Goal: Task Accomplishment & Management: Manage account settings

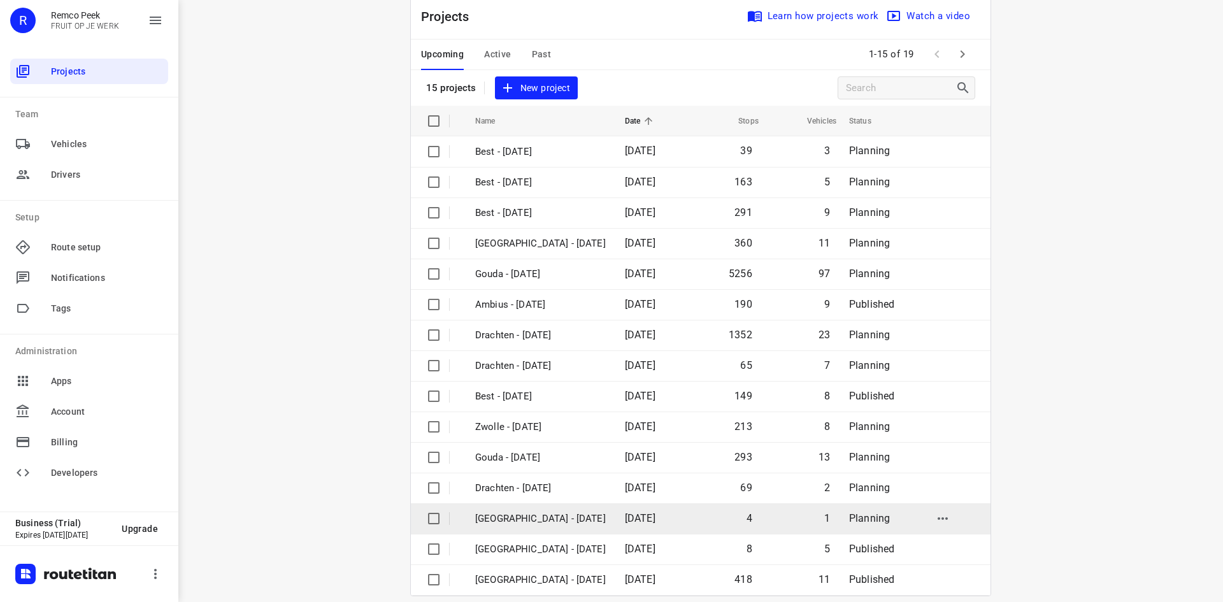
scroll to position [42, 0]
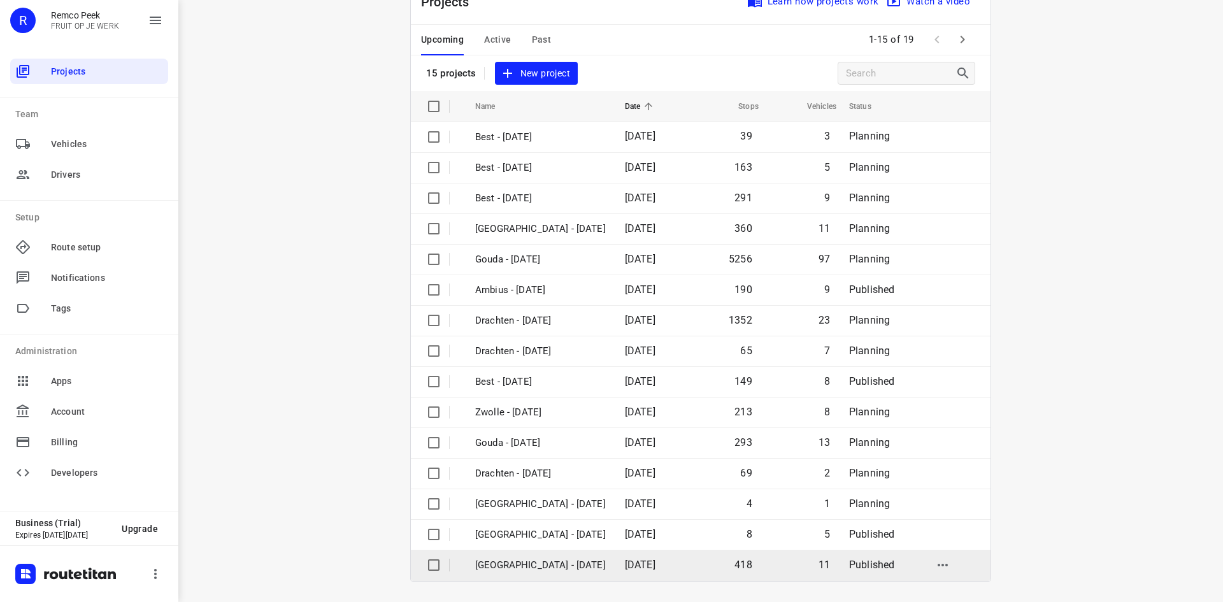
click at [525, 563] on p "[GEOGRAPHIC_DATA] - [DATE]" at bounding box center [540, 565] width 131 height 15
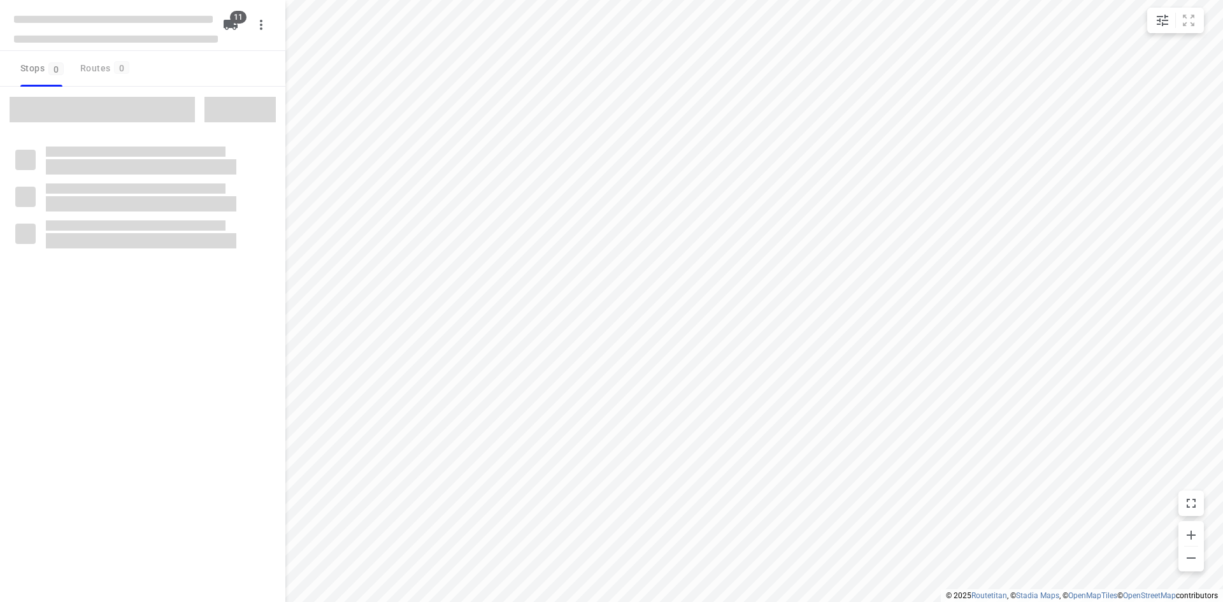
checkbox input "true"
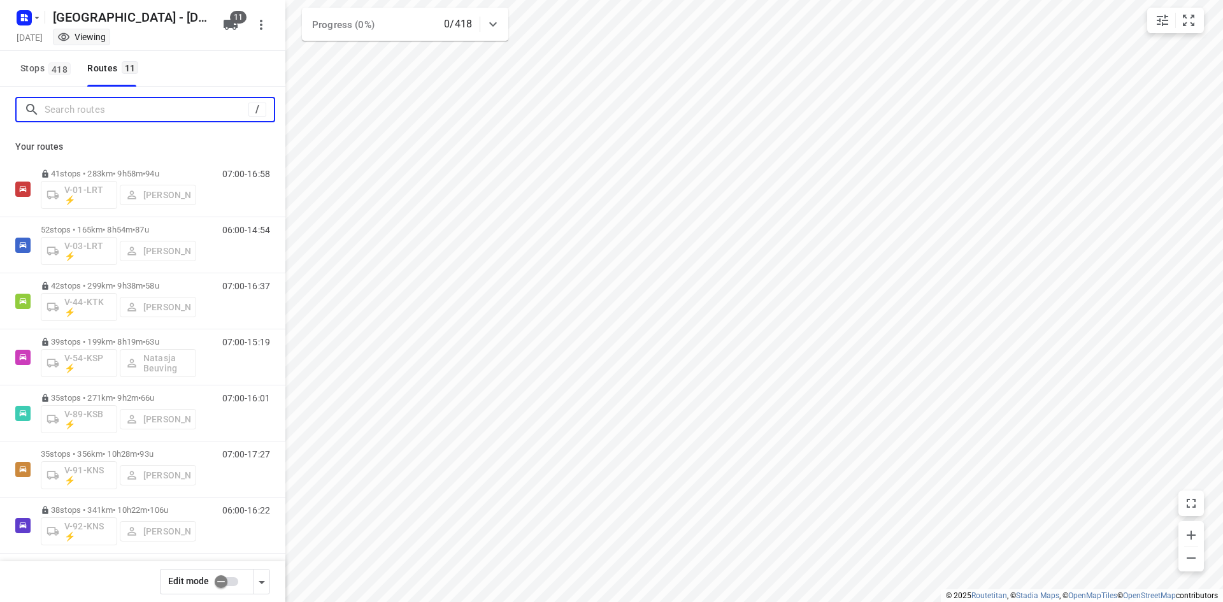
click at [201, 111] on input "Search routes" at bounding box center [147, 110] width 204 height 20
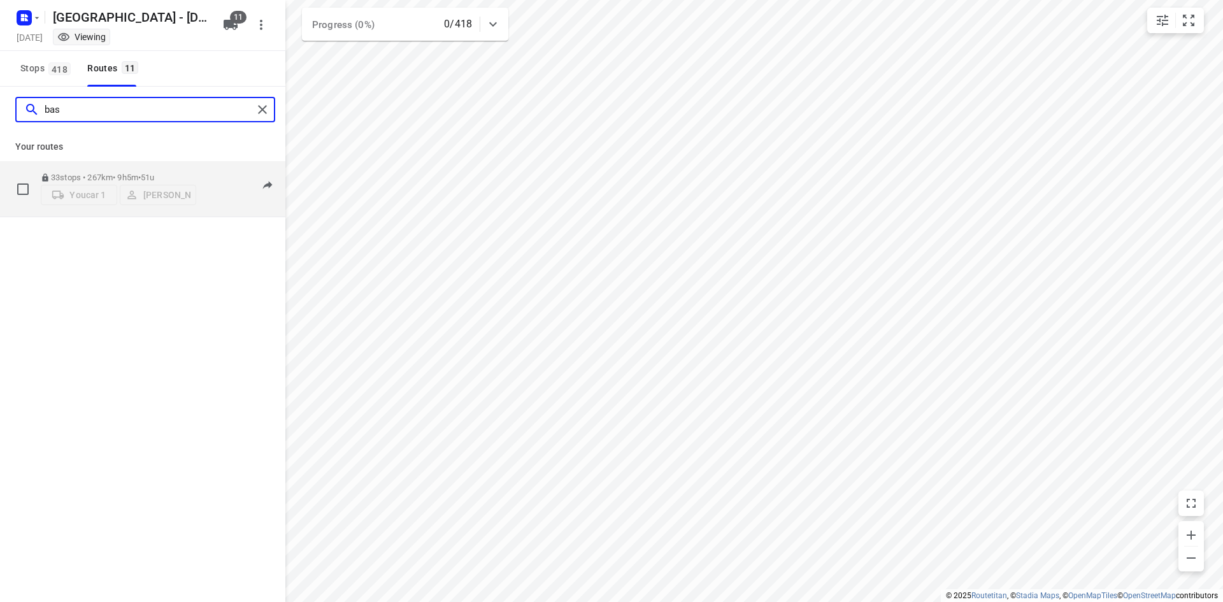
type input "bas"
click at [219, 203] on div "08:00-17:05" at bounding box center [238, 192] width 64 height 39
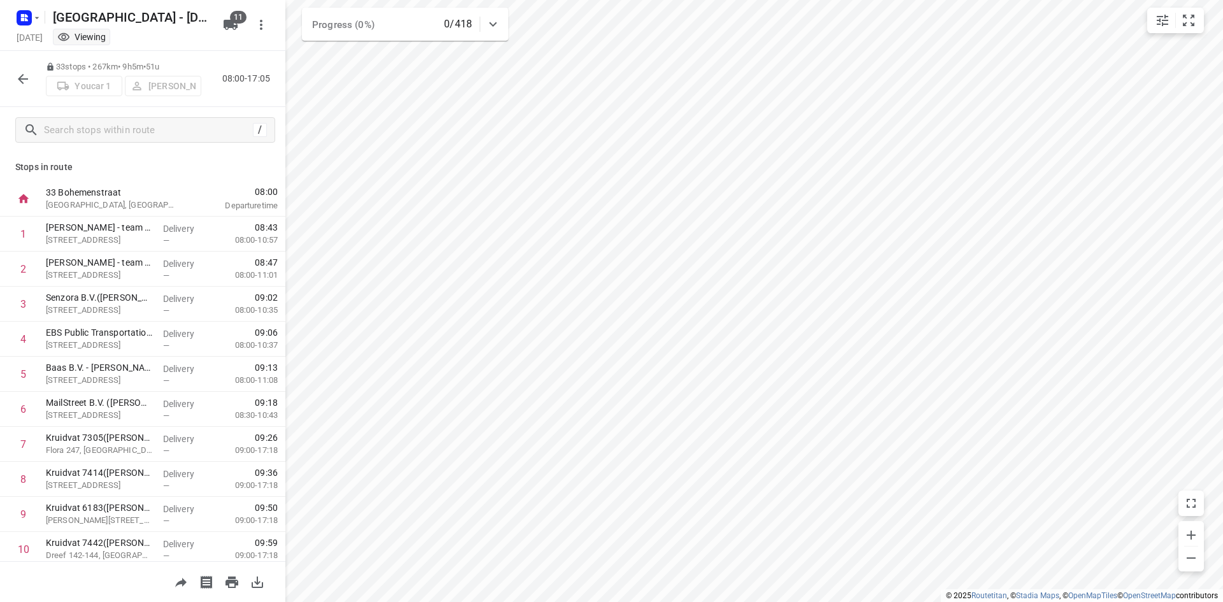
click at [22, 73] on icon "button" at bounding box center [22, 78] width 15 height 15
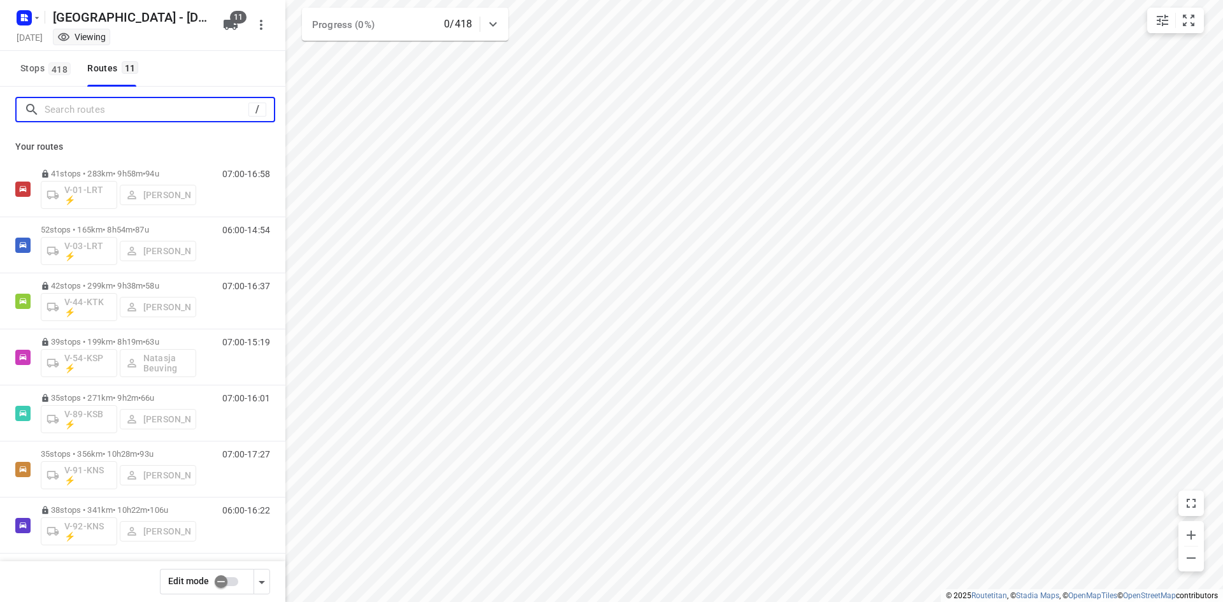
click at [85, 111] on input "Search routes" at bounding box center [147, 110] width 204 height 20
click at [78, 111] on input "Search routes" at bounding box center [159, 110] width 229 height 20
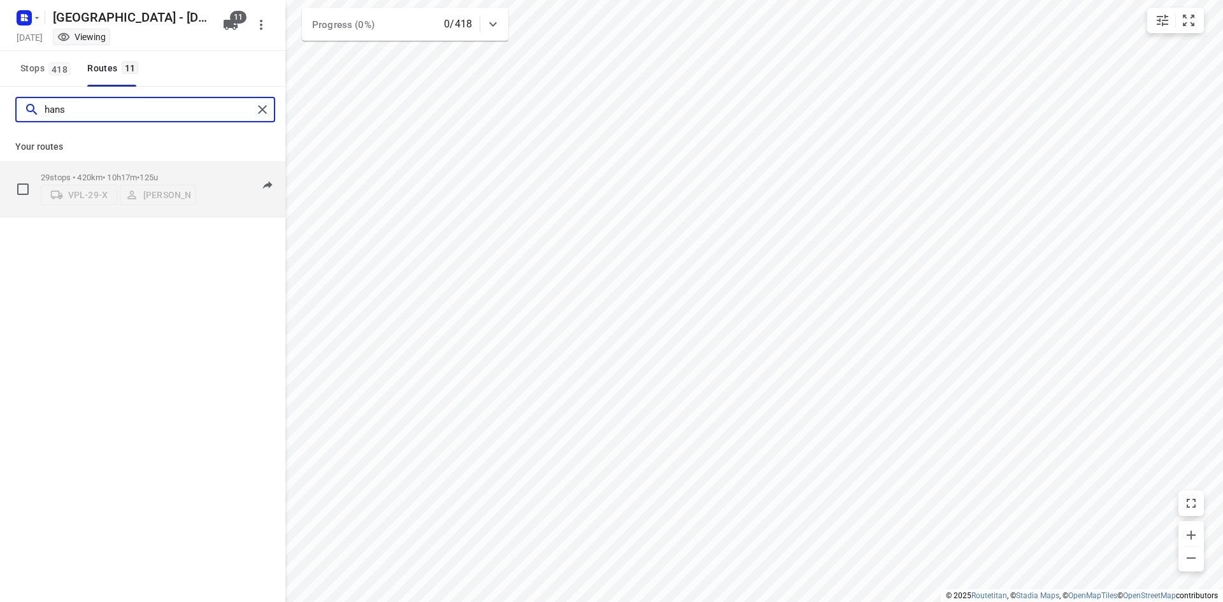
type input "hans"
click at [215, 190] on div "06:00-16:16" at bounding box center [238, 192] width 64 height 39
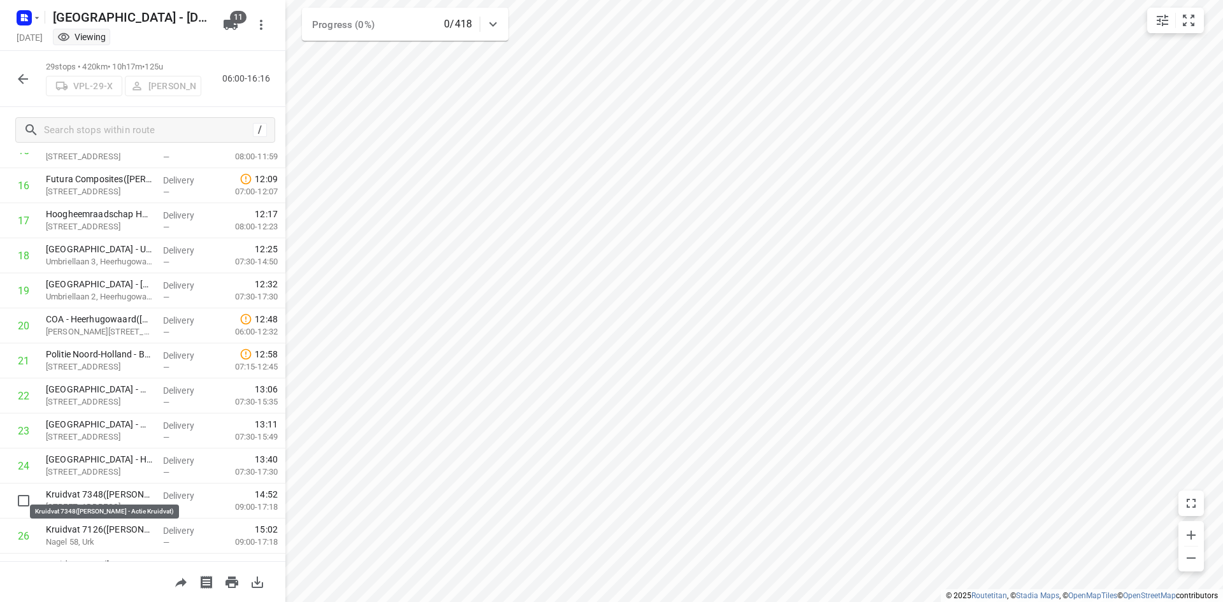
scroll to position [579, 0]
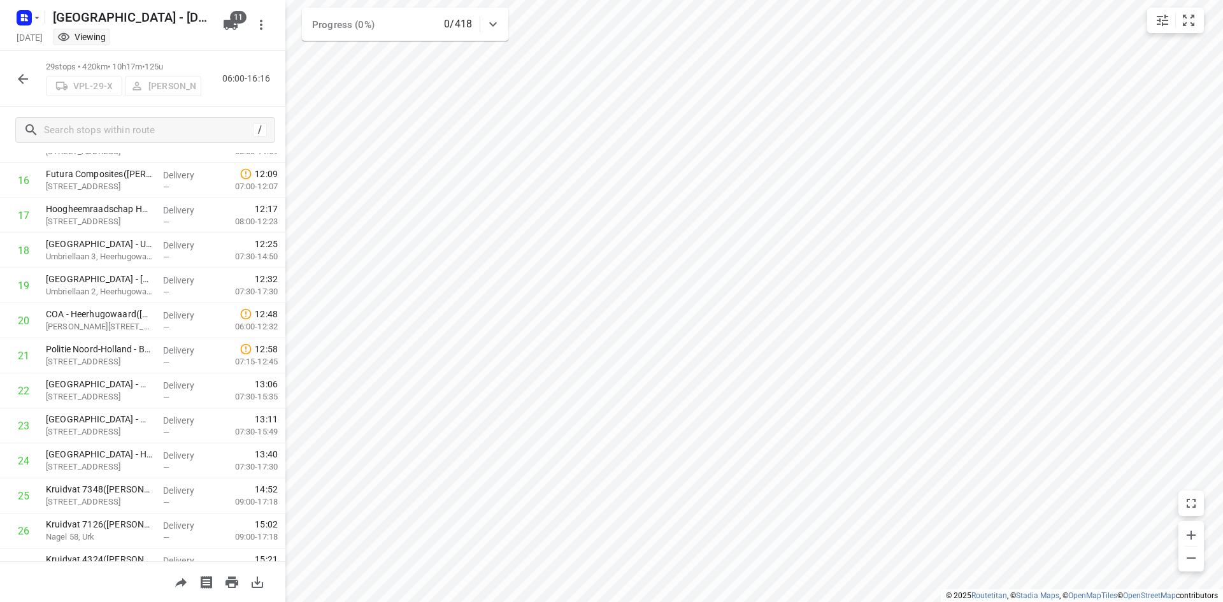
click at [232, 99] on div "29 stops • 420km • 10h17m • 125u VPL-29-X Hans Oosterink 06:00-16:16" at bounding box center [142, 79] width 285 height 56
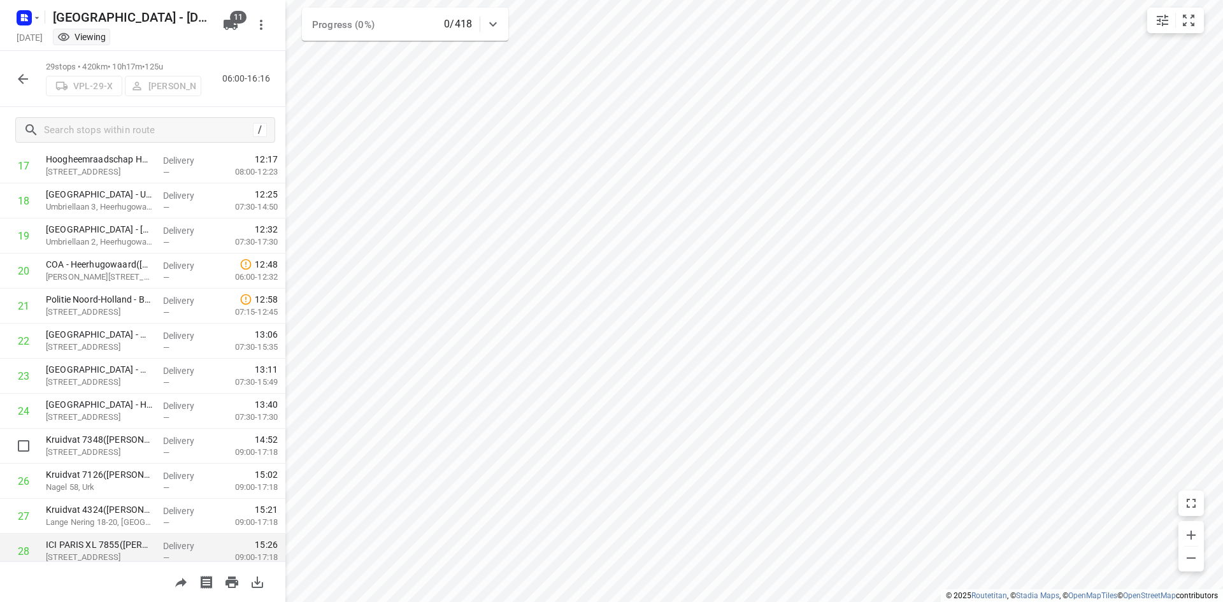
scroll to position [706, 0]
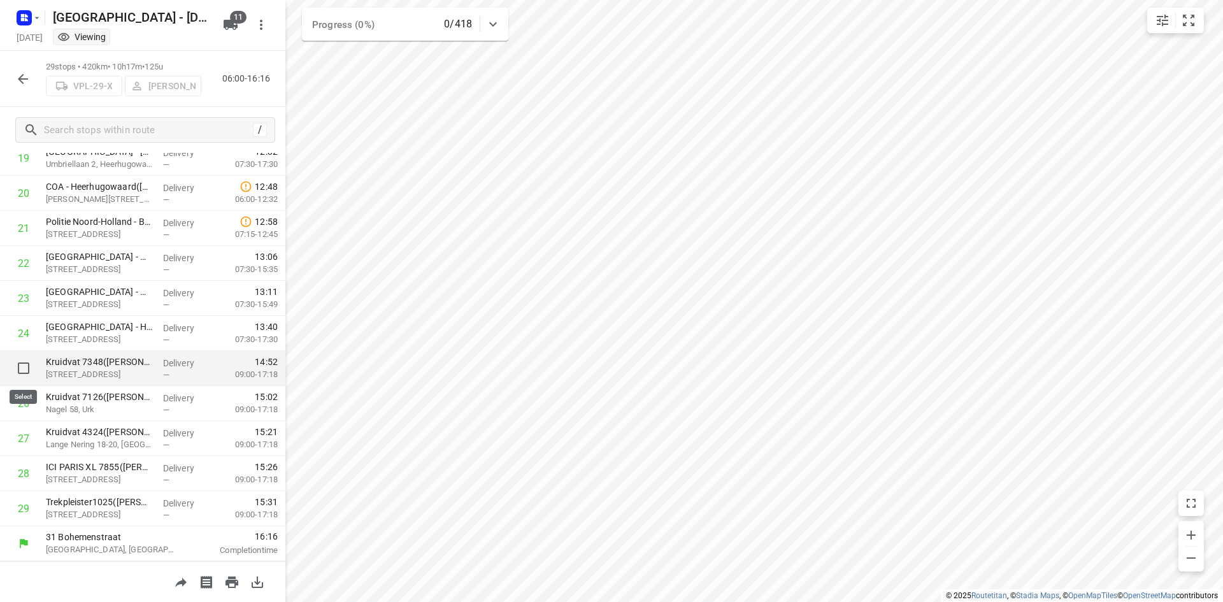
click at [21, 367] on input "checkbox" at bounding box center [23, 367] width 25 height 25
checkbox input "true"
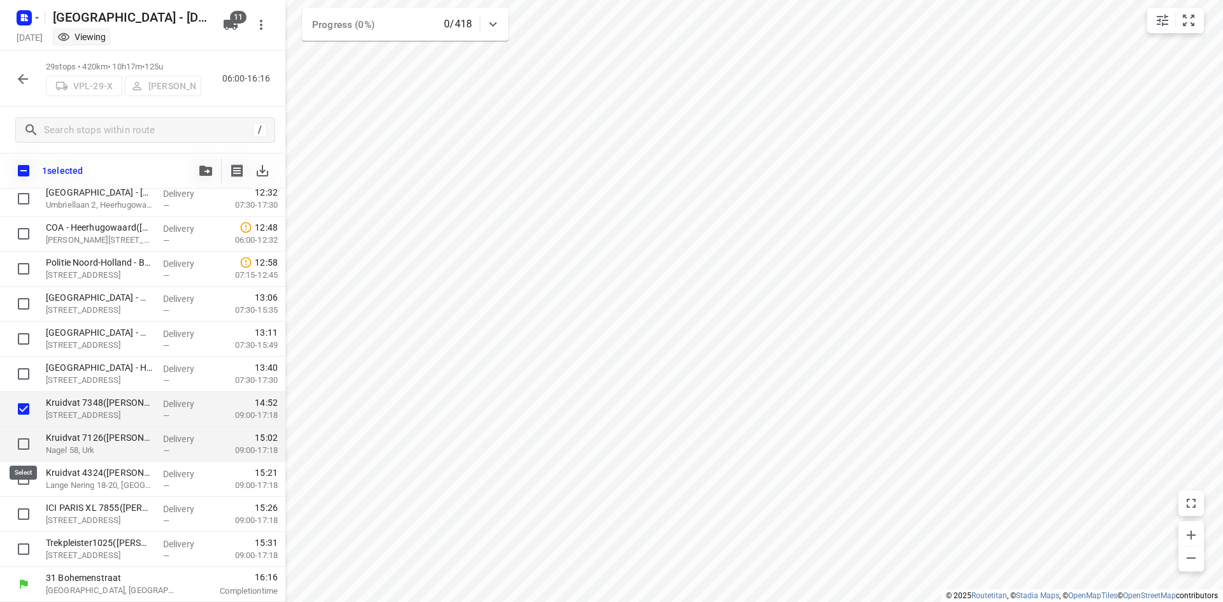
click at [24, 445] on input "checkbox" at bounding box center [23, 443] width 25 height 25
checkbox input "true"
click at [23, 476] on input "checkbox" at bounding box center [23, 478] width 25 height 25
checkbox input "true"
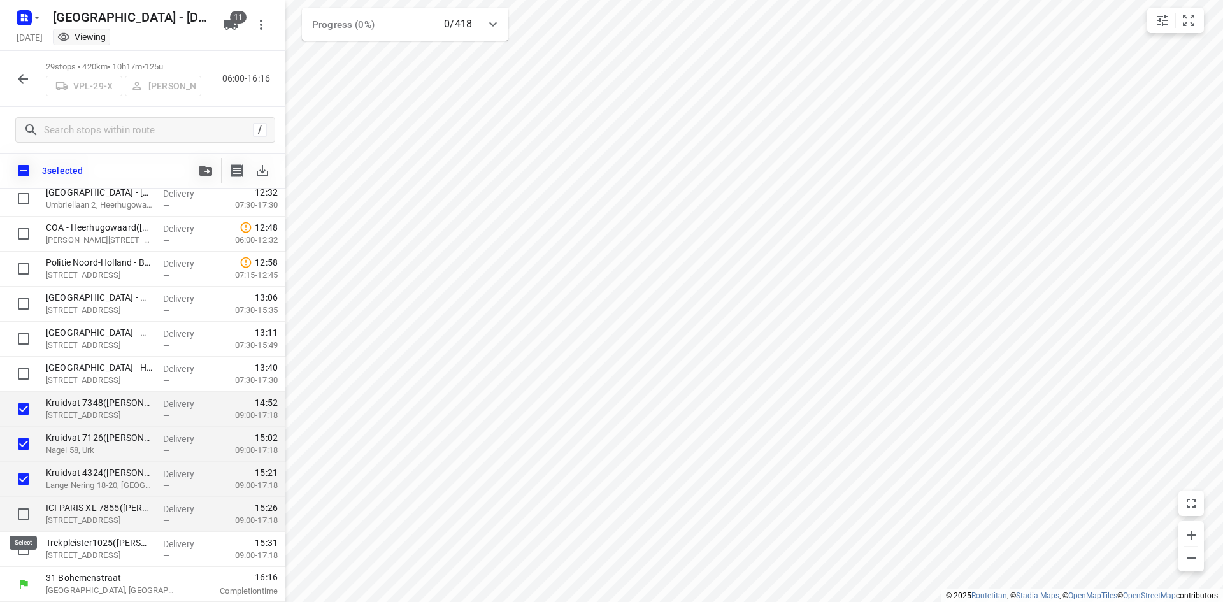
click at [27, 511] on input "checkbox" at bounding box center [23, 513] width 25 height 25
checkbox input "true"
click at [27, 539] on input "checkbox" at bounding box center [23, 548] width 25 height 25
checkbox input "true"
click at [203, 165] on button "button" at bounding box center [205, 170] width 25 height 25
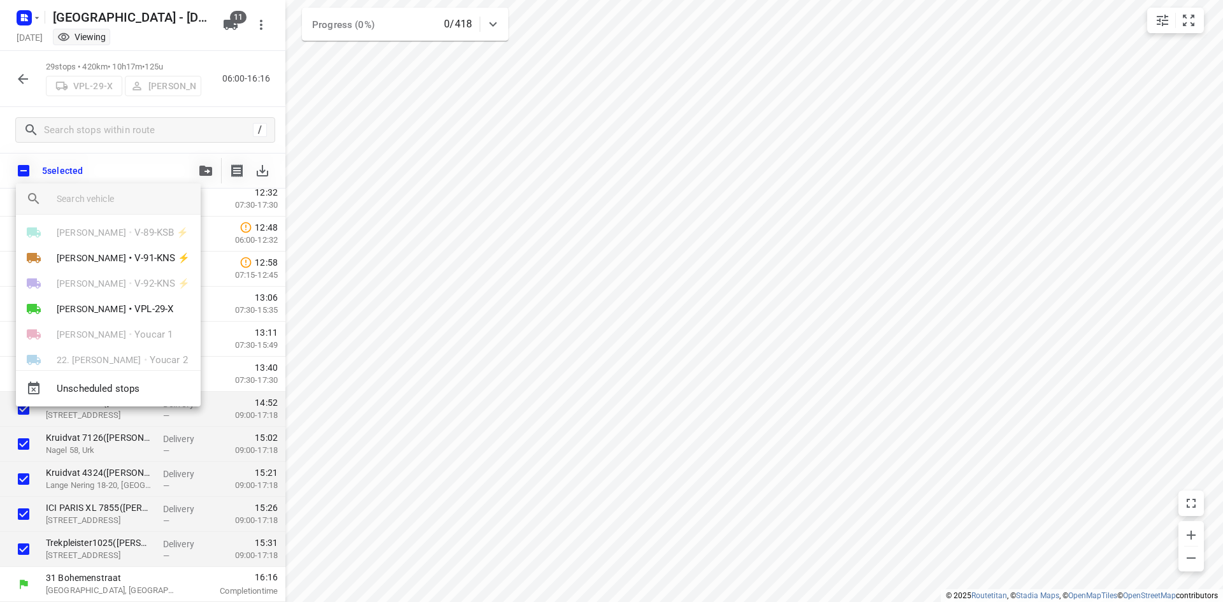
scroll to position [150, 0]
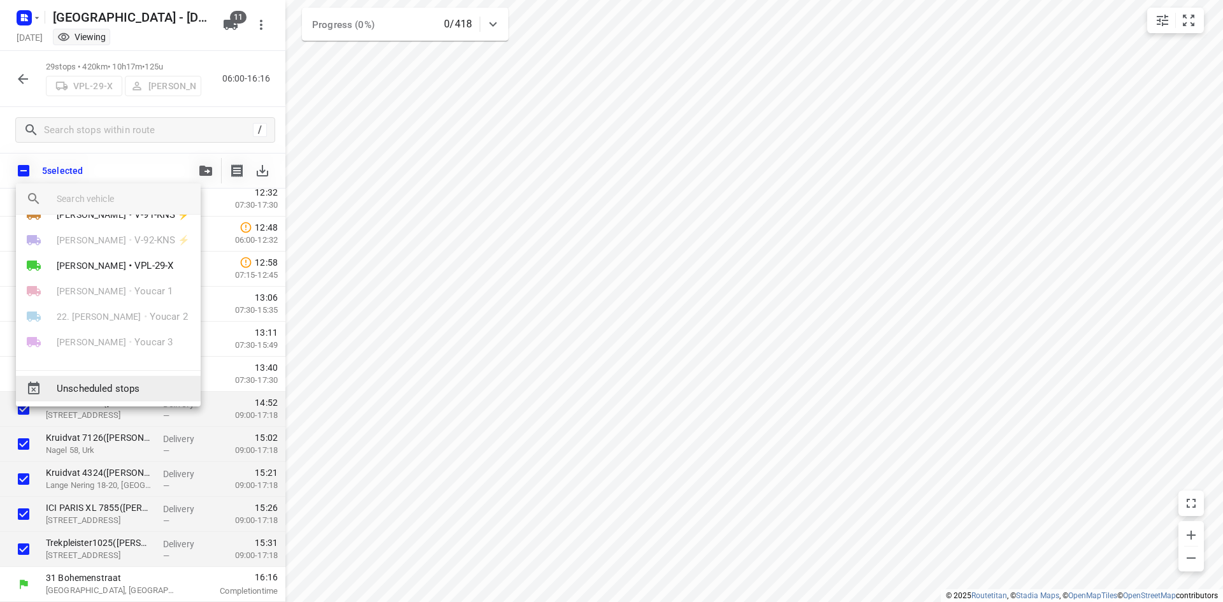
click at [124, 391] on span "Unscheduled stops" at bounding box center [124, 389] width 134 height 15
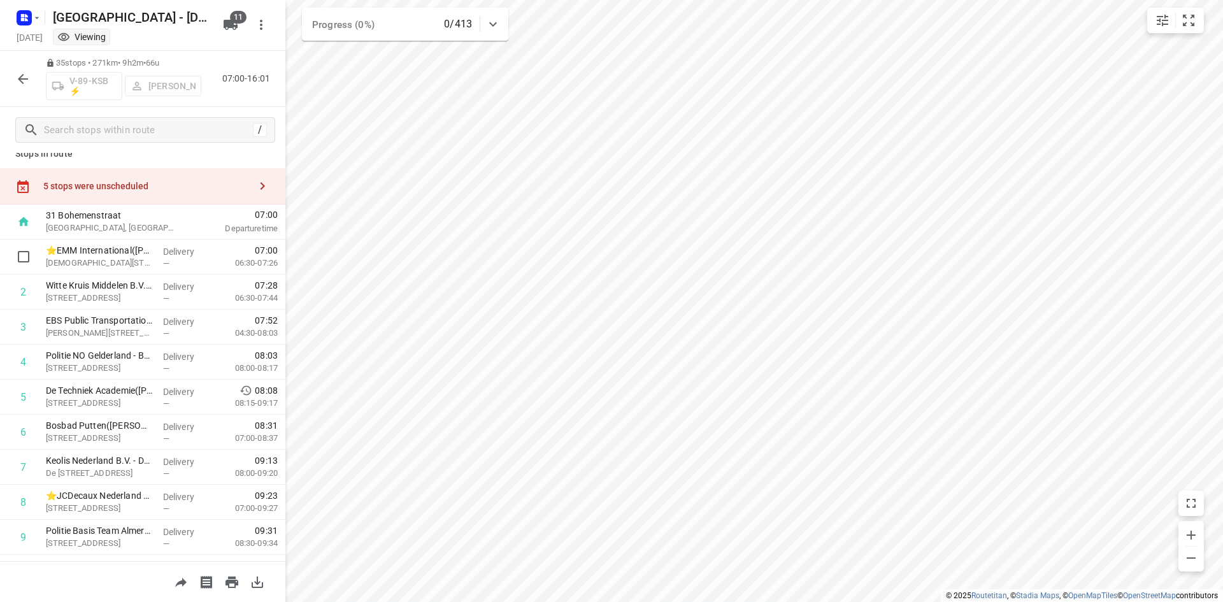
scroll to position [0, 0]
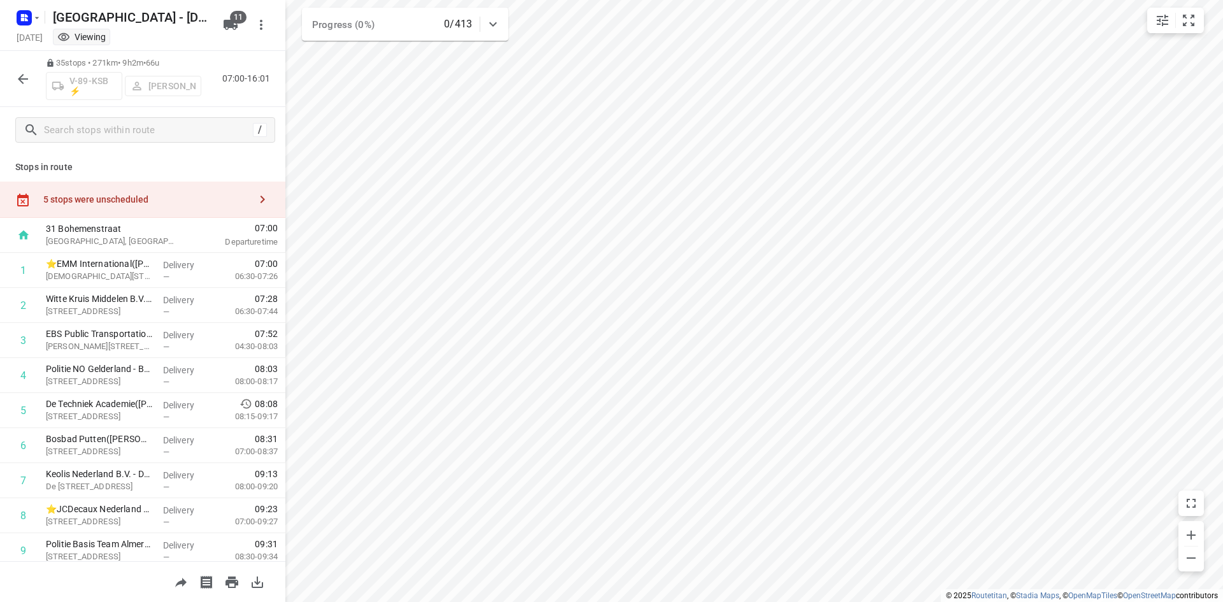
click at [143, 200] on div "5 stops were unscheduled" at bounding box center [146, 199] width 206 height 10
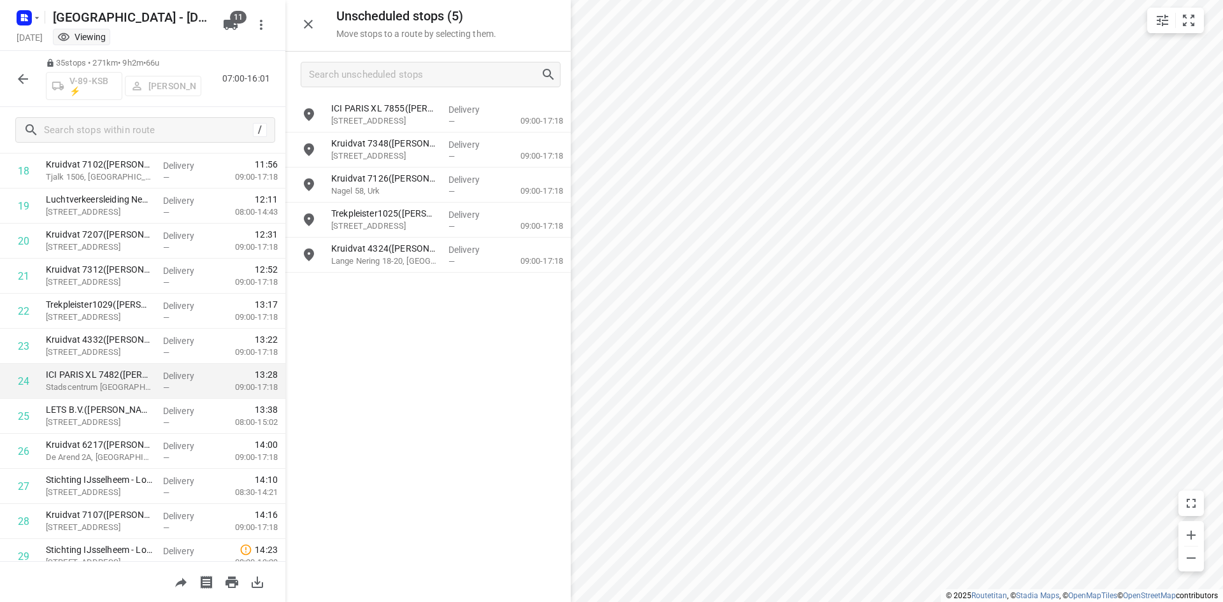
scroll to position [697, 0]
drag, startPoint x: 377, startPoint y: 150, endPoint x: 305, endPoint y: 322, distance: 186.4
click at [304, 322] on div "ICI PARIS XL 7855(A.S. Watson - Actie ICI Paris) Lange Nering 36, Emmeloord Del…" at bounding box center [427, 348] width 285 height 503
click at [25, 80] on icon "button" at bounding box center [22, 78] width 15 height 15
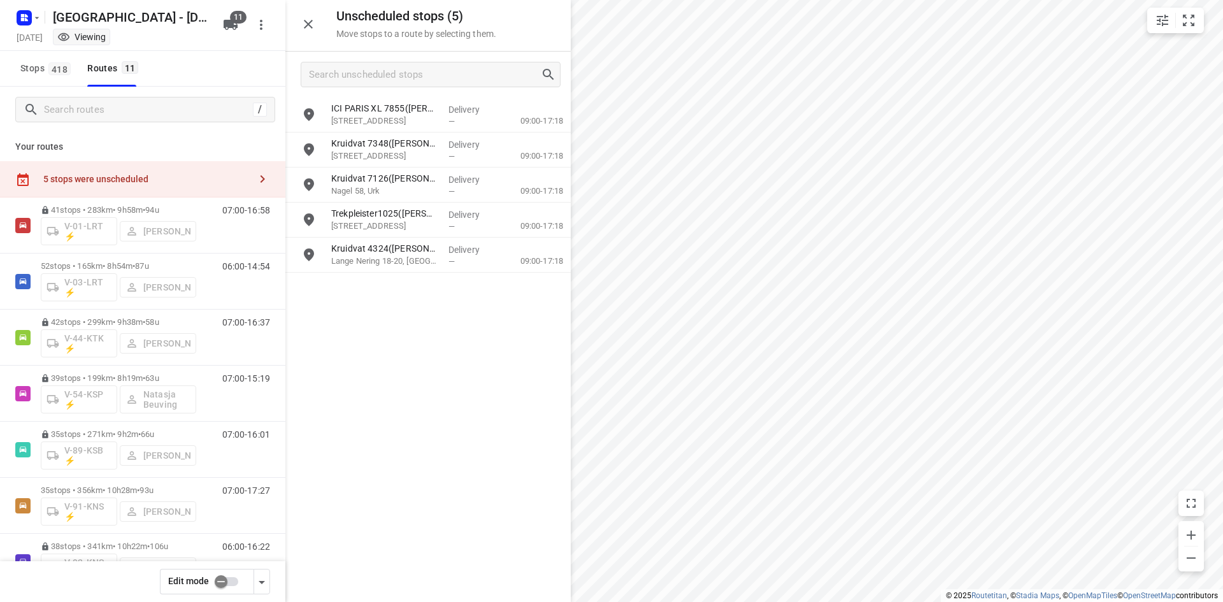
click at [227, 580] on input "checkbox" at bounding box center [221, 581] width 73 height 24
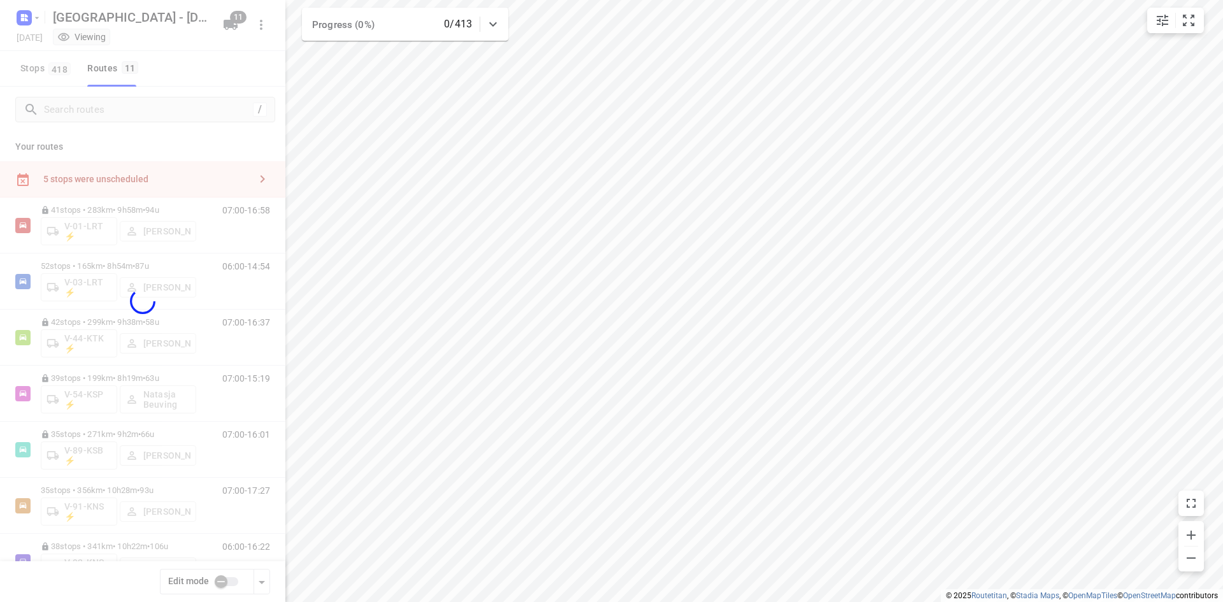
checkbox input "true"
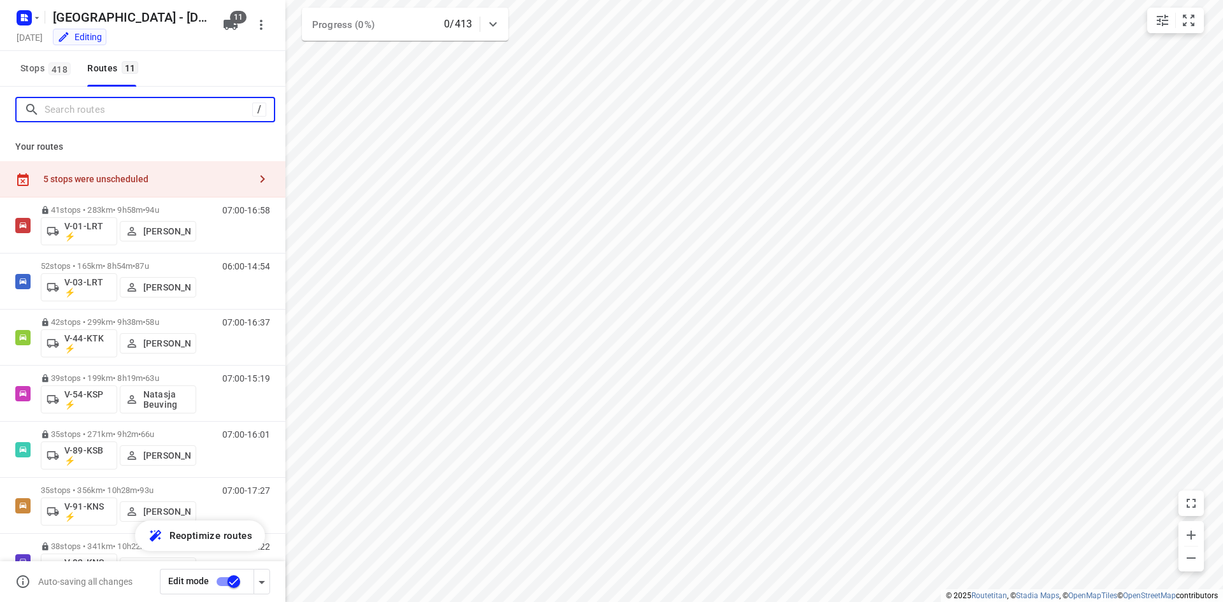
click at [143, 109] on input "Search routes" at bounding box center [149, 110] width 208 height 20
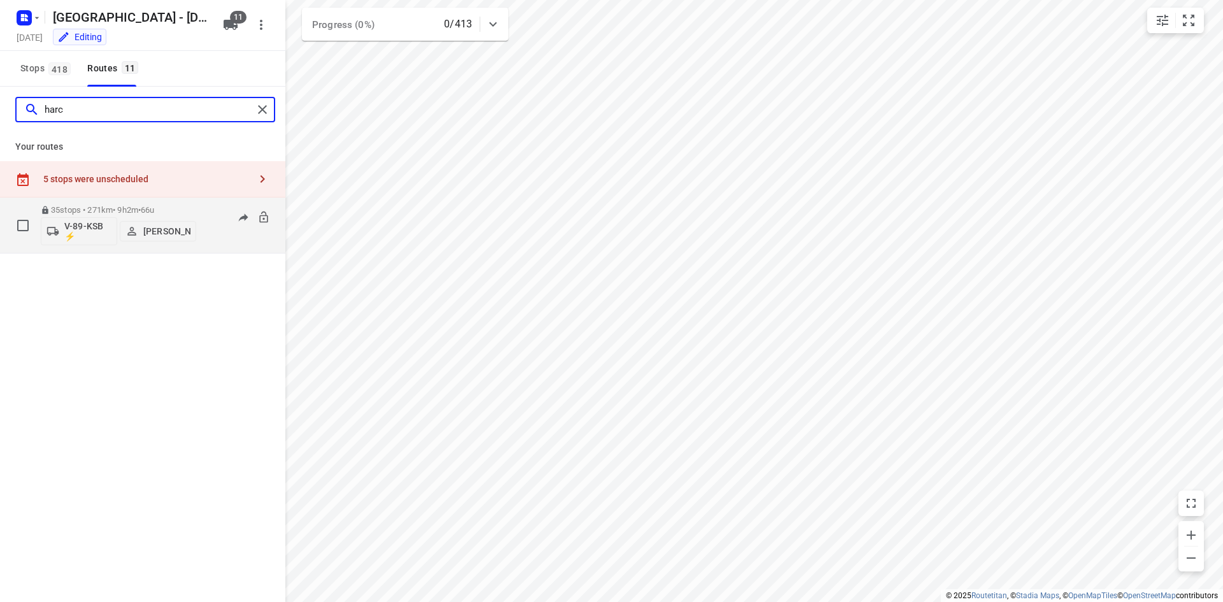
type input "harc"
click at [217, 240] on div "07:00-16:01" at bounding box center [238, 228] width 64 height 46
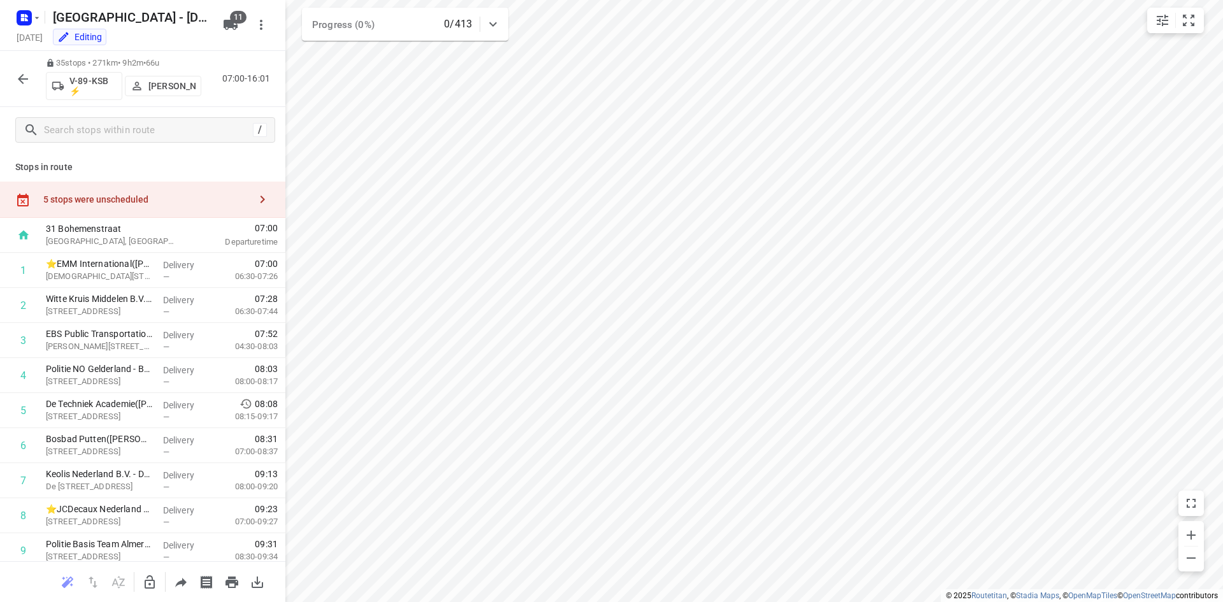
click at [224, 199] on div "5 stops were unscheduled" at bounding box center [146, 199] width 206 height 10
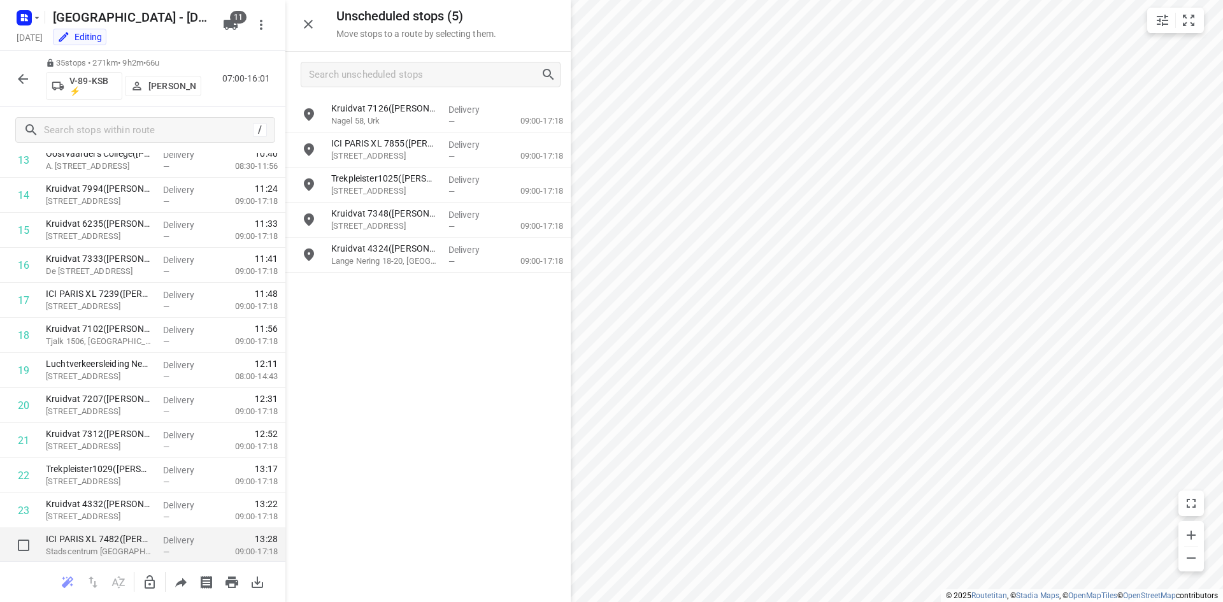
scroll to position [573, 0]
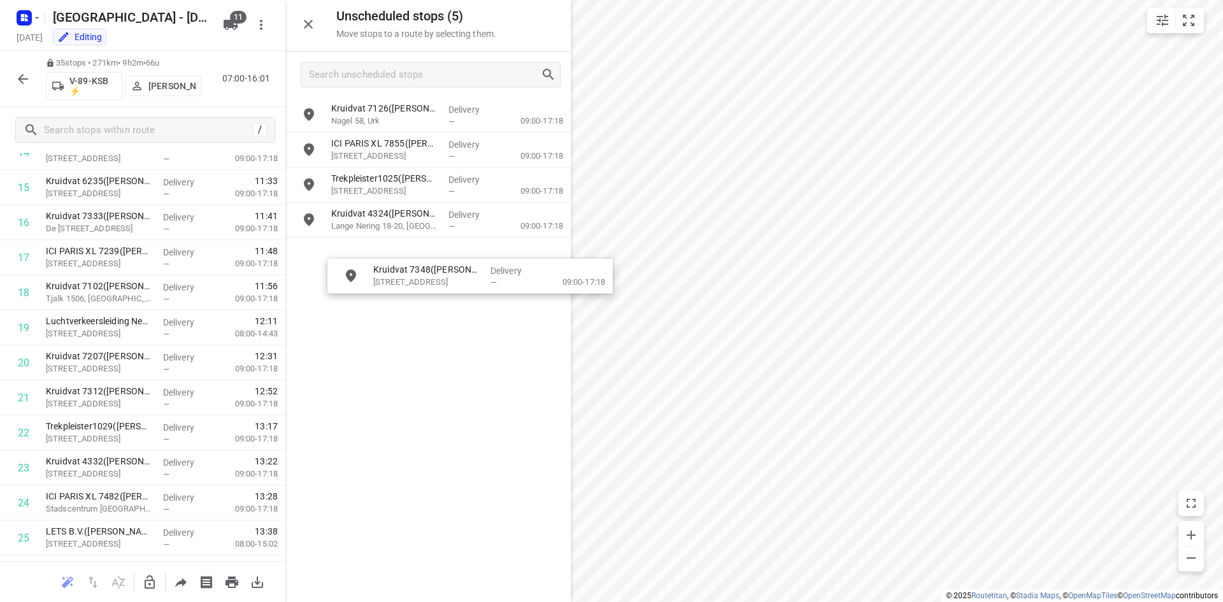
drag, startPoint x: 397, startPoint y: 216, endPoint x: 429, endPoint y: 275, distance: 66.7
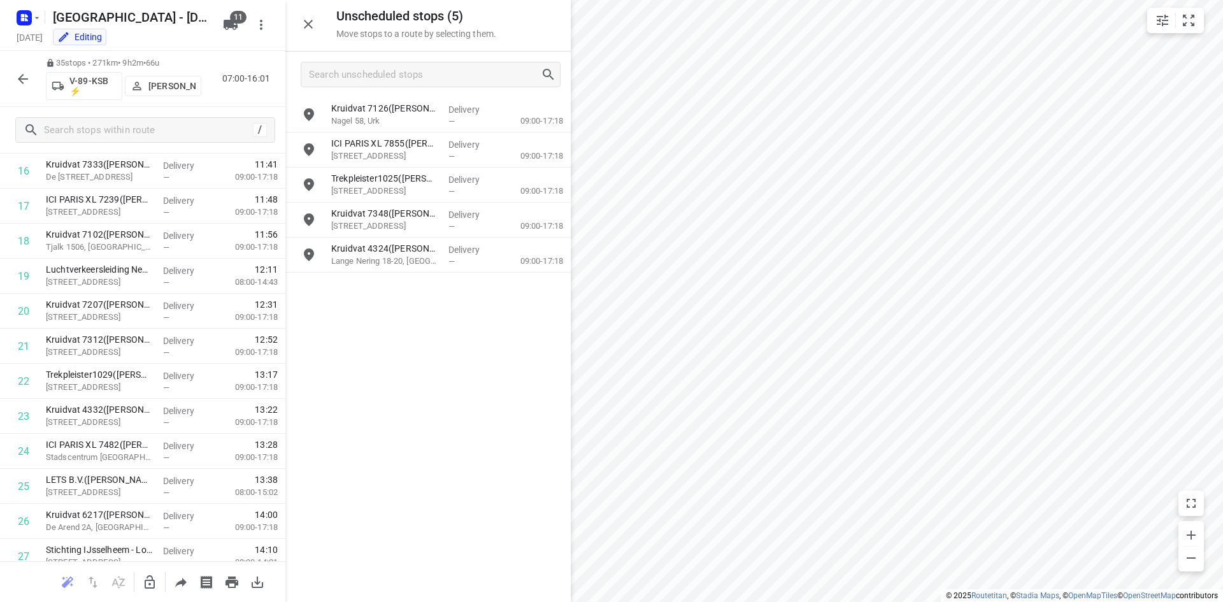
scroll to position [663, 0]
click at [148, 590] on button "button" at bounding box center [149, 581] width 25 height 25
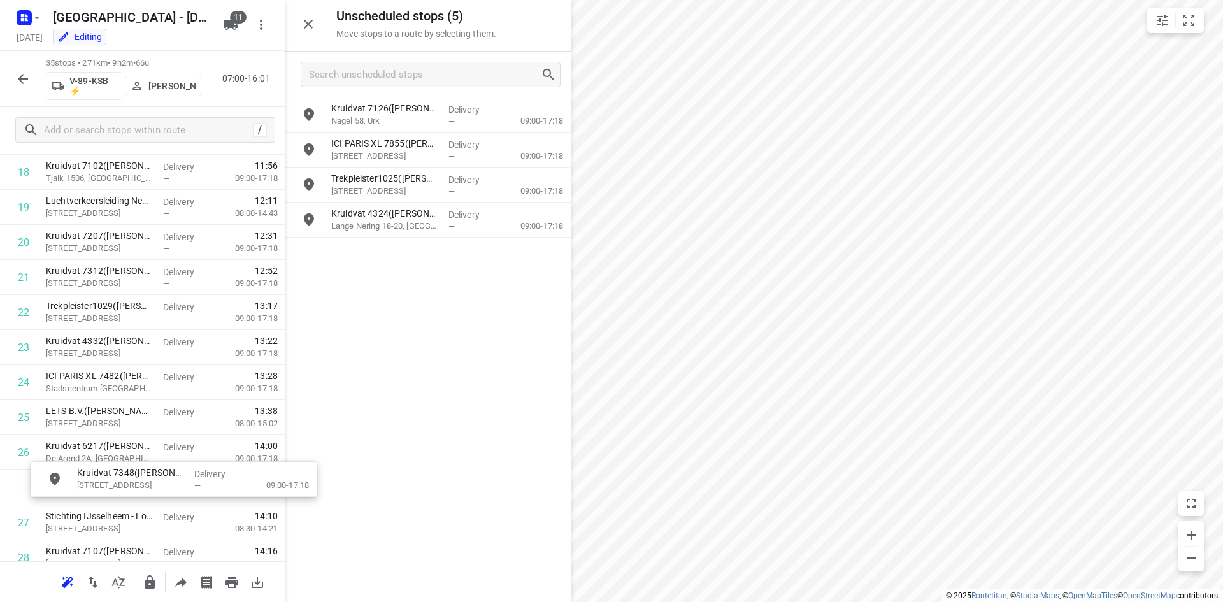
scroll to position [695, 0]
drag, startPoint x: 380, startPoint y: 229, endPoint x: 110, endPoint y: 456, distance: 353.5
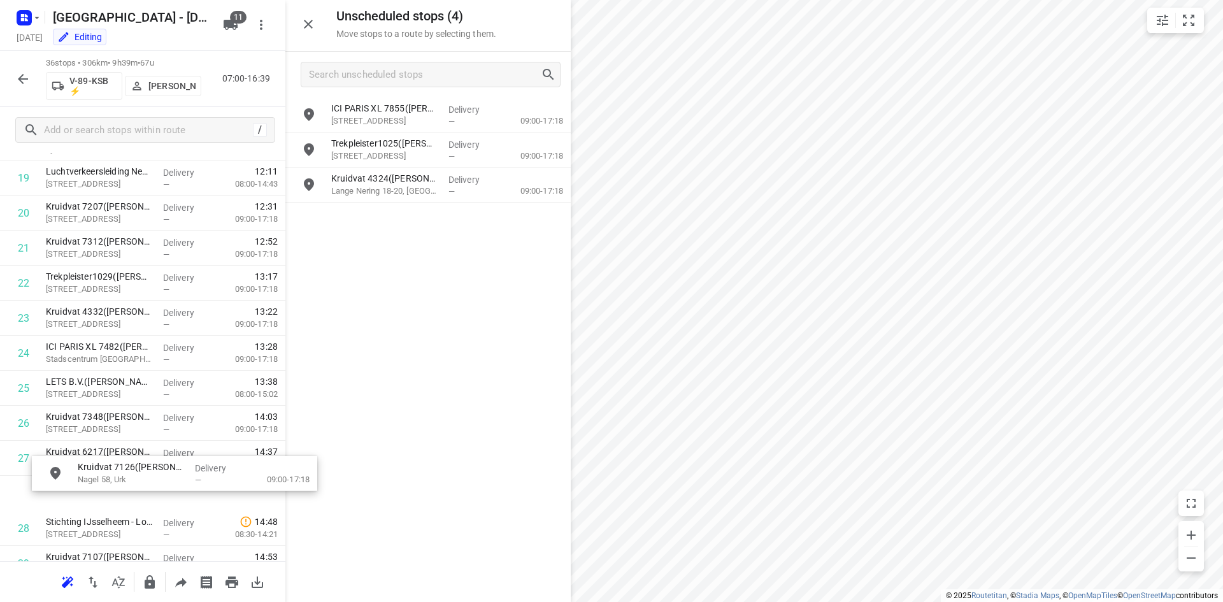
scroll to position [731, 0]
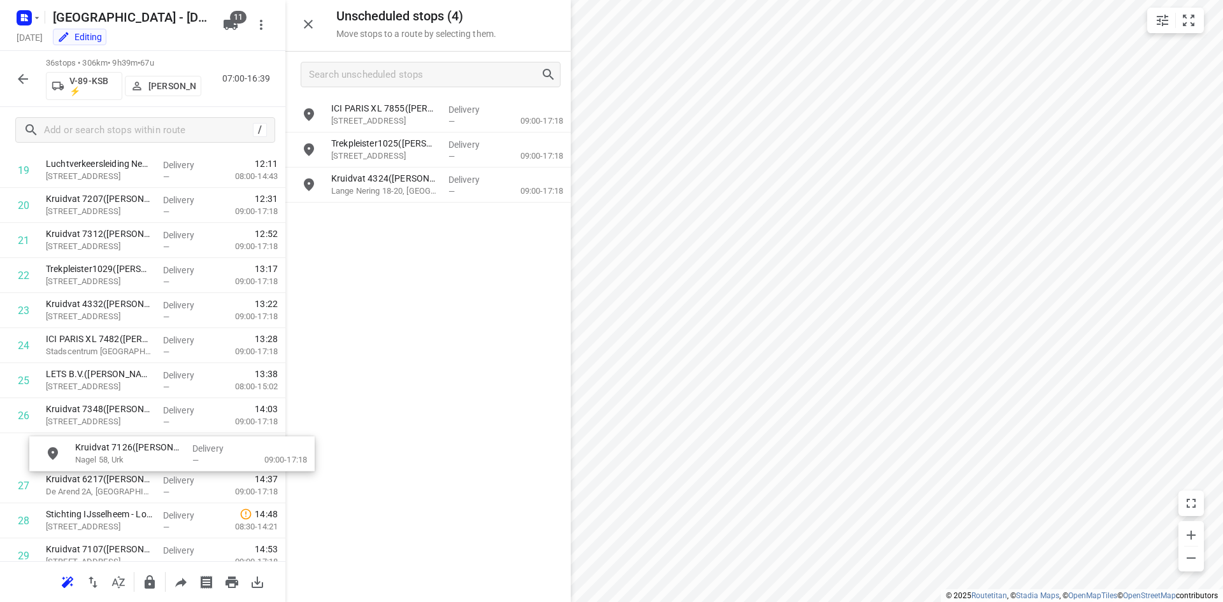
drag, startPoint x: 372, startPoint y: 120, endPoint x: 115, endPoint y: 462, distance: 428.0
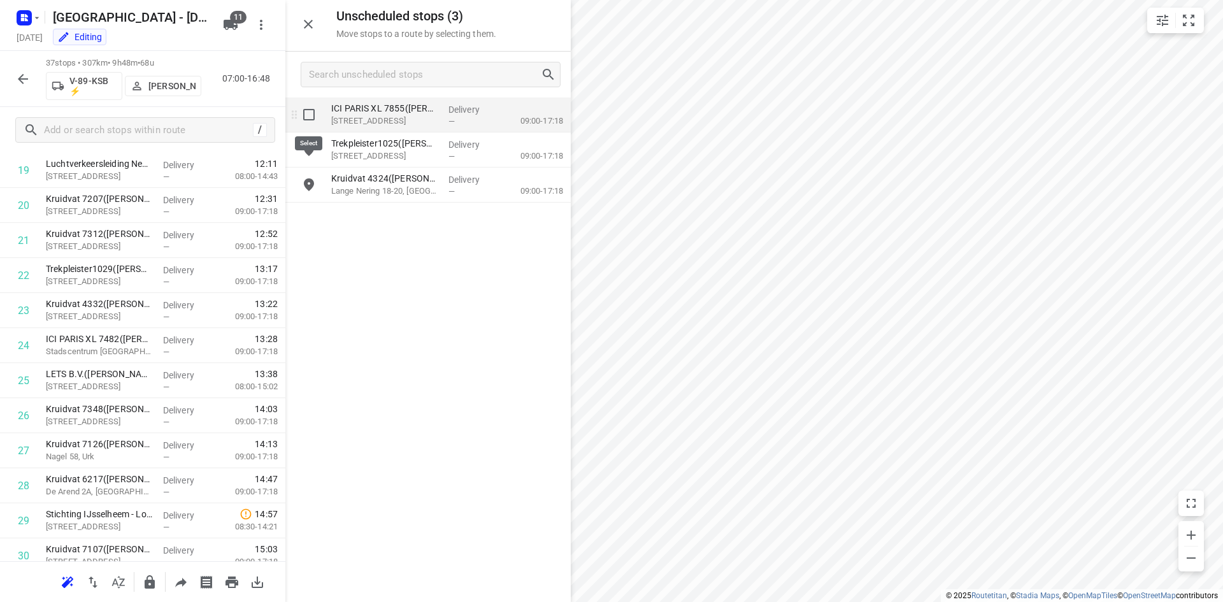
click at [308, 112] on input "grid" at bounding box center [308, 114] width 25 height 25
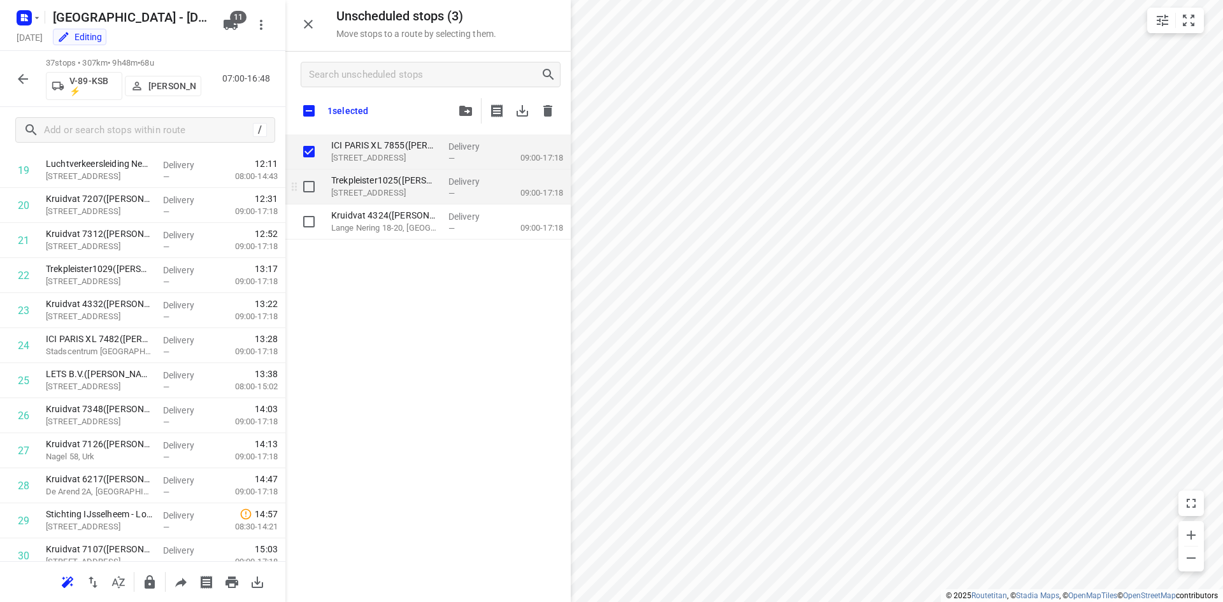
checkbox input "true"
drag, startPoint x: 308, startPoint y: 182, endPoint x: 309, endPoint y: 202, distance: 20.4
click at [308, 183] on input "grid" at bounding box center [308, 186] width 25 height 25
checkbox input "true"
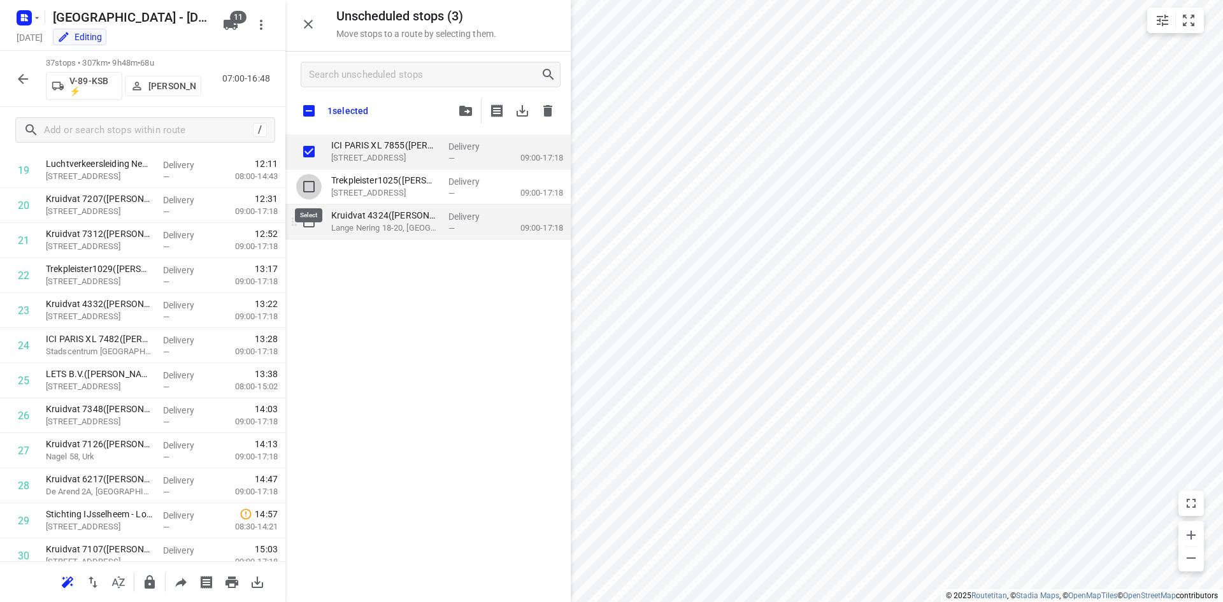
checkbox input "true"
click at [308, 218] on input "grid" at bounding box center [308, 221] width 25 height 25
checkbox input "true"
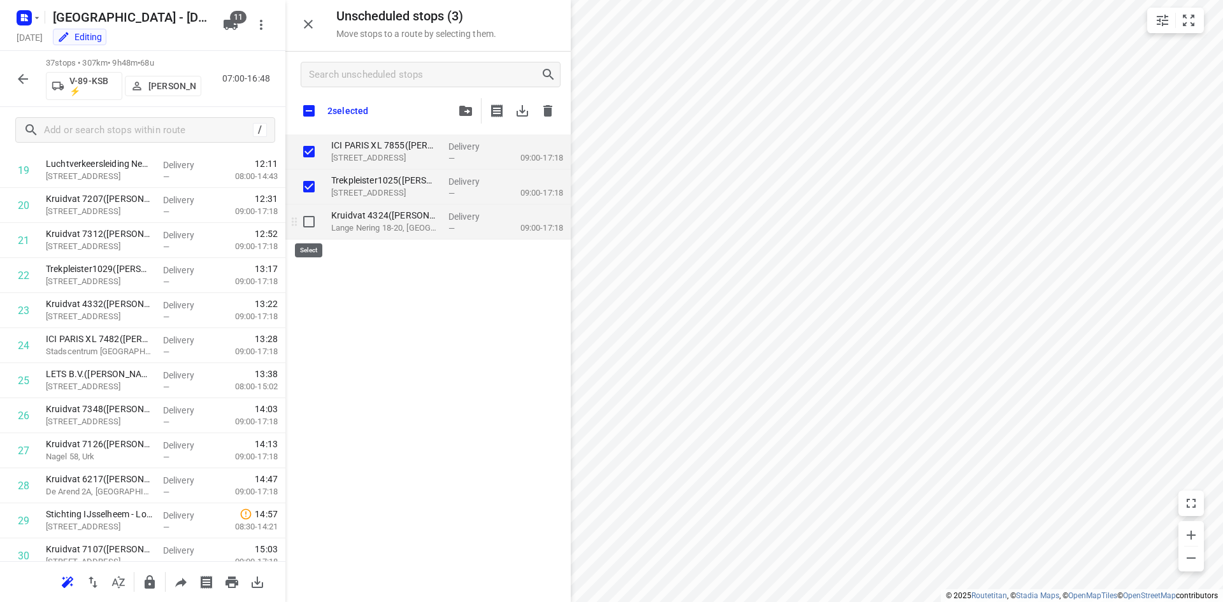
checkbox input "true"
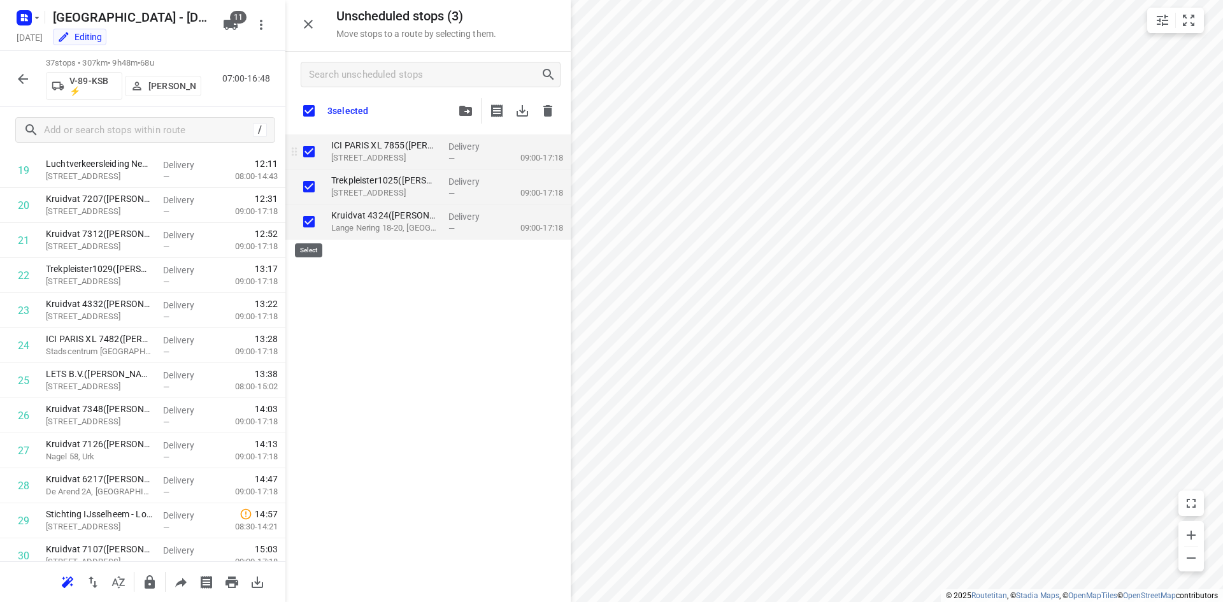
checkbox input "true"
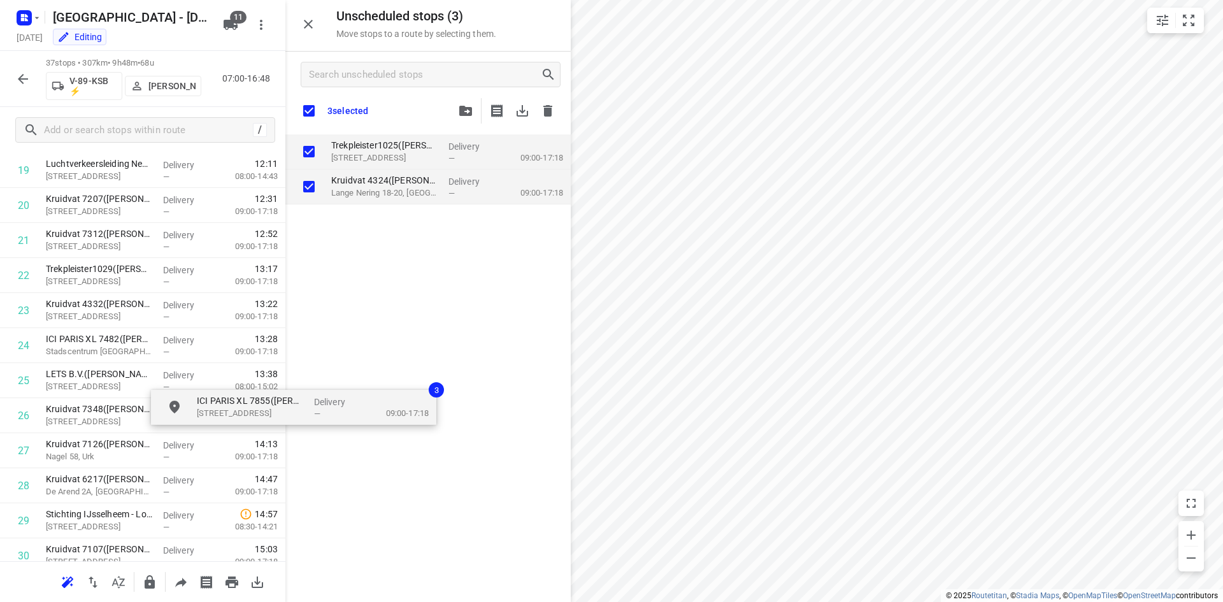
checkbox input "true"
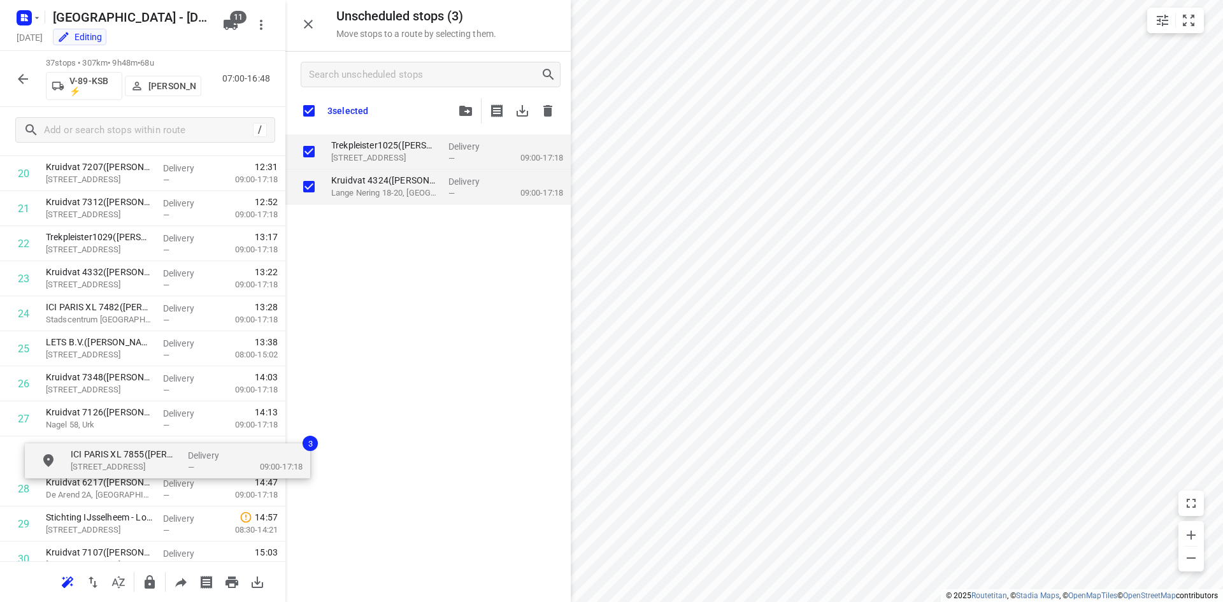
scroll to position [764, 0]
drag, startPoint x: 350, startPoint y: 159, endPoint x: 85, endPoint y: 457, distance: 399.3
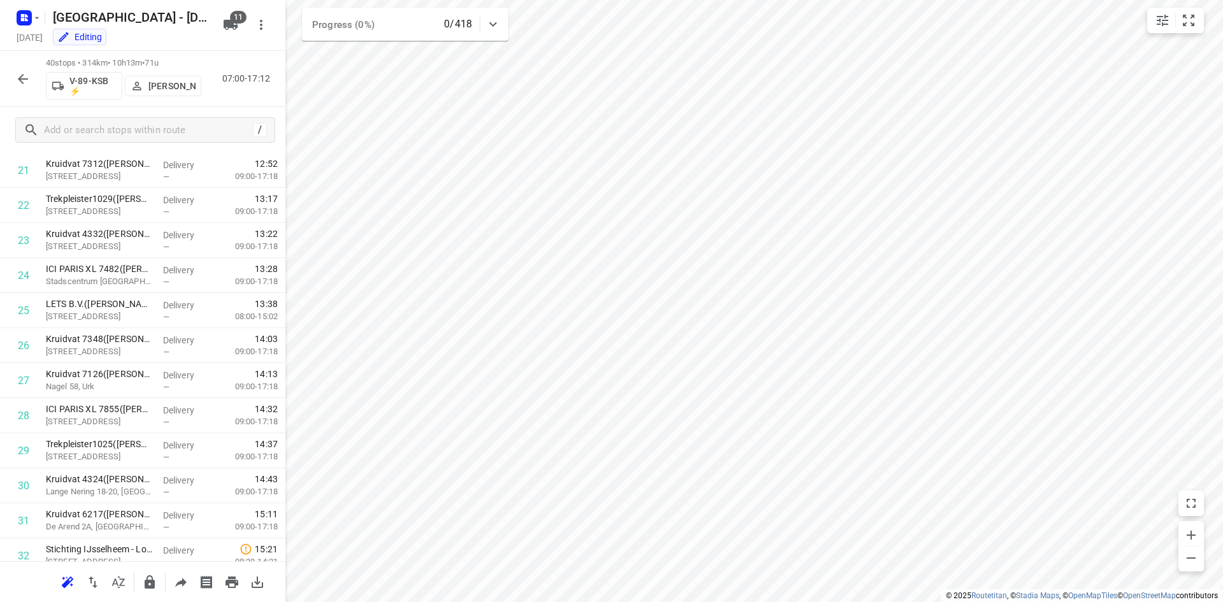
click at [25, 73] on icon "button" at bounding box center [22, 78] width 15 height 15
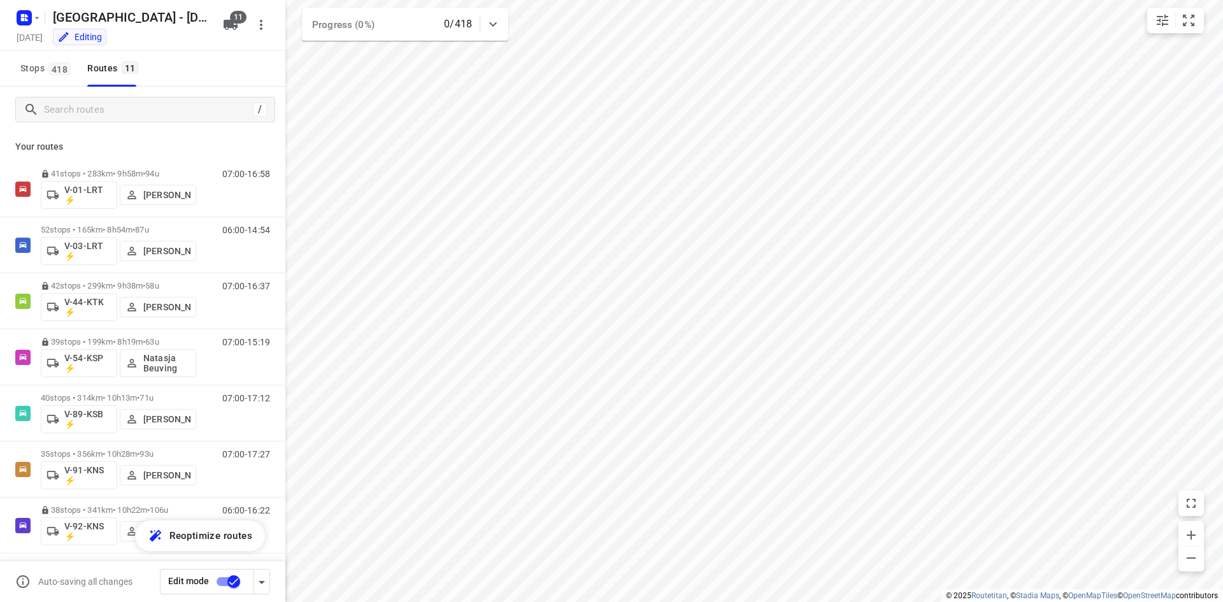
click at [169, 140] on p "Your routes" at bounding box center [142, 146] width 255 height 13
click at [168, 140] on p "Your routes" at bounding box center [142, 146] width 255 height 13
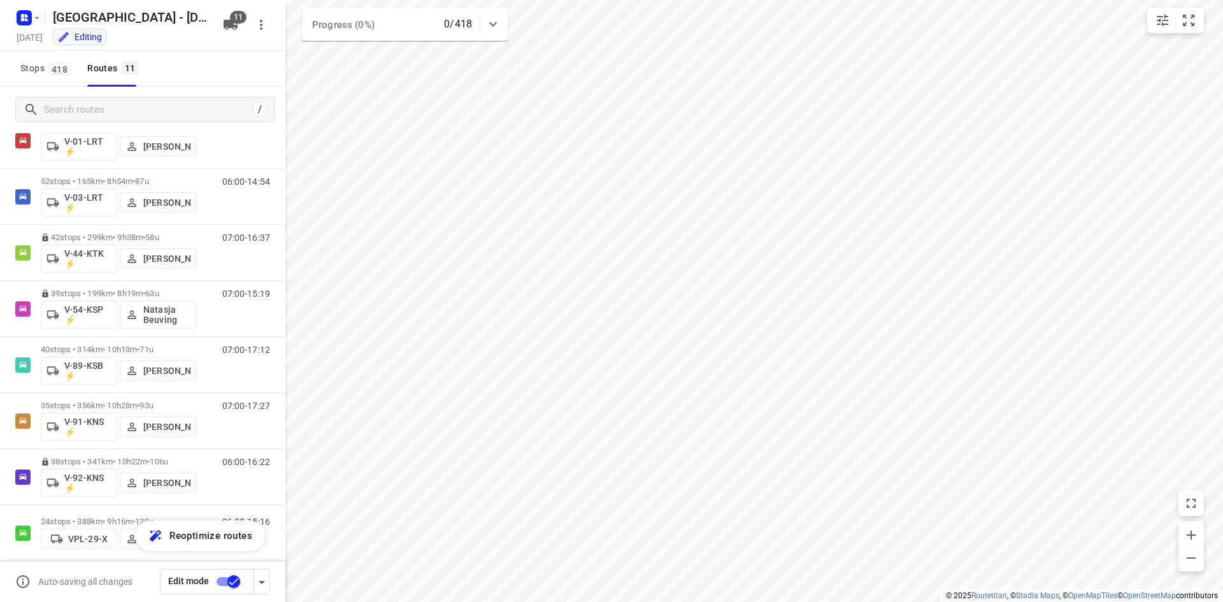
scroll to position [50, 0]
click at [143, 108] on input "Search routes" at bounding box center [159, 110] width 229 height 20
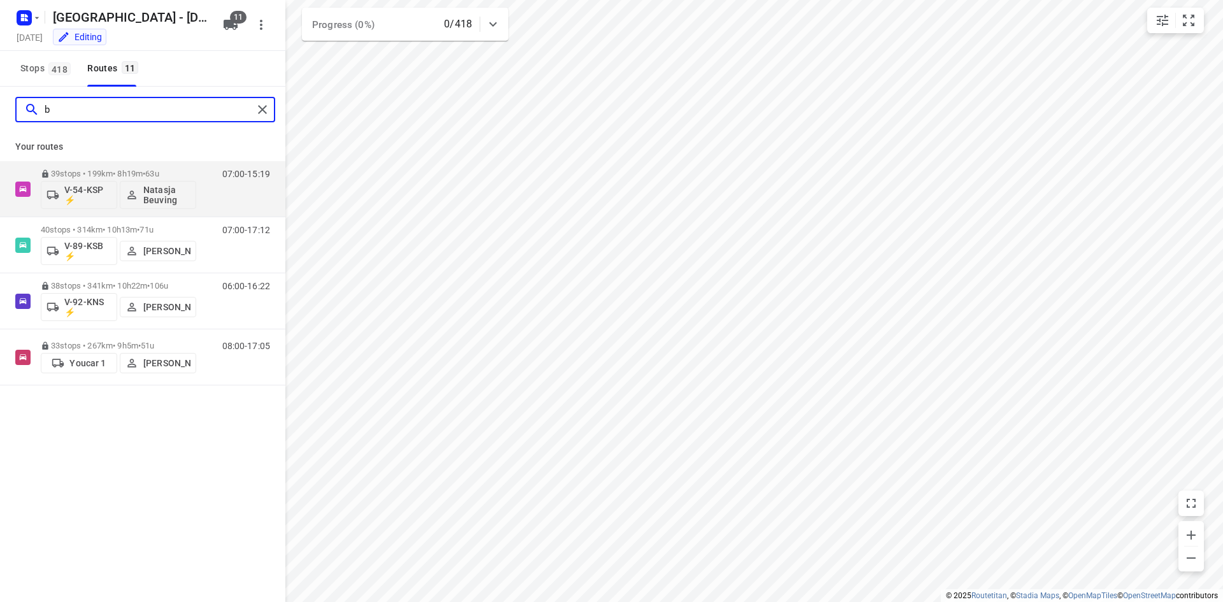
scroll to position [0, 0]
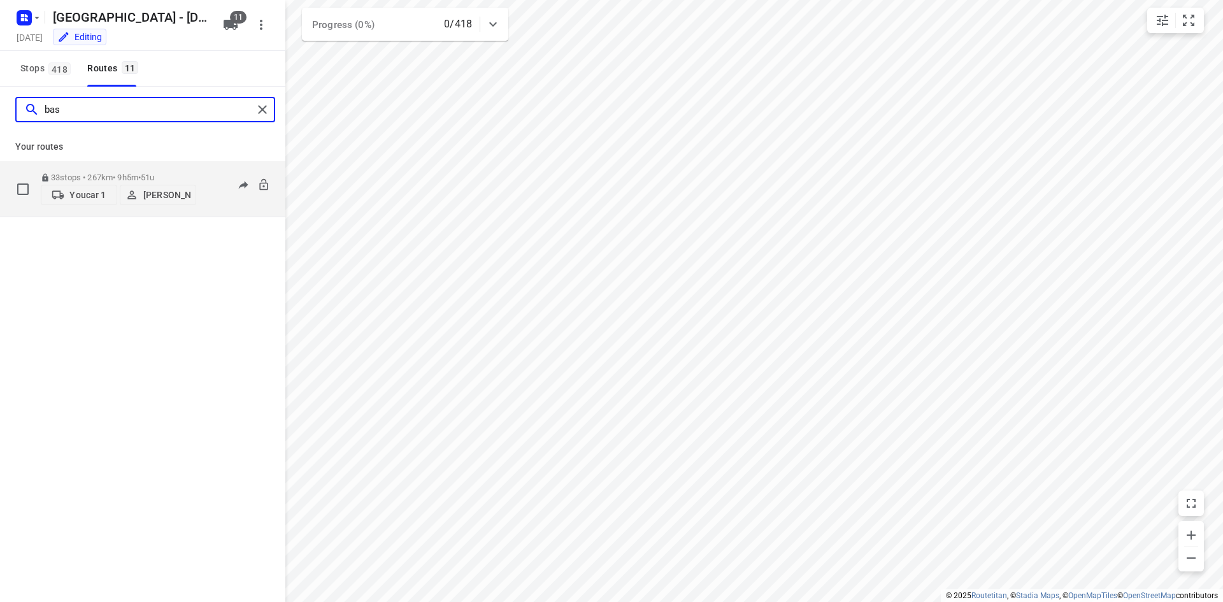
type input "bas"
click at [219, 206] on div "08:00-17:05" at bounding box center [238, 192] width 64 height 39
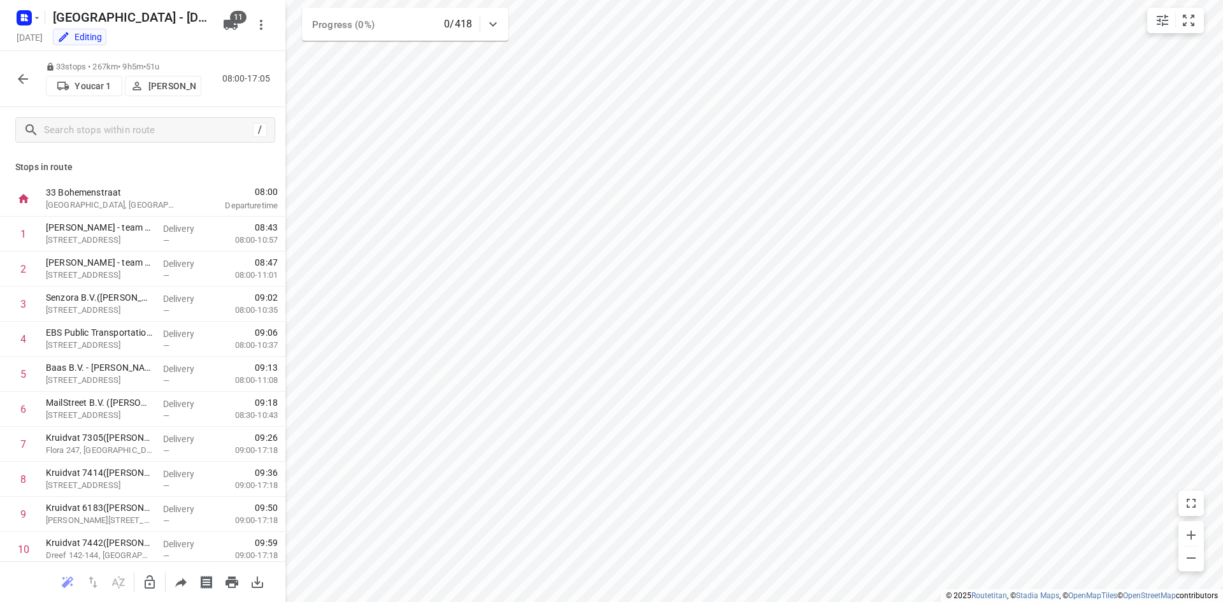
click at [224, 104] on div "33 stops • 267km • 9h5m • 51u Youcar 1 Bas Geertsema 08:00-17:05" at bounding box center [142, 79] width 285 height 56
click at [89, 85] on p "Youcar 1" at bounding box center [93, 86] width 36 height 10
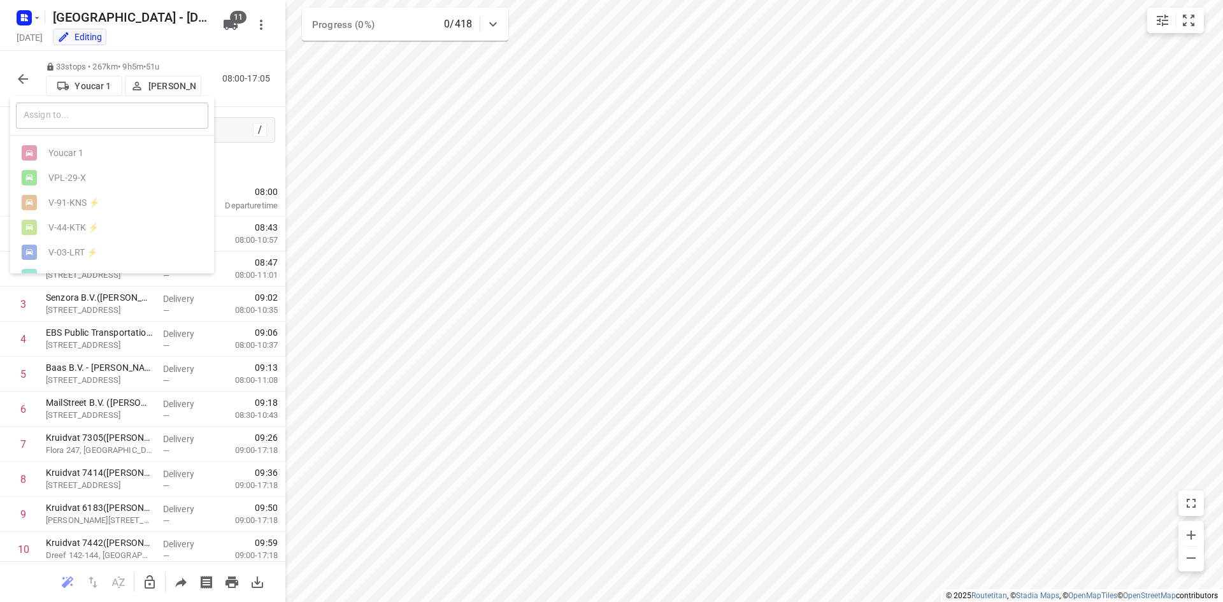
click at [99, 120] on input "text" at bounding box center [112, 116] width 192 height 26
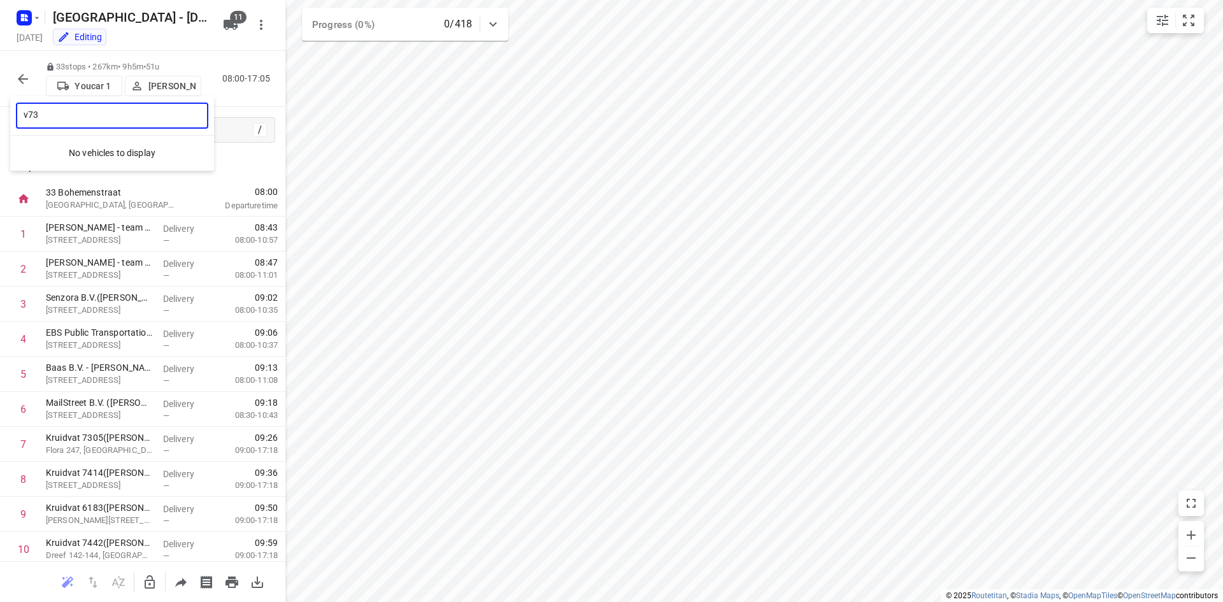
type input "v73"
click at [231, 19] on div at bounding box center [611, 301] width 1223 height 602
click at [232, 10] on div "Zwolle - Thursday Thursday, Sep 18 Editing 11" at bounding box center [142, 25] width 285 height 51
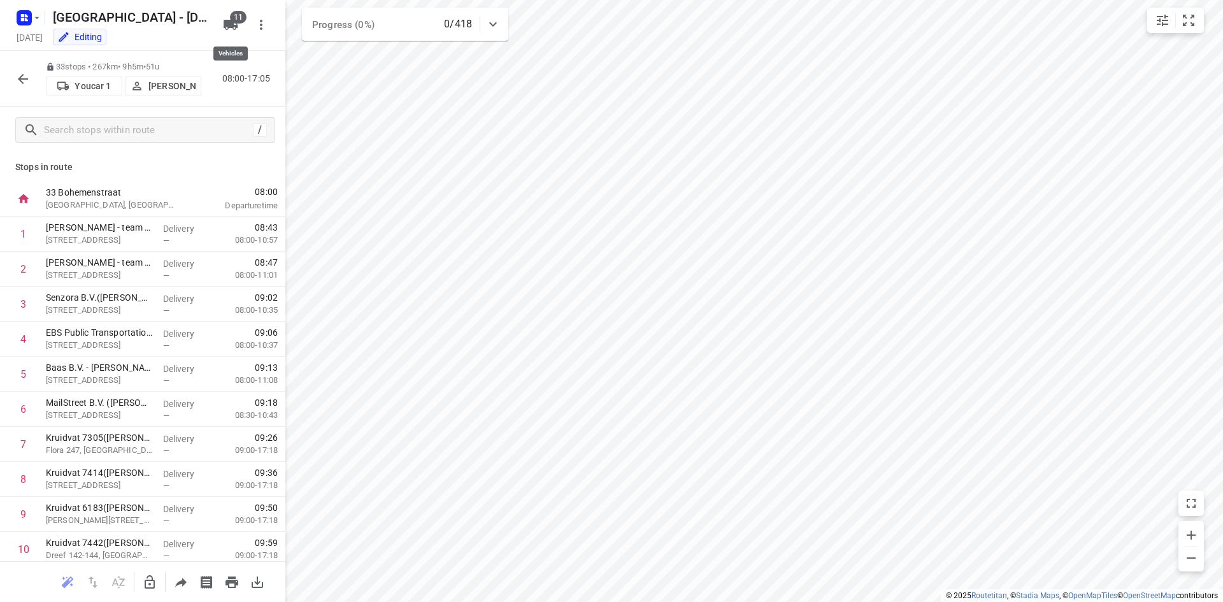
click at [234, 17] on span "11" at bounding box center [238, 17] width 17 height 13
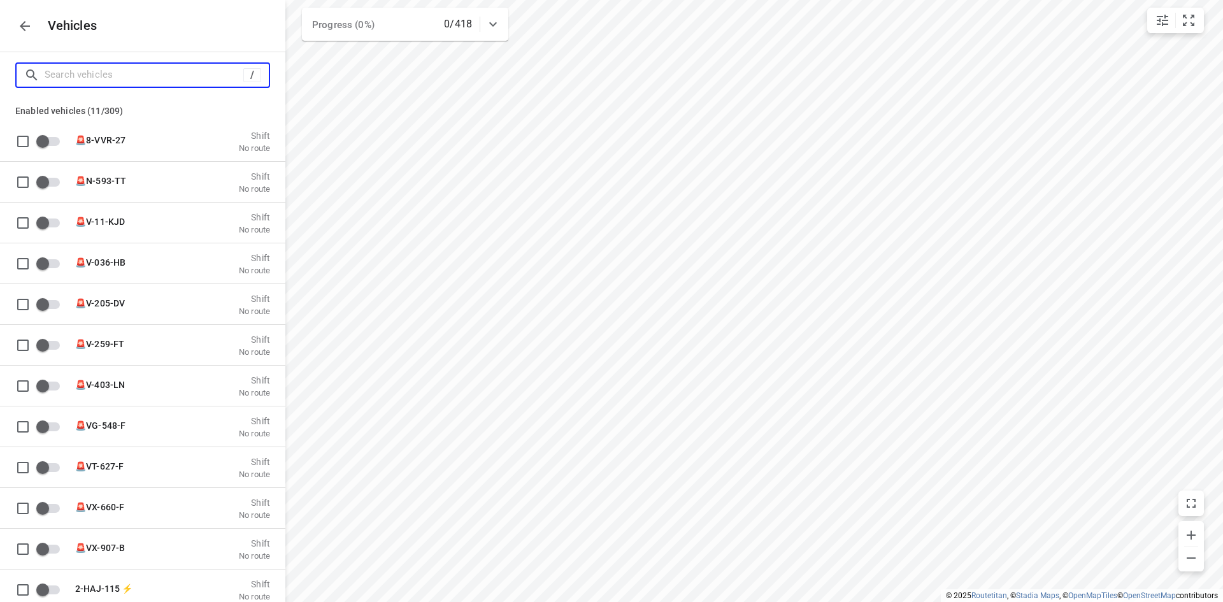
click at [162, 80] on input "Search vehicles" at bounding box center [144, 75] width 199 height 20
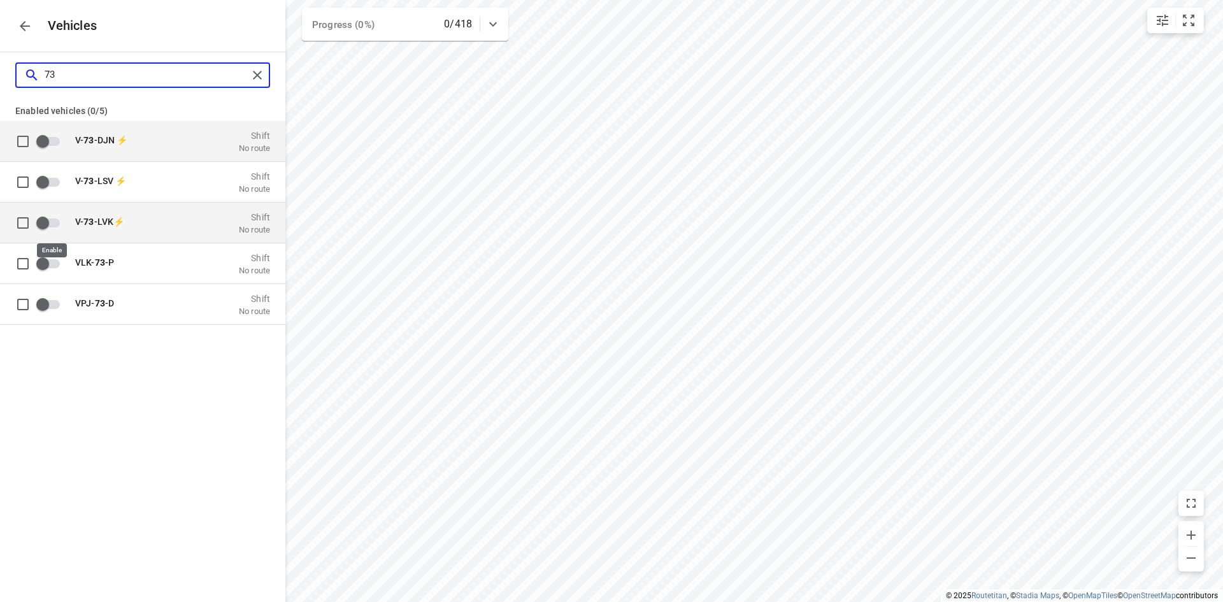
type input "73"
click at [43, 217] on input "grid" at bounding box center [42, 222] width 73 height 24
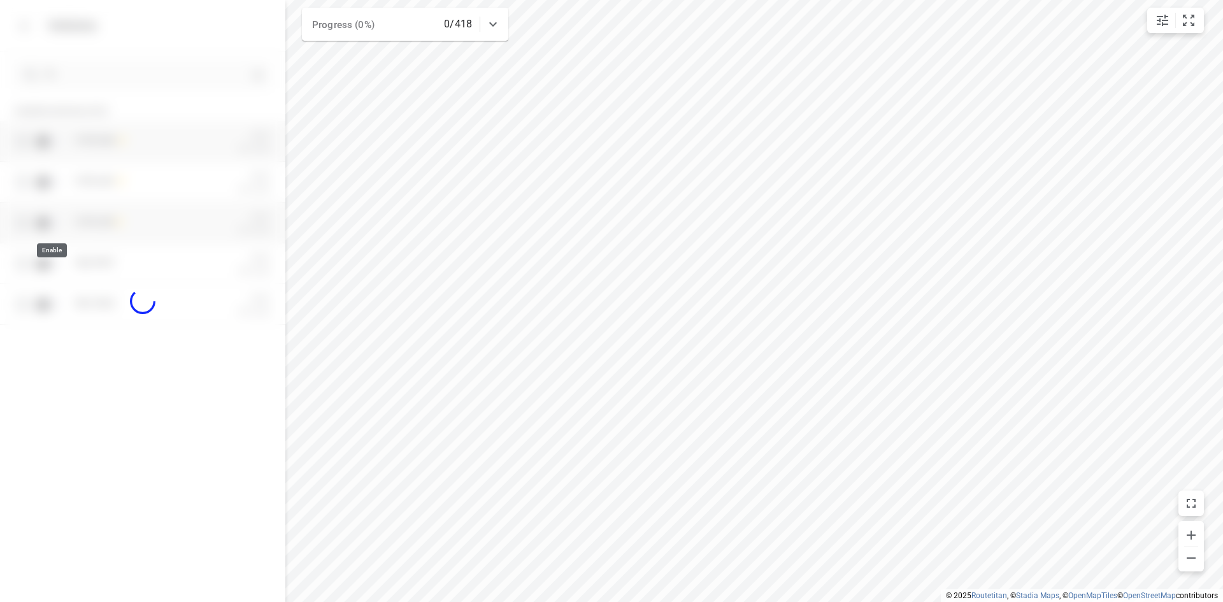
checkbox input "true"
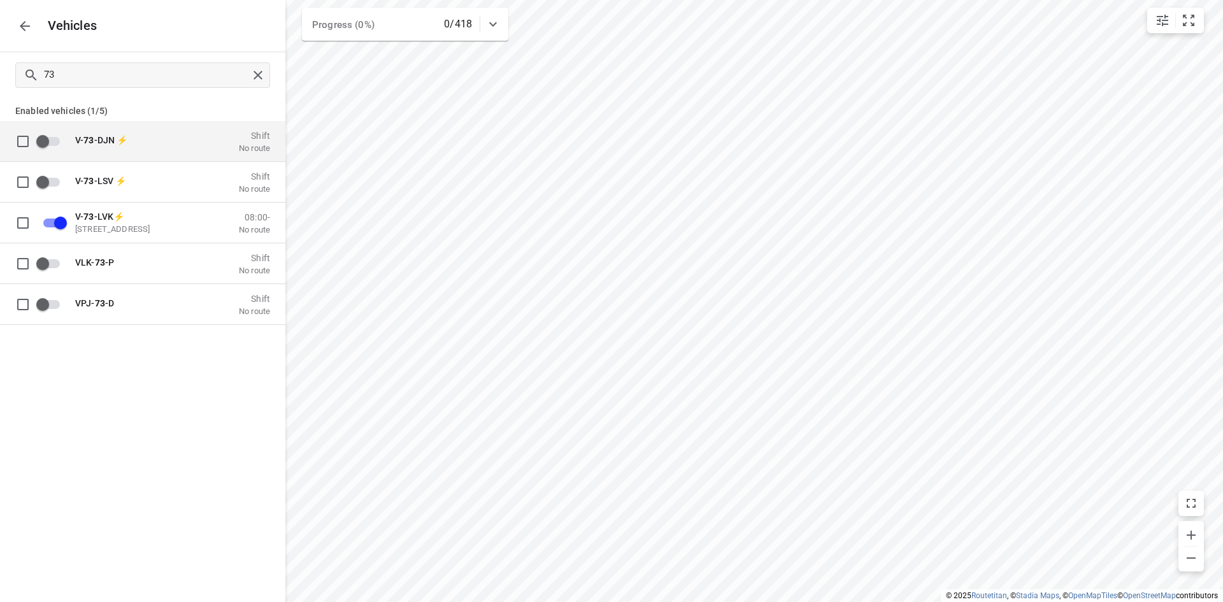
click at [21, 28] on icon "button" at bounding box center [24, 25] width 15 height 15
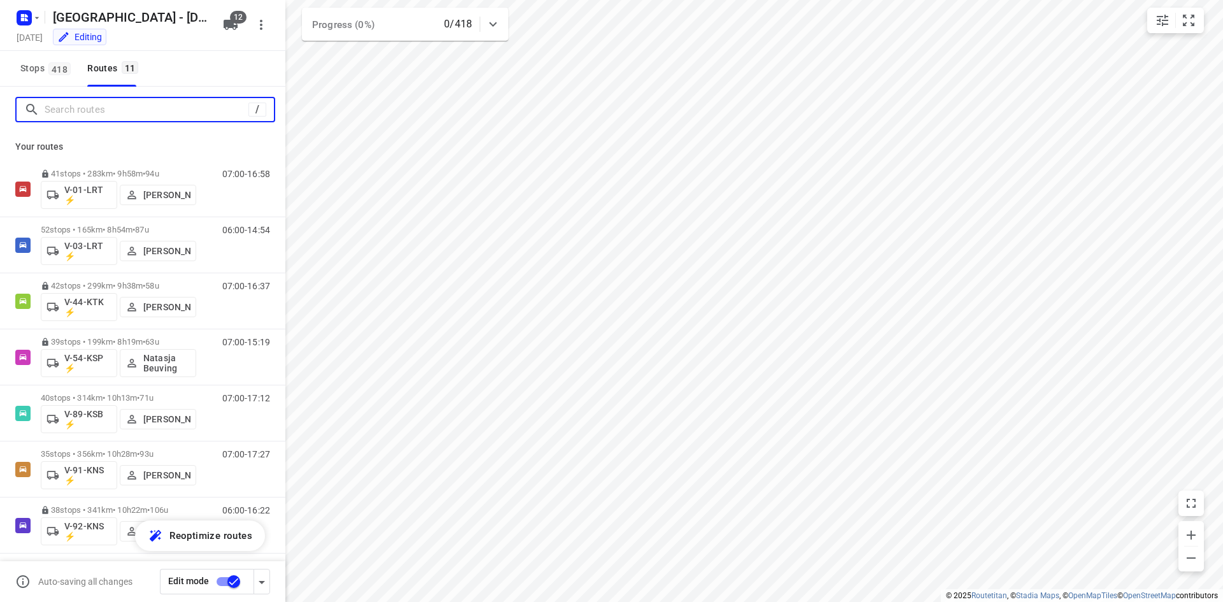
click at [91, 117] on input "Search routes" at bounding box center [147, 110] width 204 height 20
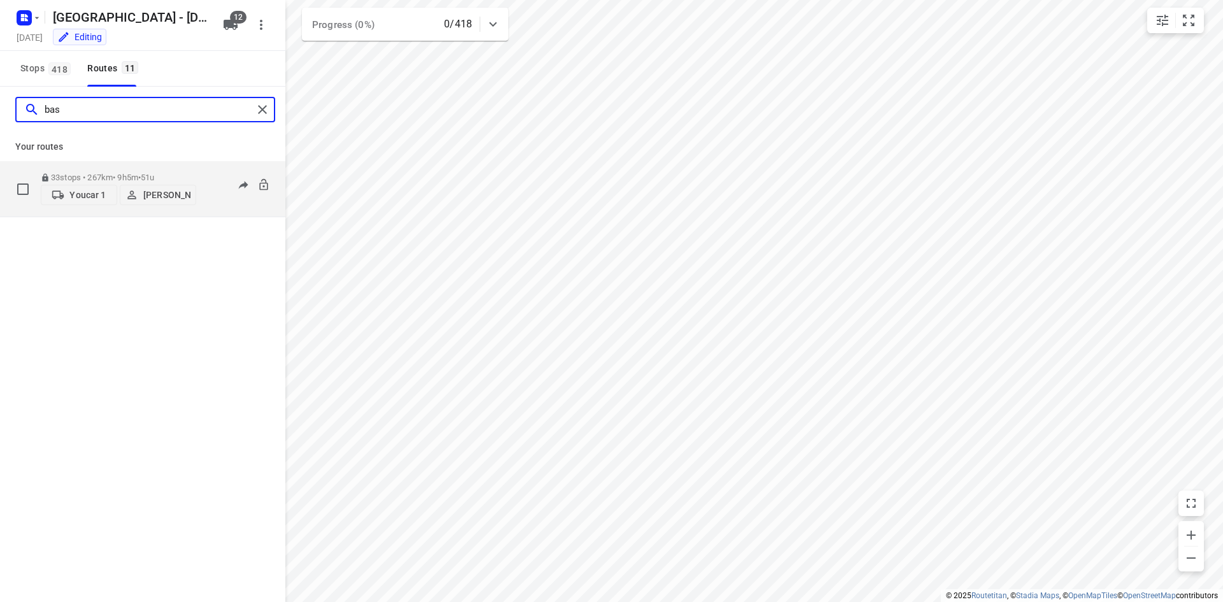
type input "bas"
click at [84, 194] on p "Youcar 1" at bounding box center [87, 195] width 36 height 10
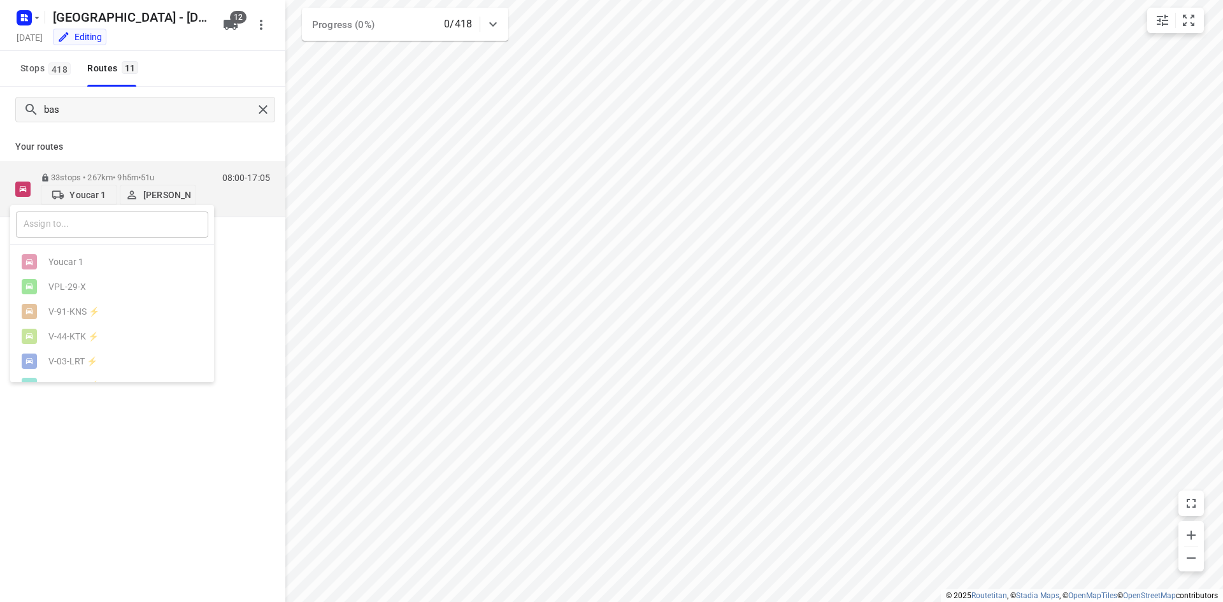
click at [88, 221] on input "text" at bounding box center [112, 224] width 192 height 26
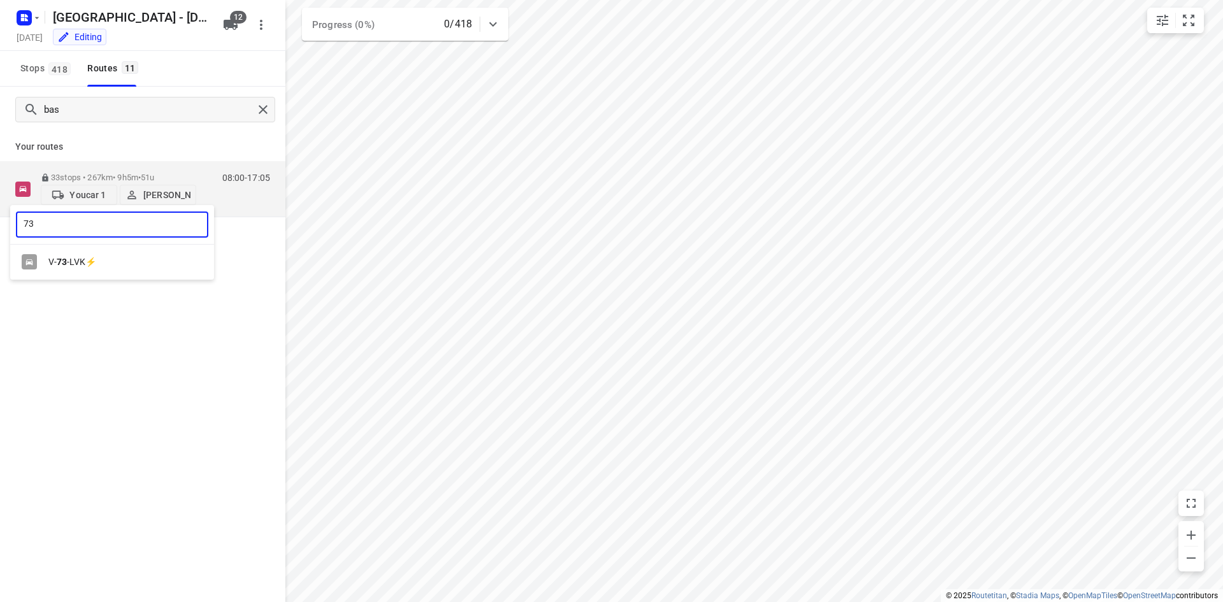
type input "73"
click at [96, 264] on div "V- 73 -LVK⚡" at bounding box center [115, 262] width 134 height 10
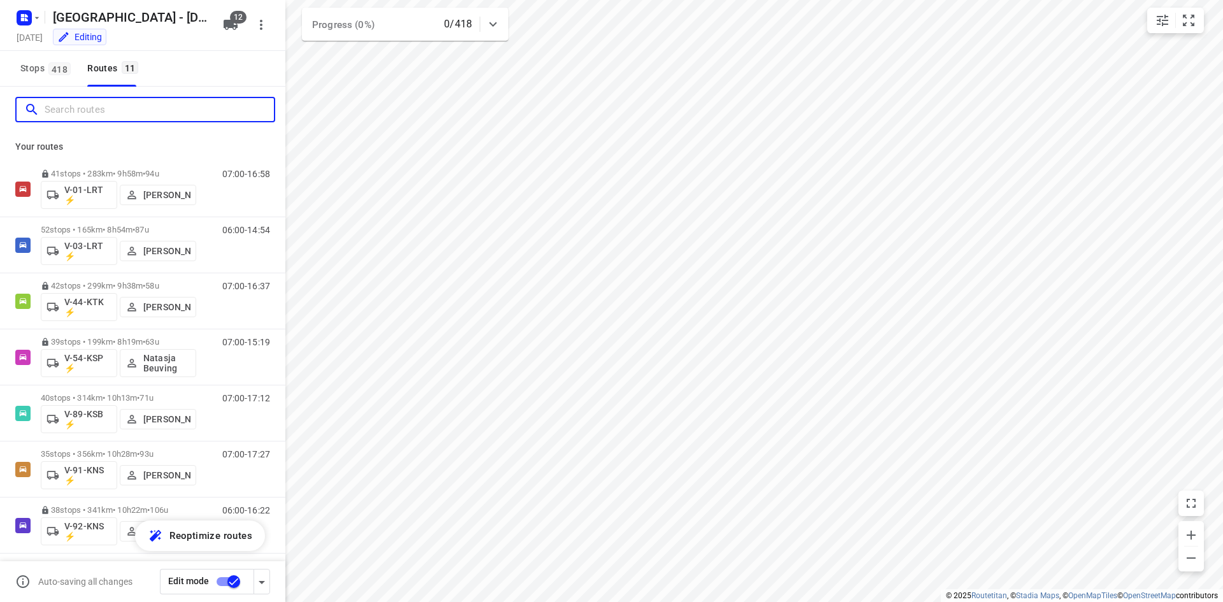
click at [155, 111] on input "Search routes" at bounding box center [159, 110] width 229 height 20
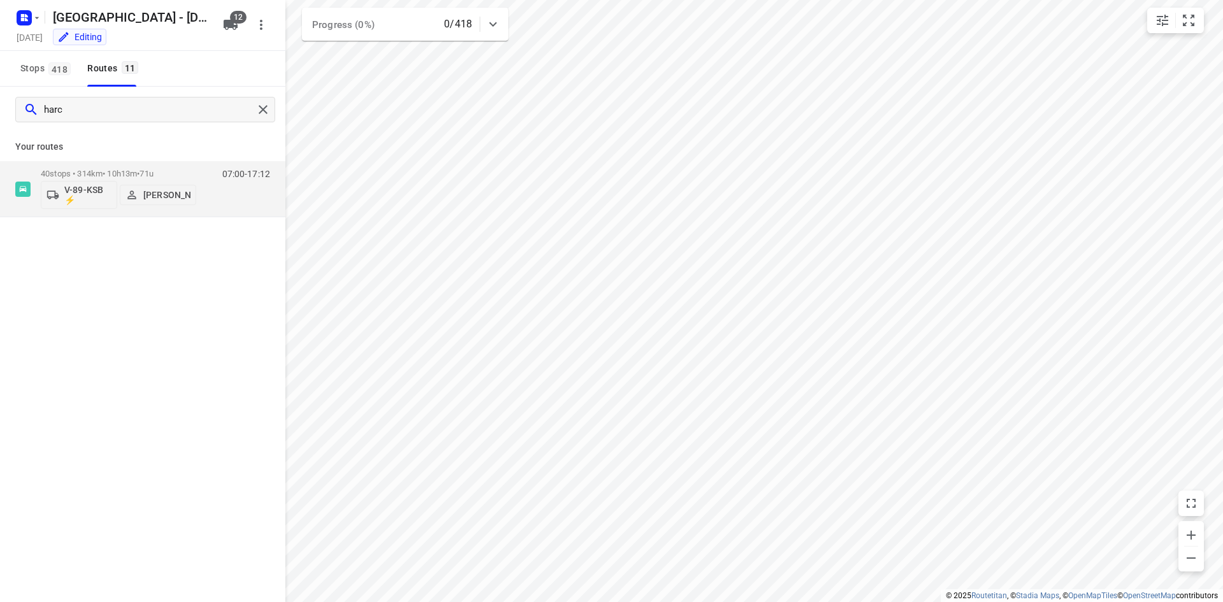
click at [223, 276] on div "harc Your routes 40 stops • 314km • 10h13m • 71u V-89-KSB ⚡ Harco Wattimena 07:…" at bounding box center [142, 362] width 285 height 551
click at [234, 112] on input "harc" at bounding box center [149, 110] width 208 height 20
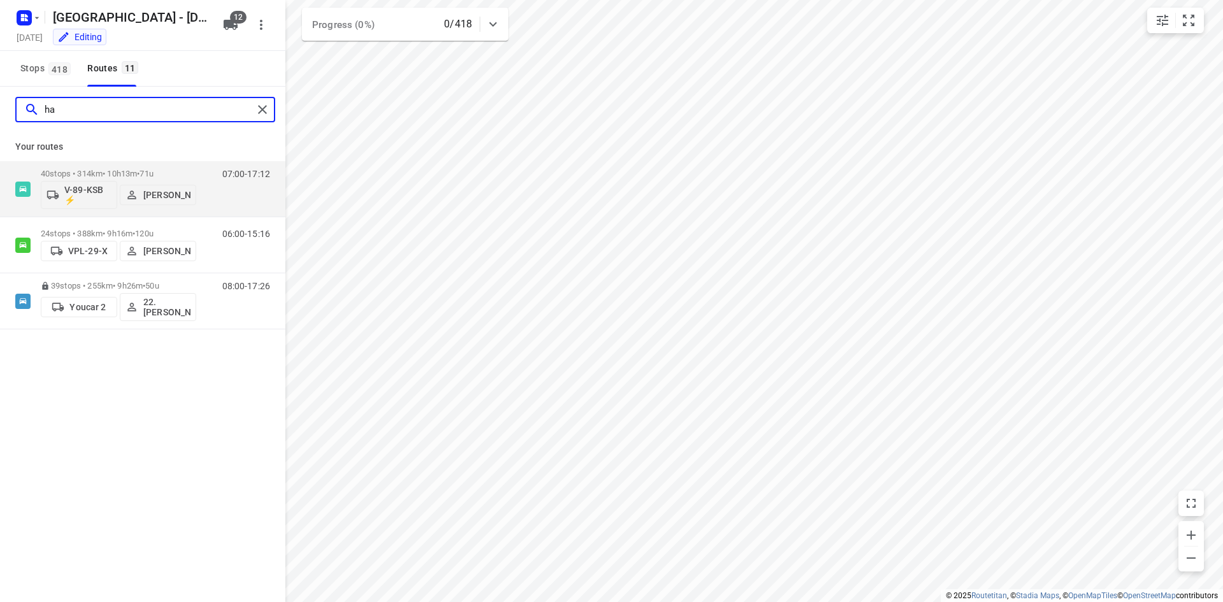
type input "h"
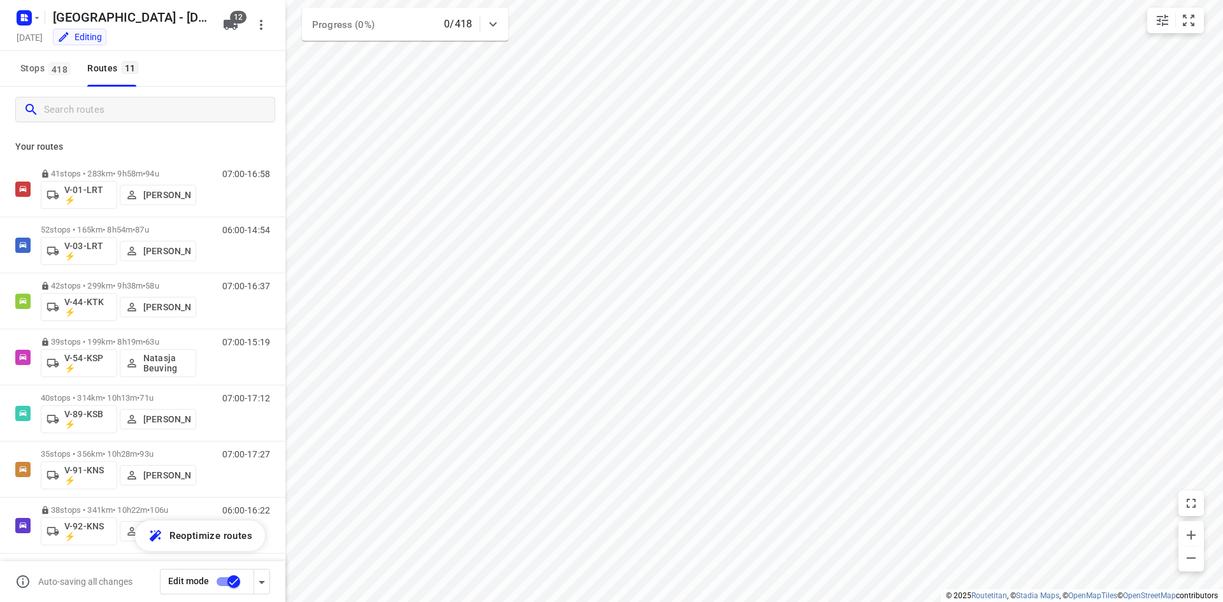
drag, startPoint x: 226, startPoint y: 16, endPoint x: 224, endPoint y: 22, distance: 6.6
click at [227, 16] on button "12" at bounding box center [230, 24] width 25 height 25
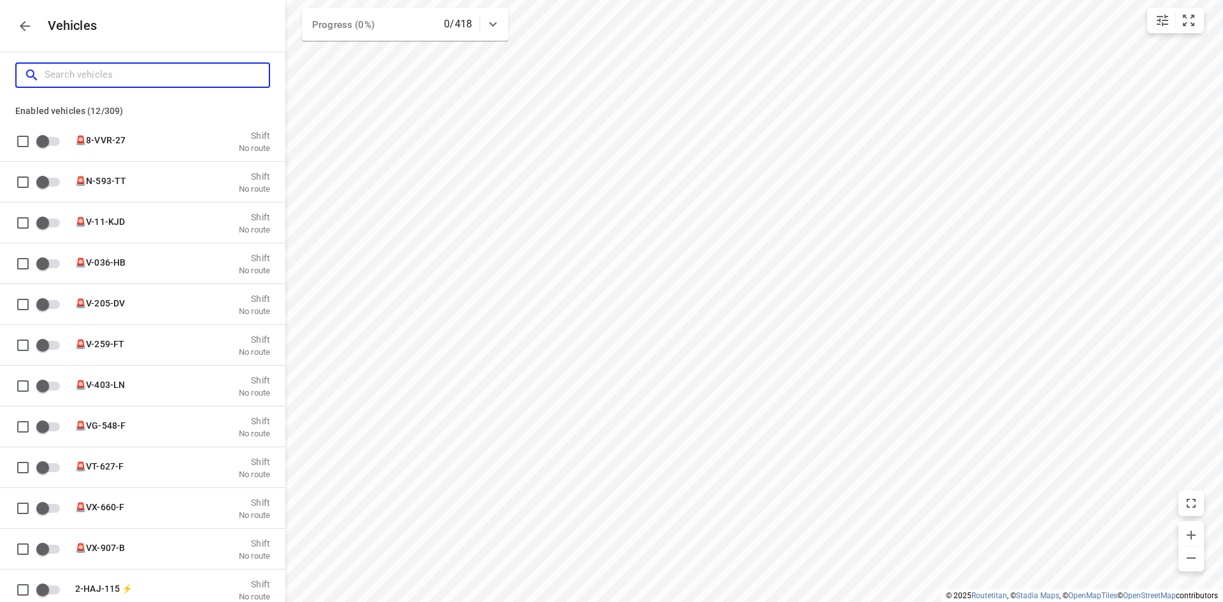
click at [179, 65] on input "Search vehicles" at bounding box center [157, 75] width 224 height 20
type input "v"
checkbox input "true"
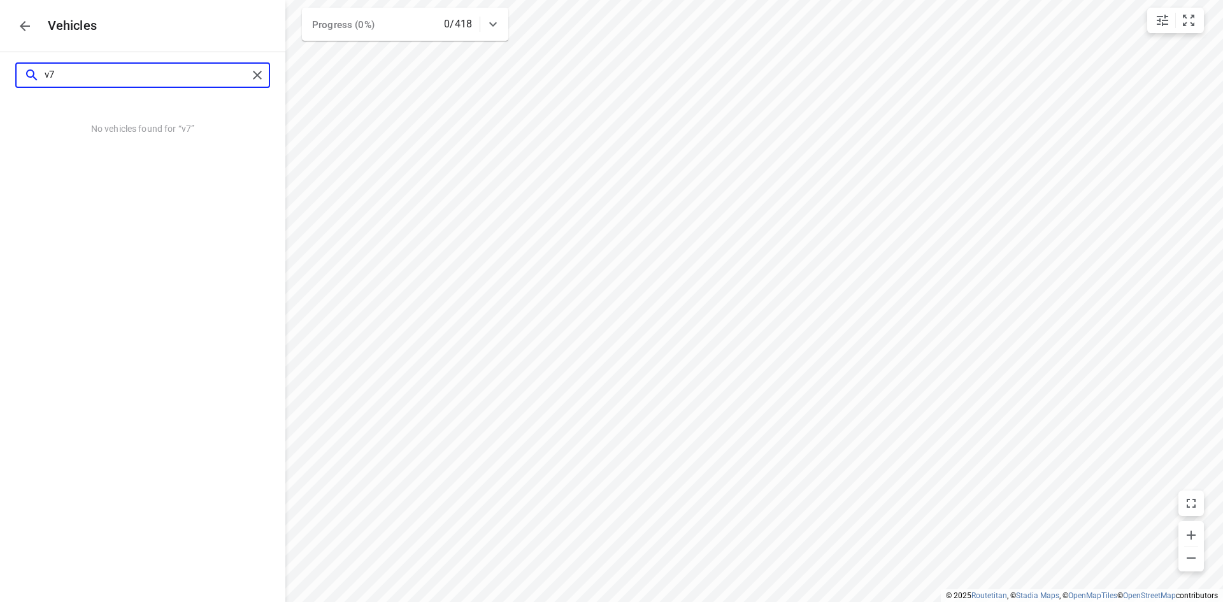
type input "v"
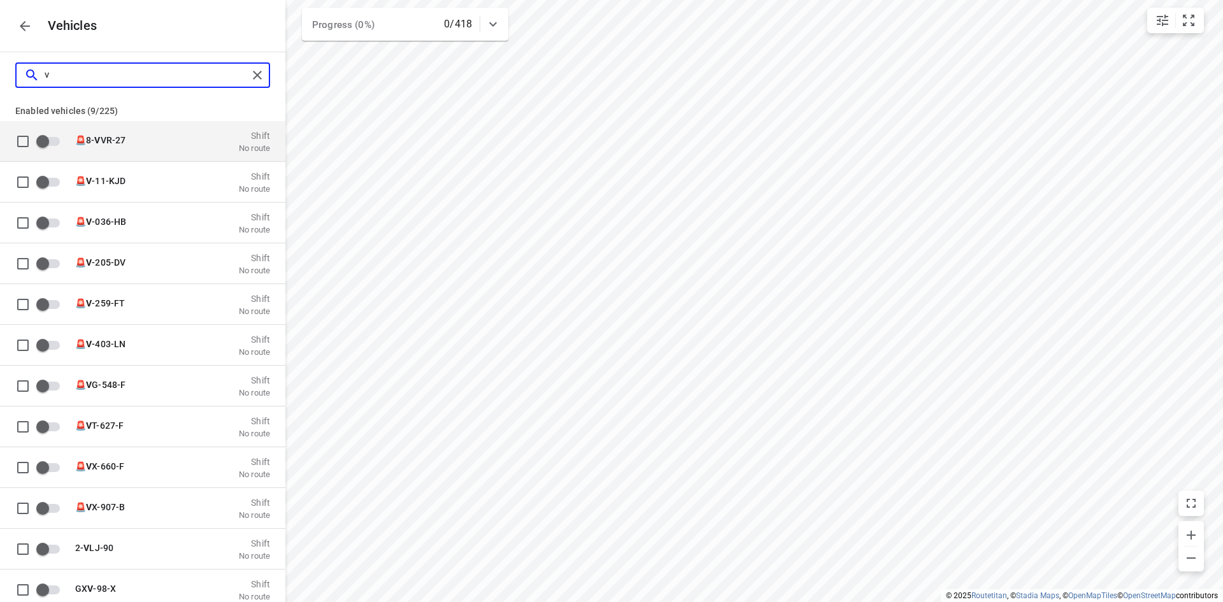
checkbox input "false"
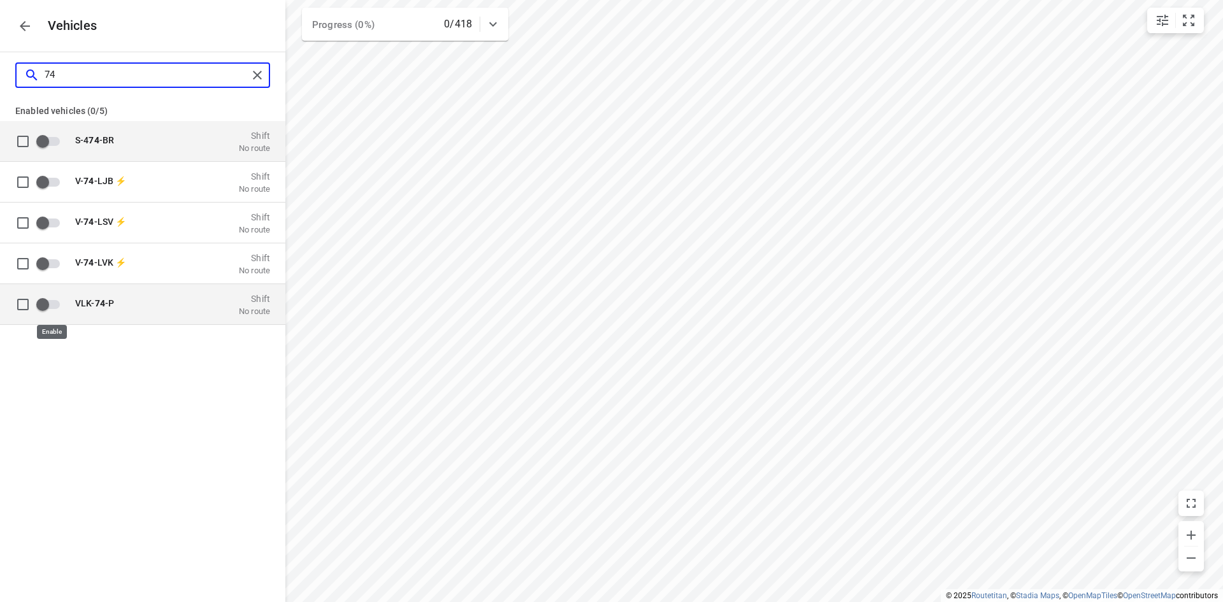
type input "74"
click at [41, 304] on input "grid" at bounding box center [42, 304] width 73 height 24
checkbox input "true"
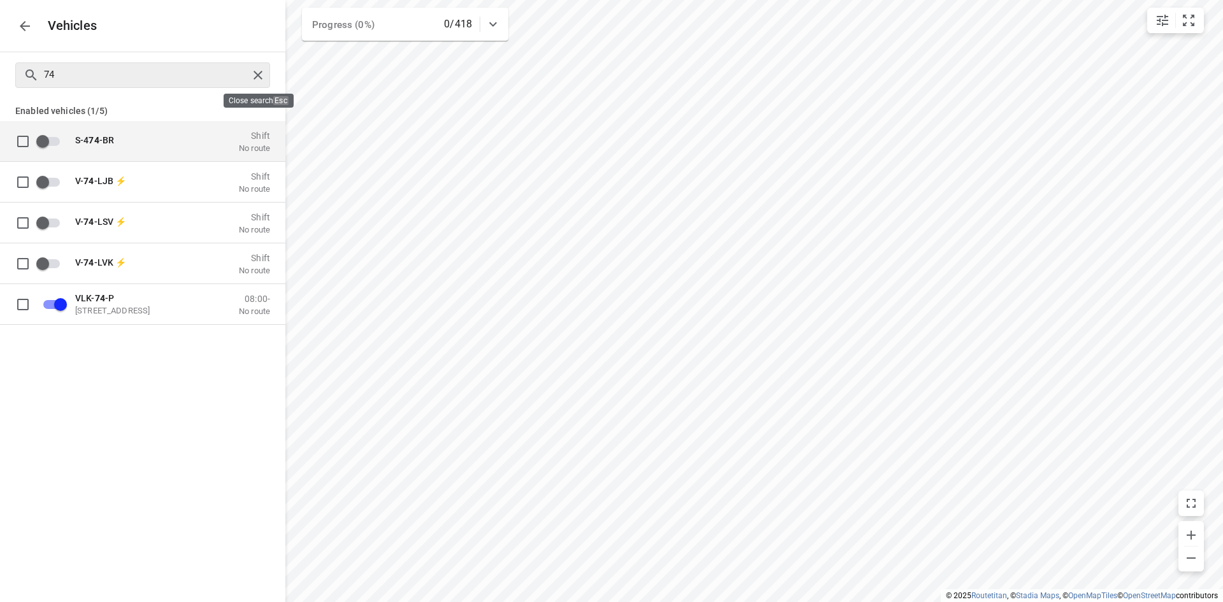
checkbox input "false"
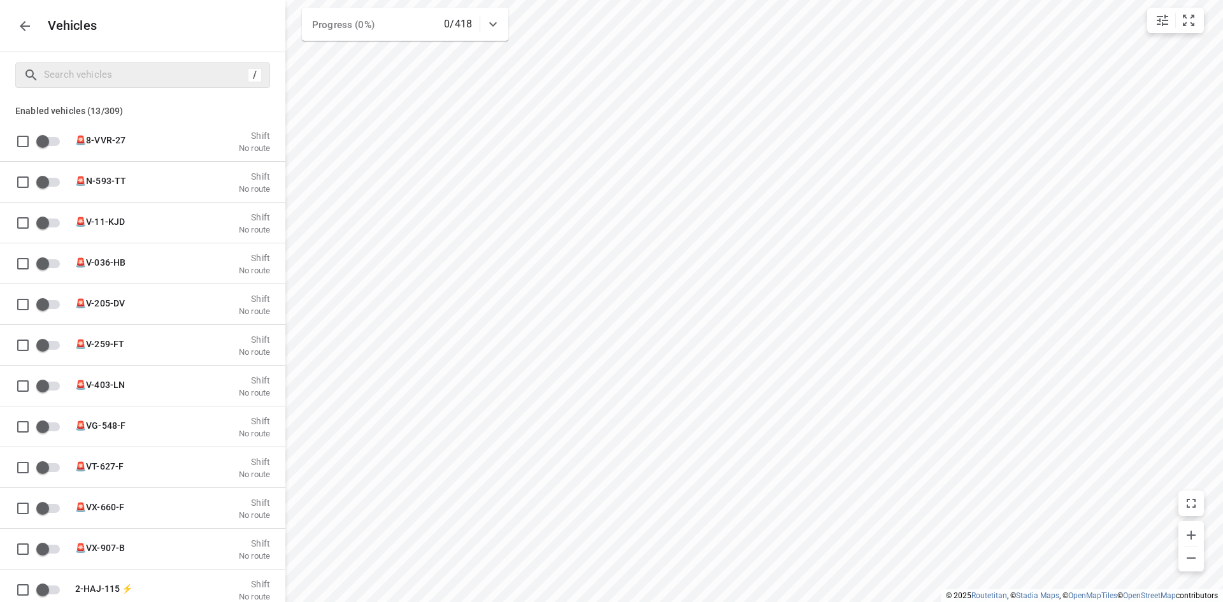
click at [22, 32] on icon "button" at bounding box center [24, 25] width 15 height 15
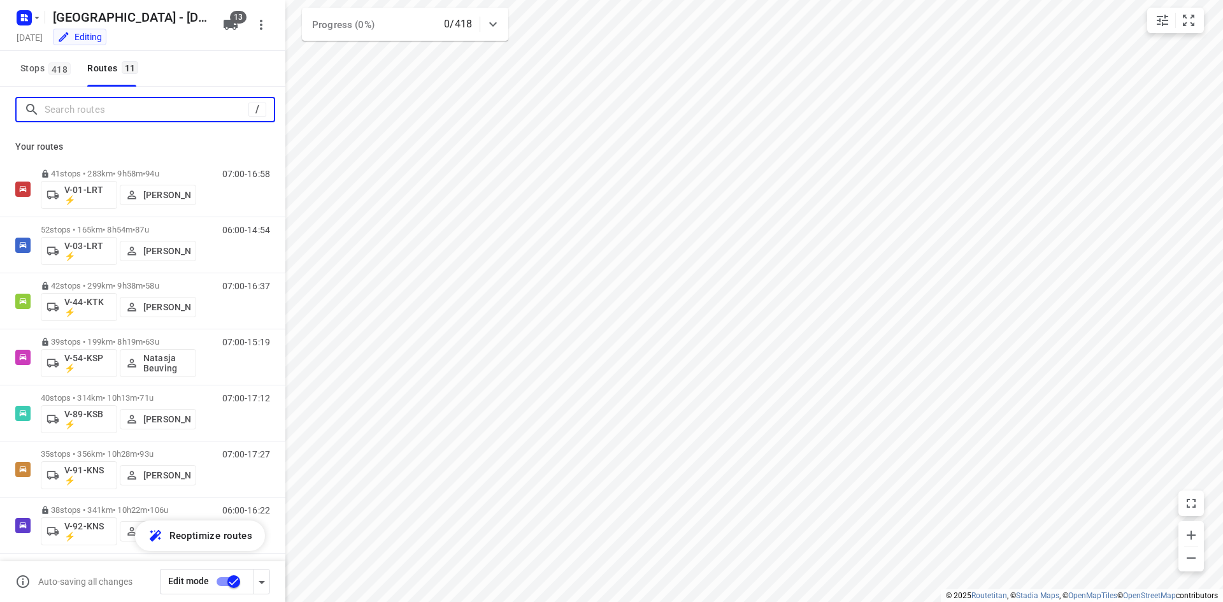
click at [130, 115] on input "Search routes" at bounding box center [147, 110] width 204 height 20
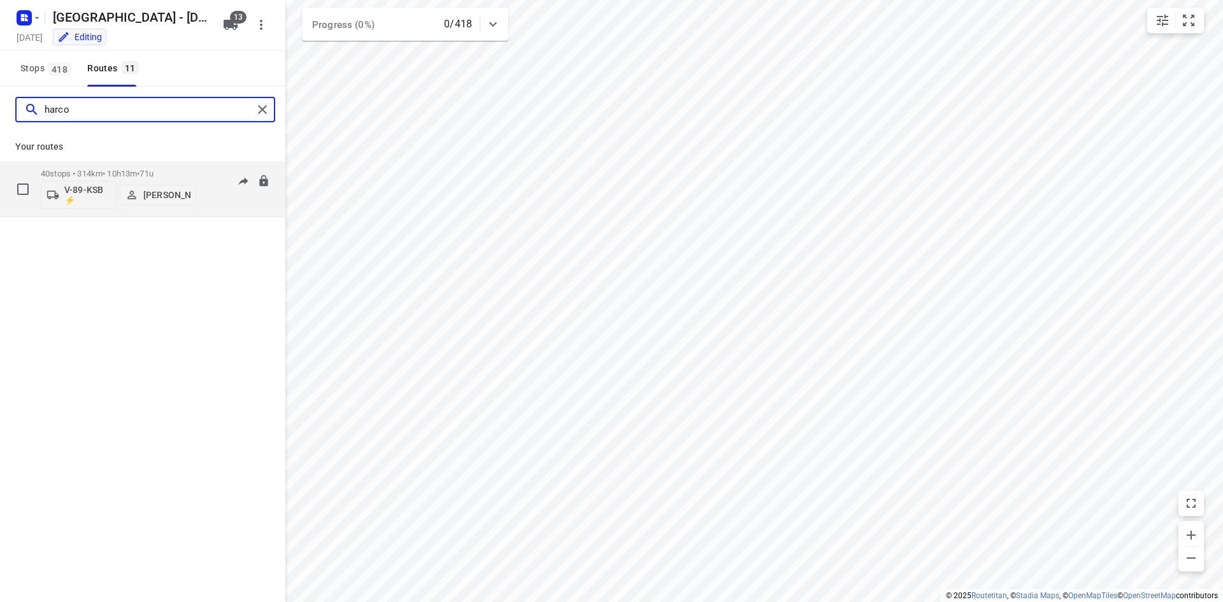
type input "harco"
click at [74, 192] on p "V-89-KSB ⚡" at bounding box center [87, 195] width 47 height 20
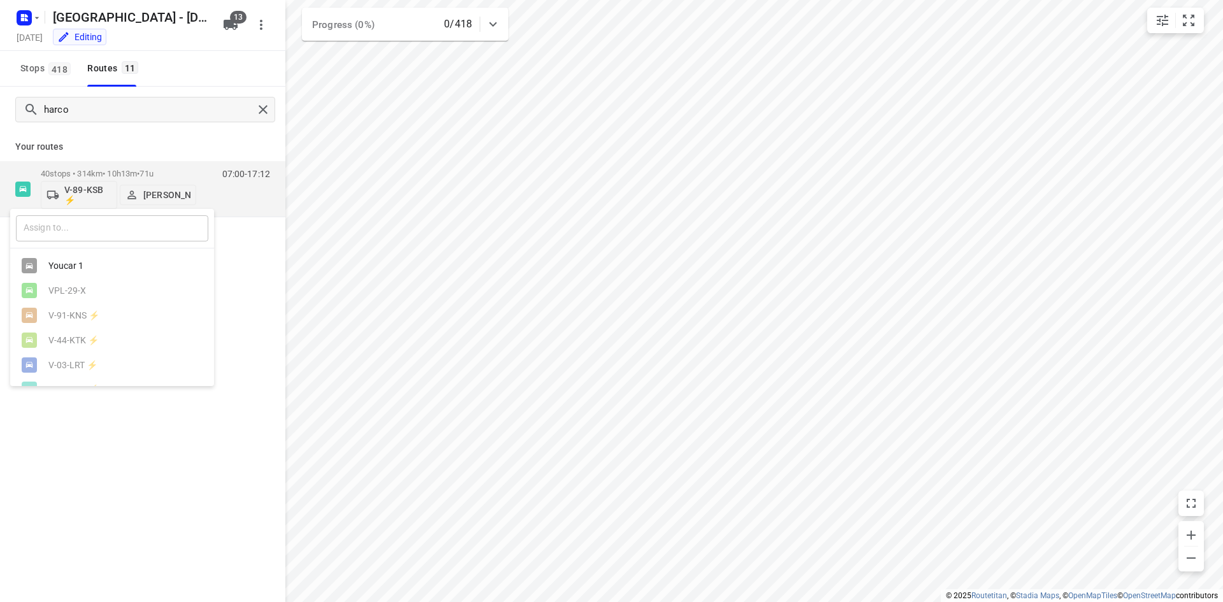
click at [79, 224] on input "text" at bounding box center [112, 228] width 192 height 26
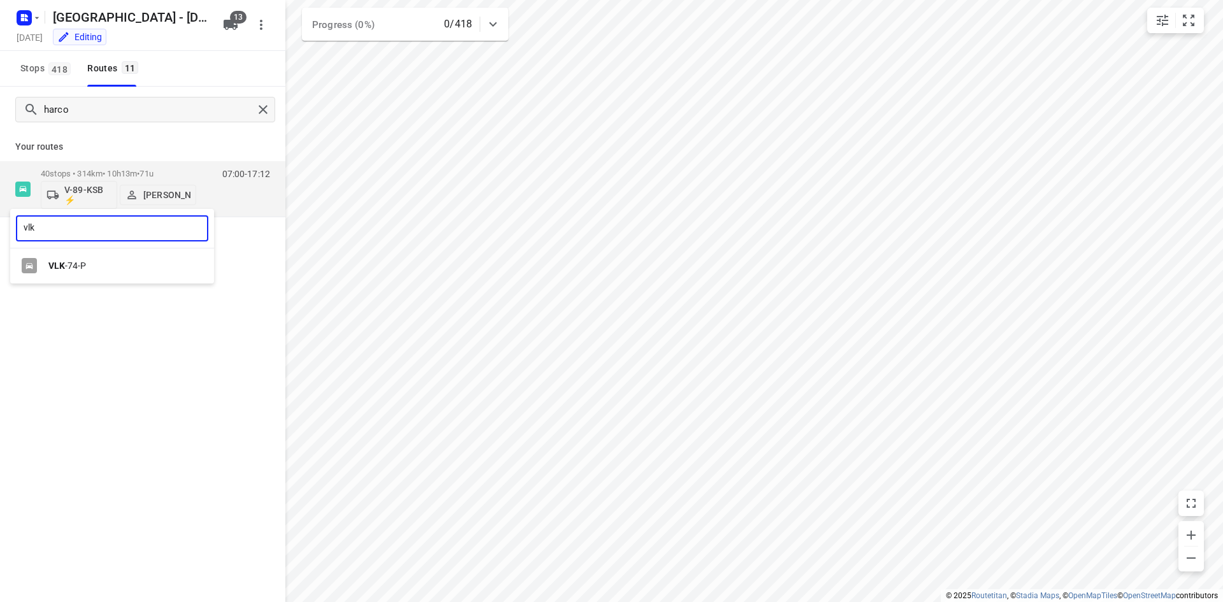
type input "vlk"
click at [150, 273] on div "VLK -74-P" at bounding box center [112, 265] width 204 height 25
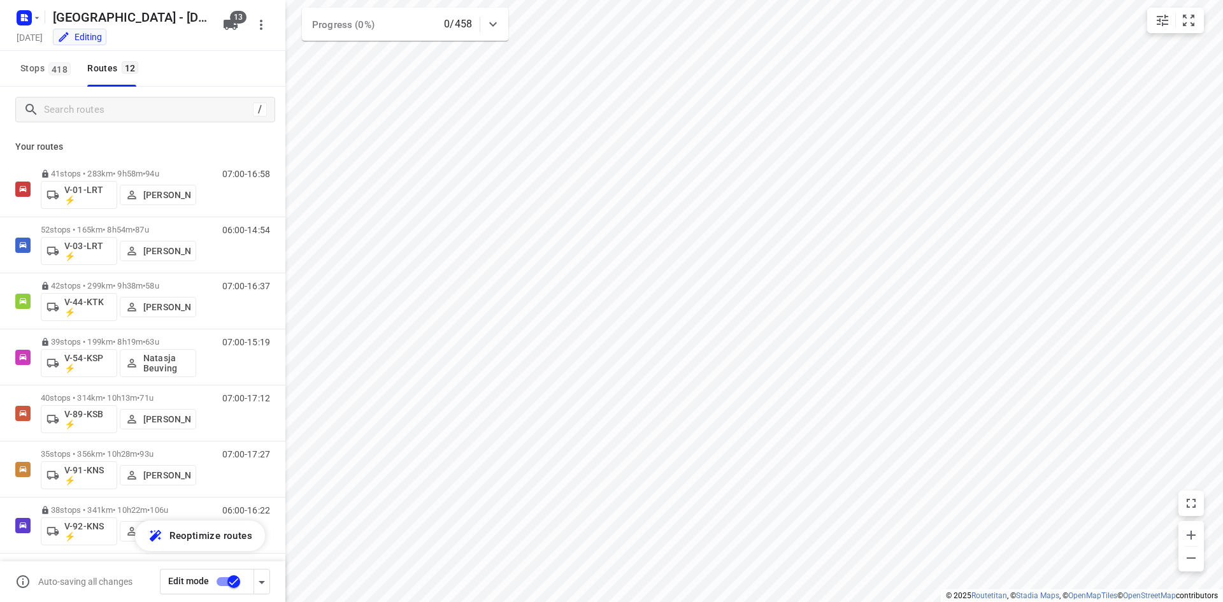
click at [245, 64] on div "Stops 418 Routes 12" at bounding box center [142, 69] width 285 height 36
click at [168, 117] on input "Search routes" at bounding box center [159, 110] width 229 height 20
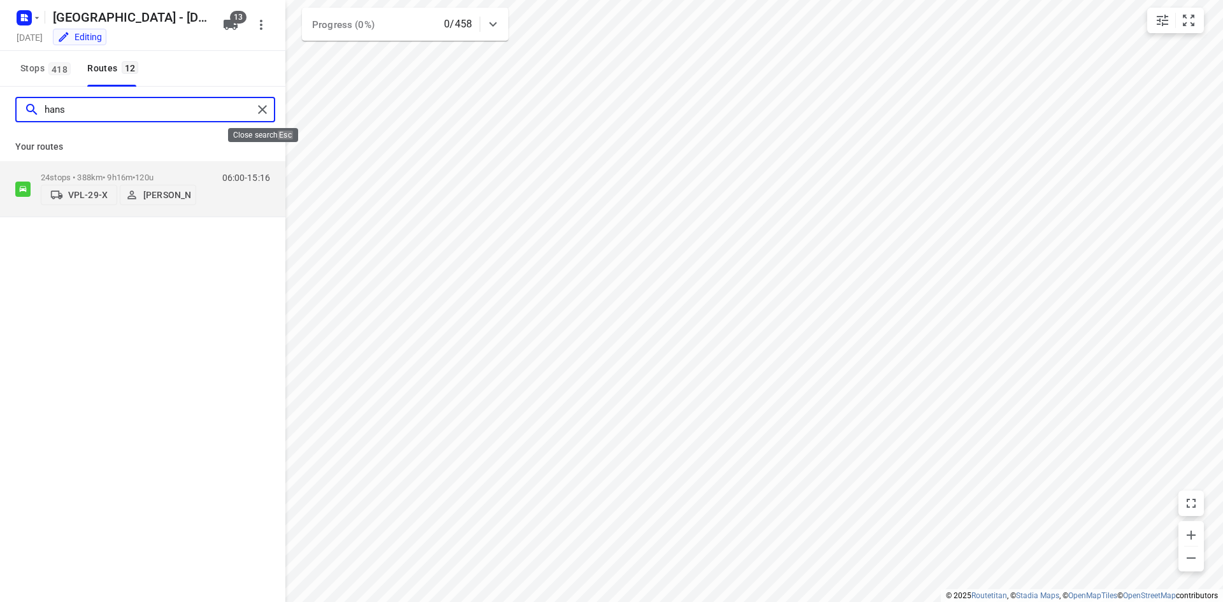
type input "hans"
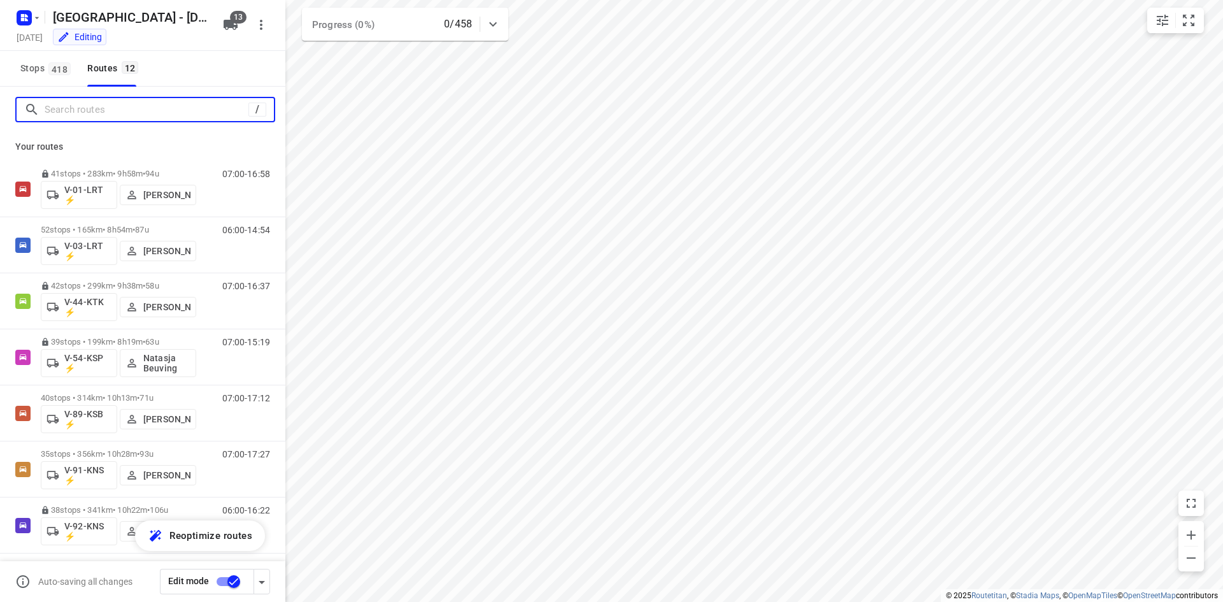
click at [168, 110] on input "Search routes" at bounding box center [147, 110] width 204 height 20
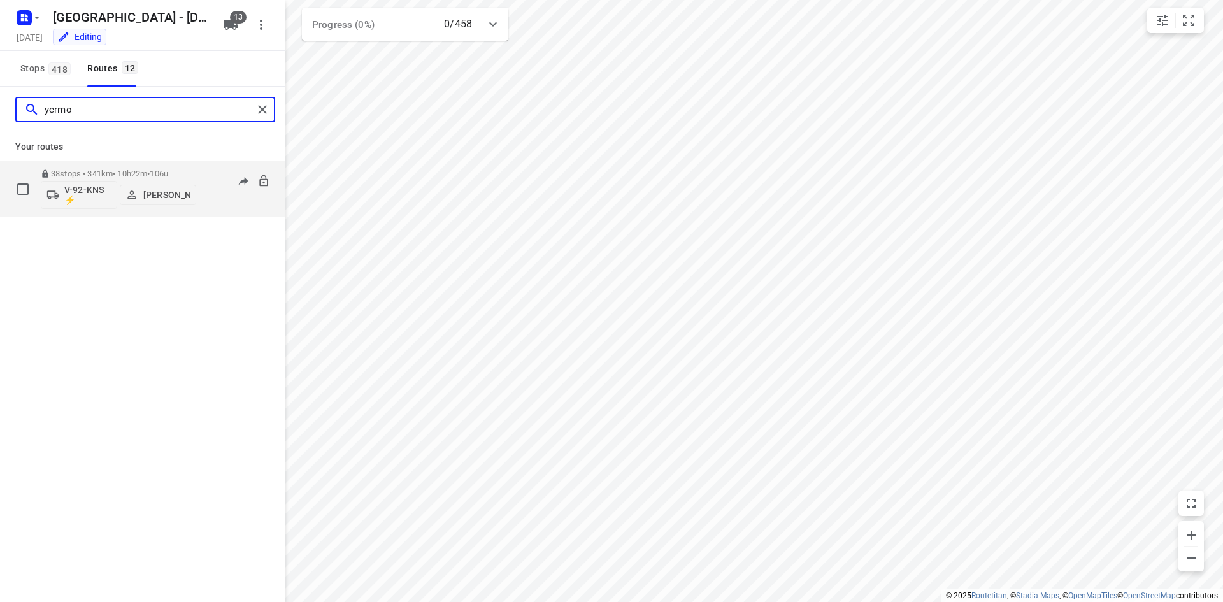
type input "yermo"
click at [209, 196] on div "06:00-16:22" at bounding box center [238, 192] width 64 height 46
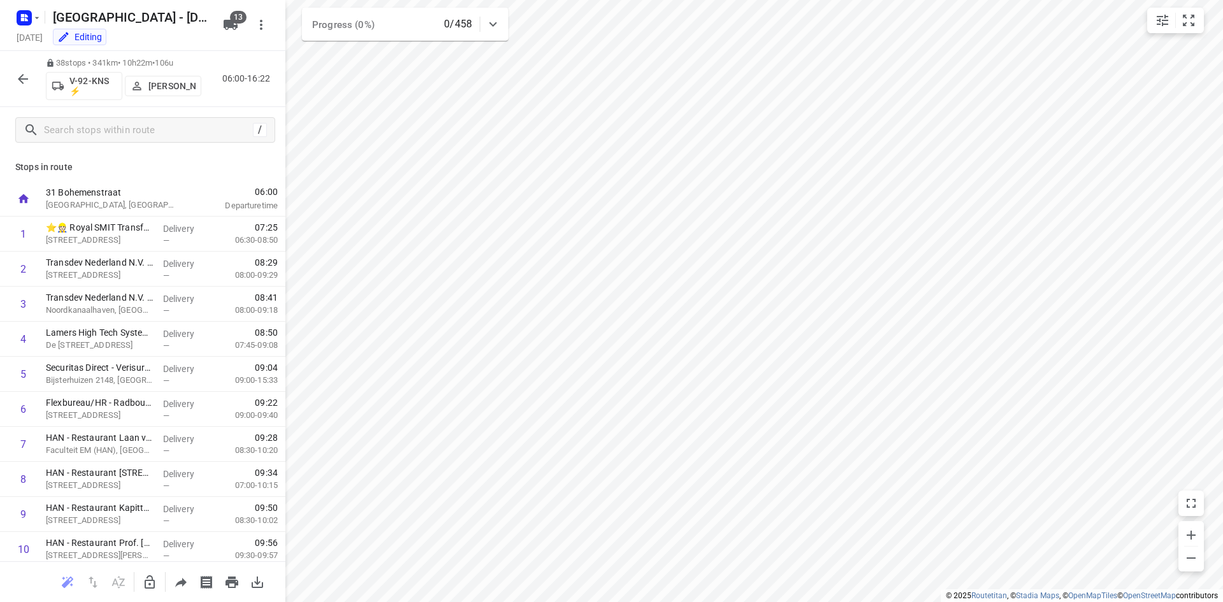
click at [76, 85] on p "V-92-KNS ⚡" at bounding box center [92, 86] width 47 height 20
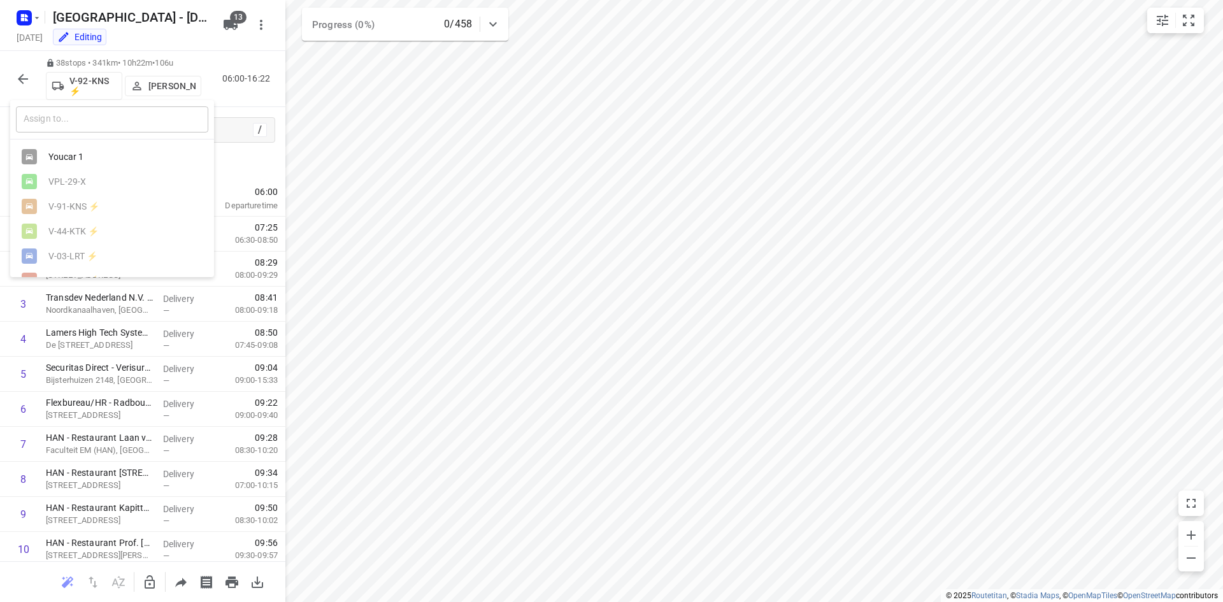
click at [69, 123] on input "text" at bounding box center [112, 119] width 192 height 26
click at [192, 42] on div at bounding box center [611, 301] width 1223 height 602
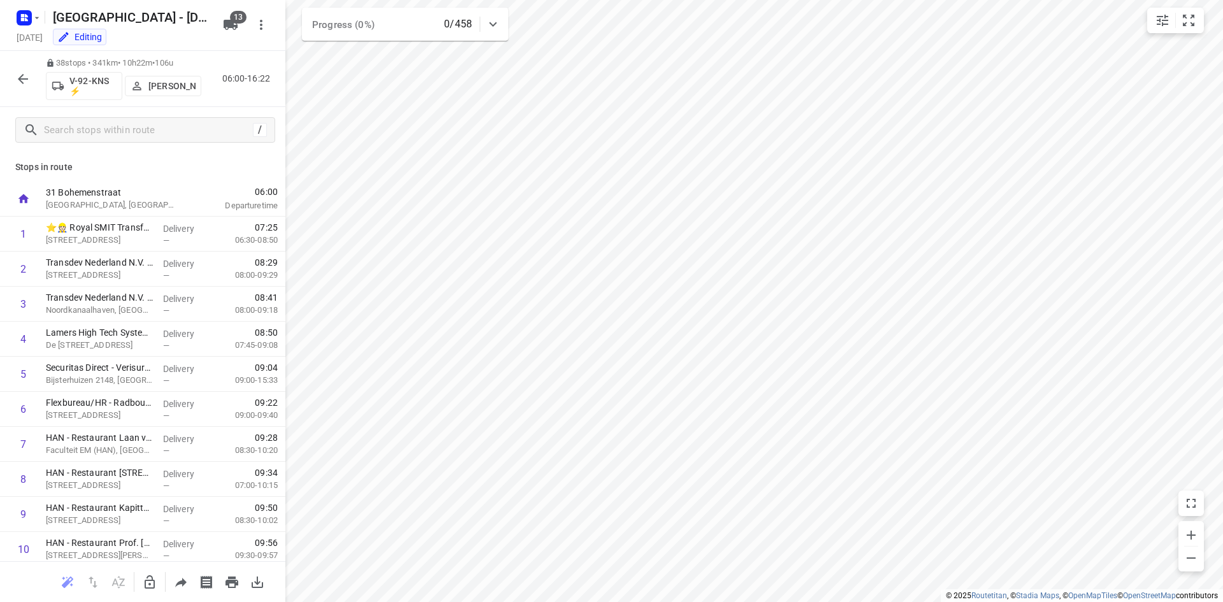
click at [234, 25] on icon "button" at bounding box center [231, 25] width 14 height 10
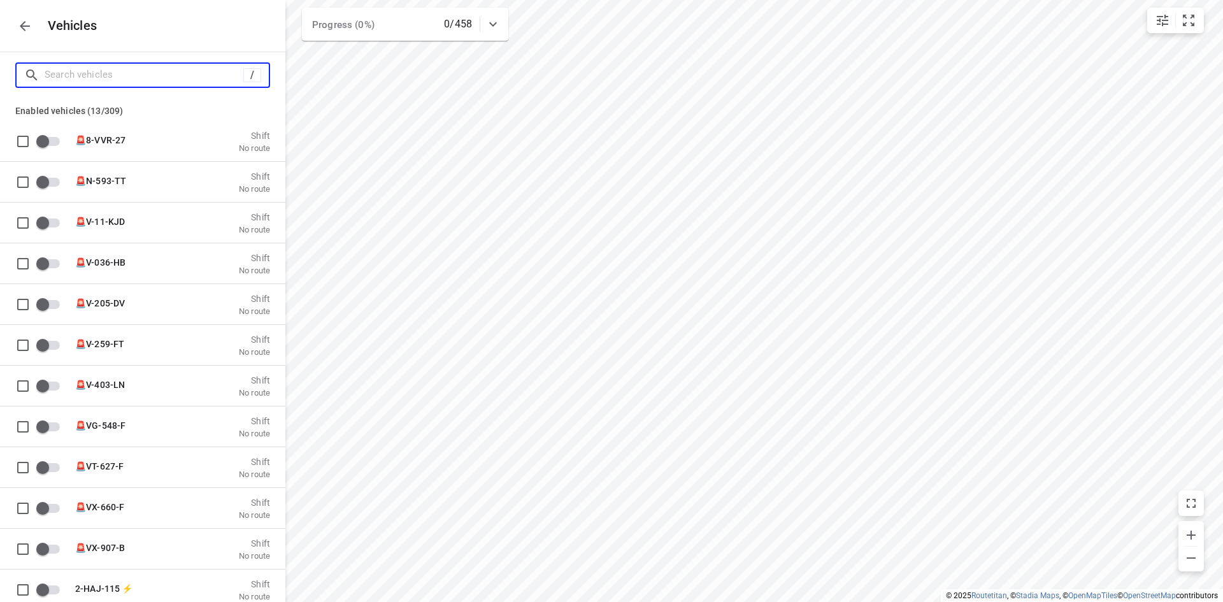
click at [192, 75] on input "Search vehicles" at bounding box center [144, 75] width 199 height 20
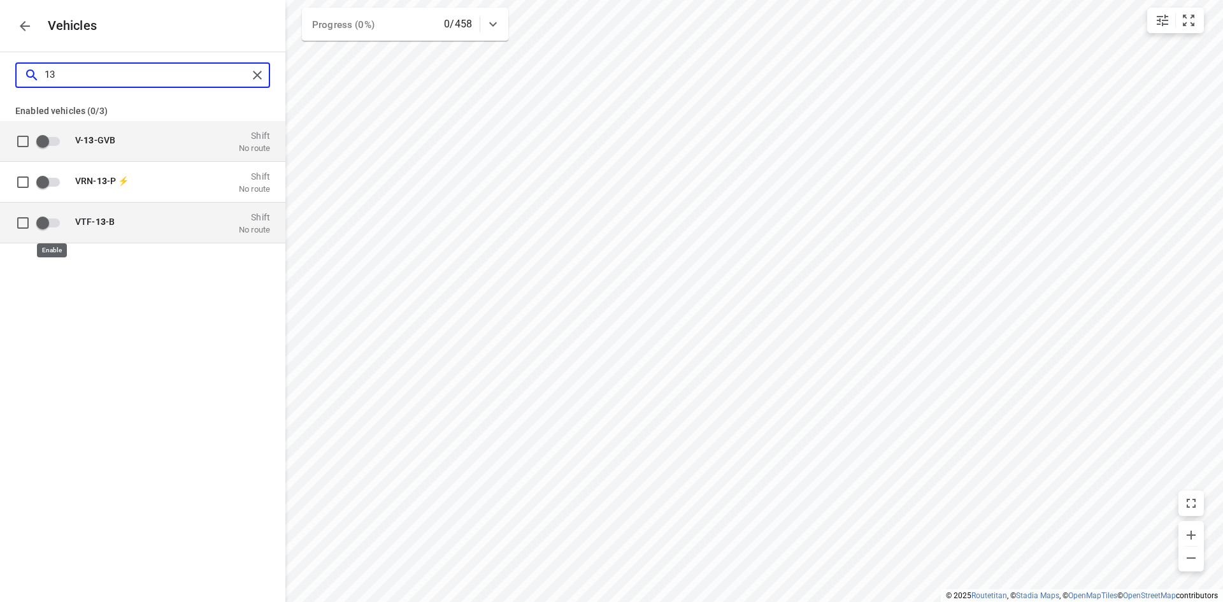
type input "13"
click at [47, 224] on input "grid" at bounding box center [42, 222] width 73 height 24
checkbox input "true"
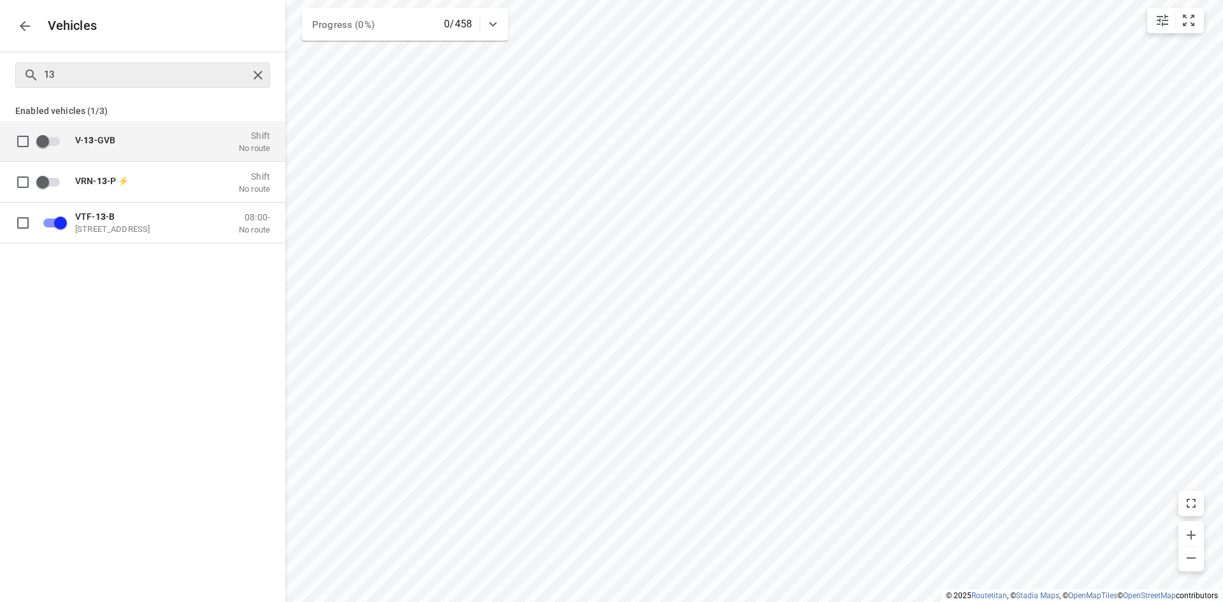
checkbox input "false"
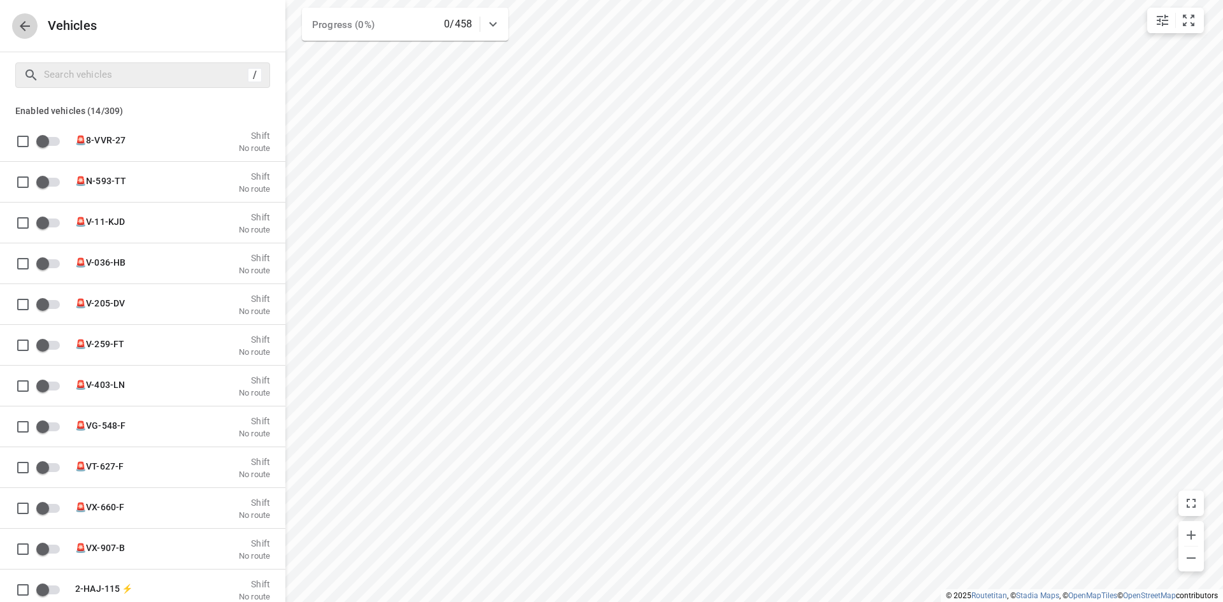
click at [33, 28] on button "button" at bounding box center [24, 25] width 25 height 25
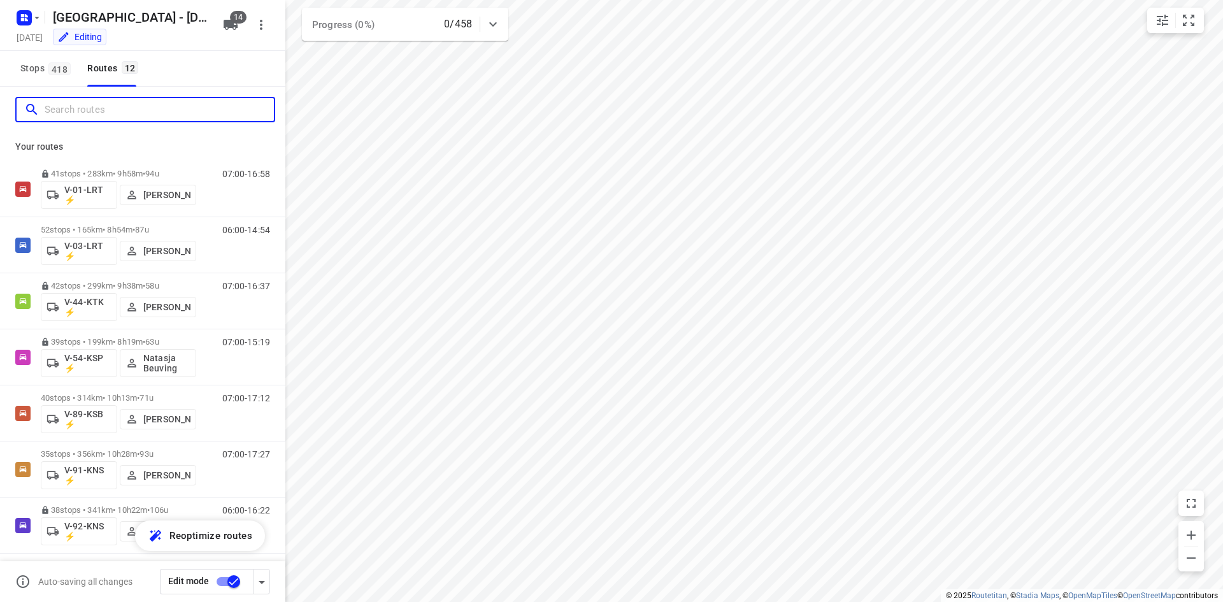
click at [92, 106] on input "Search routes" at bounding box center [159, 110] width 229 height 20
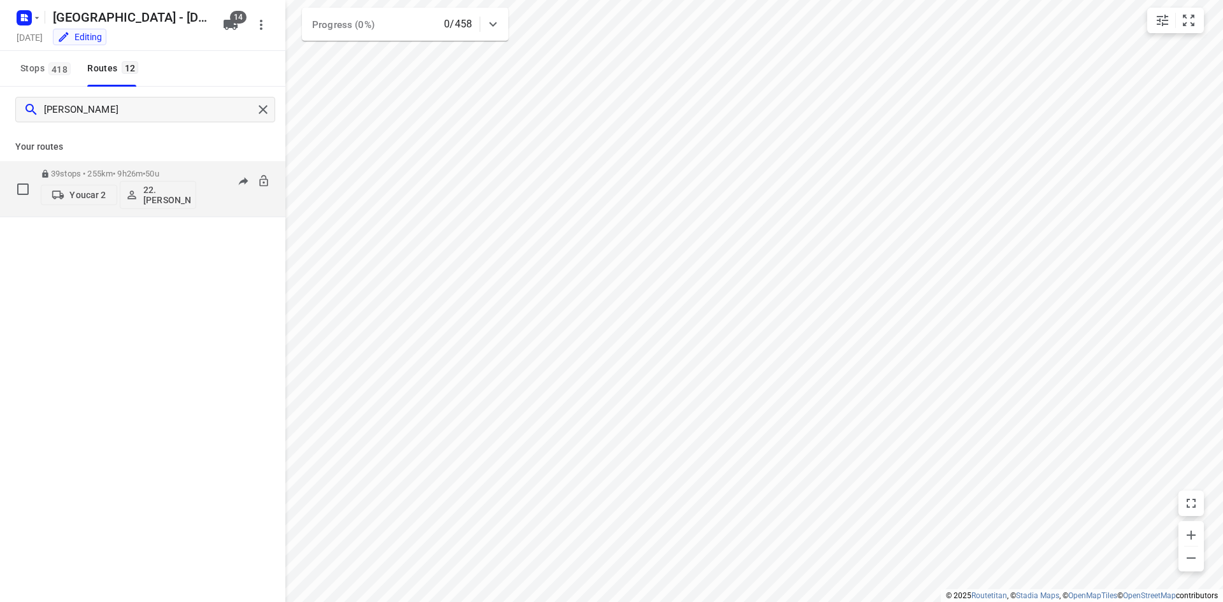
click at [85, 194] on p "Youcar 2" at bounding box center [87, 195] width 36 height 10
click at [95, 219] on input "text" at bounding box center [112, 224] width 192 height 26
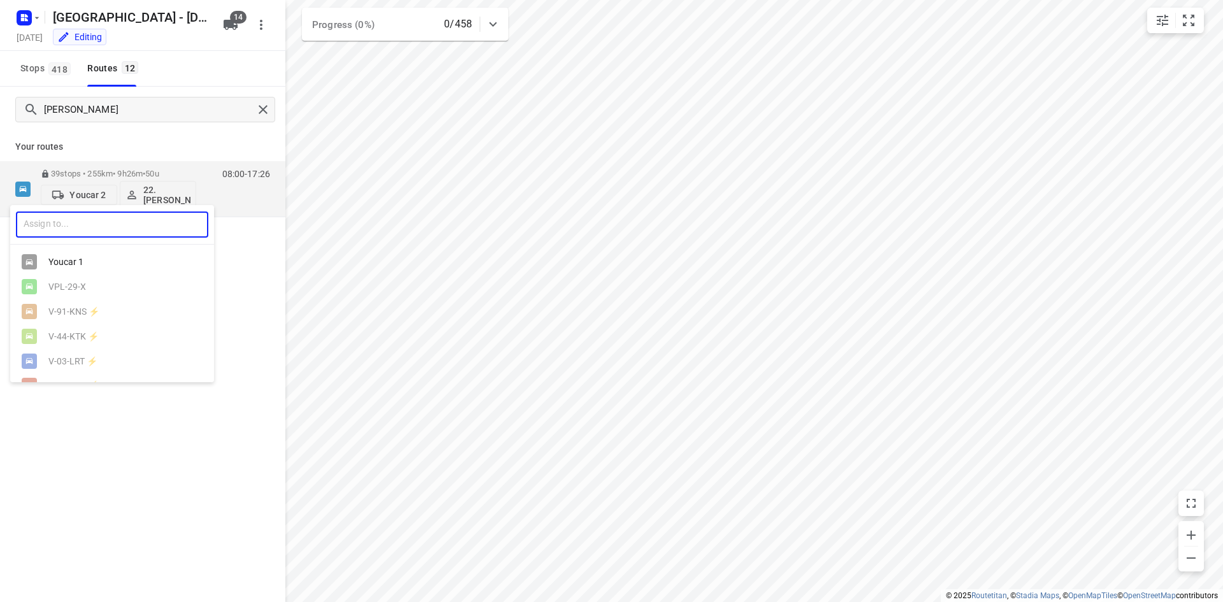
click at [83, 111] on div at bounding box center [611, 301] width 1223 height 602
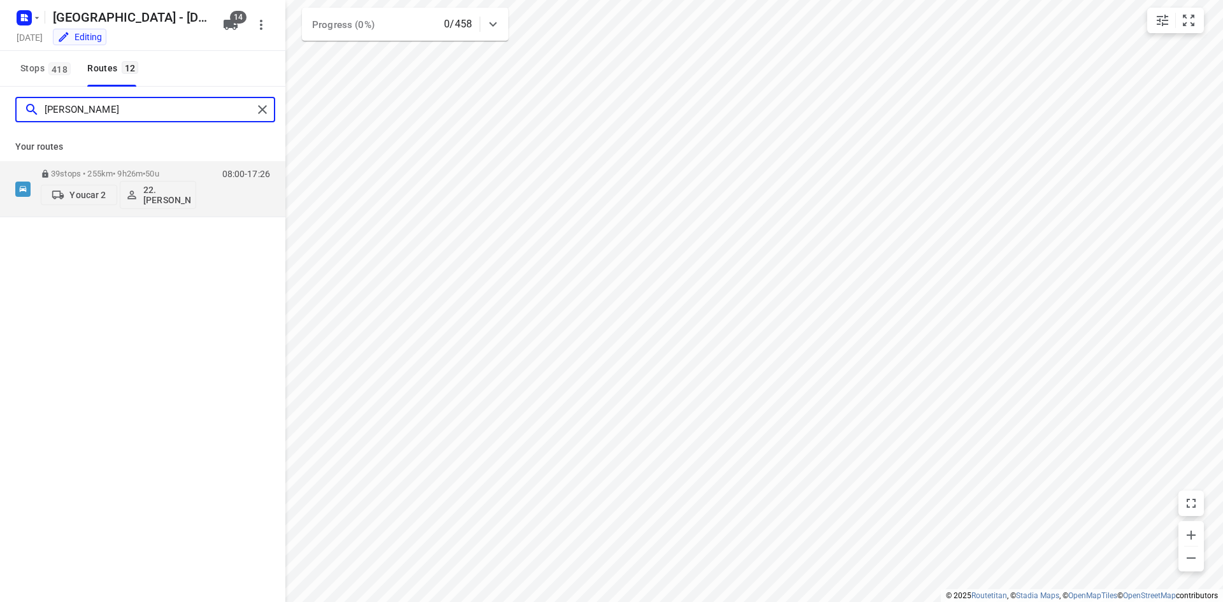
drag, startPoint x: 93, startPoint y: 110, endPoint x: 27, endPoint y: 101, distance: 66.8
click at [28, 103] on div "frank" at bounding box center [138, 110] width 229 height 20
type input "yermo"
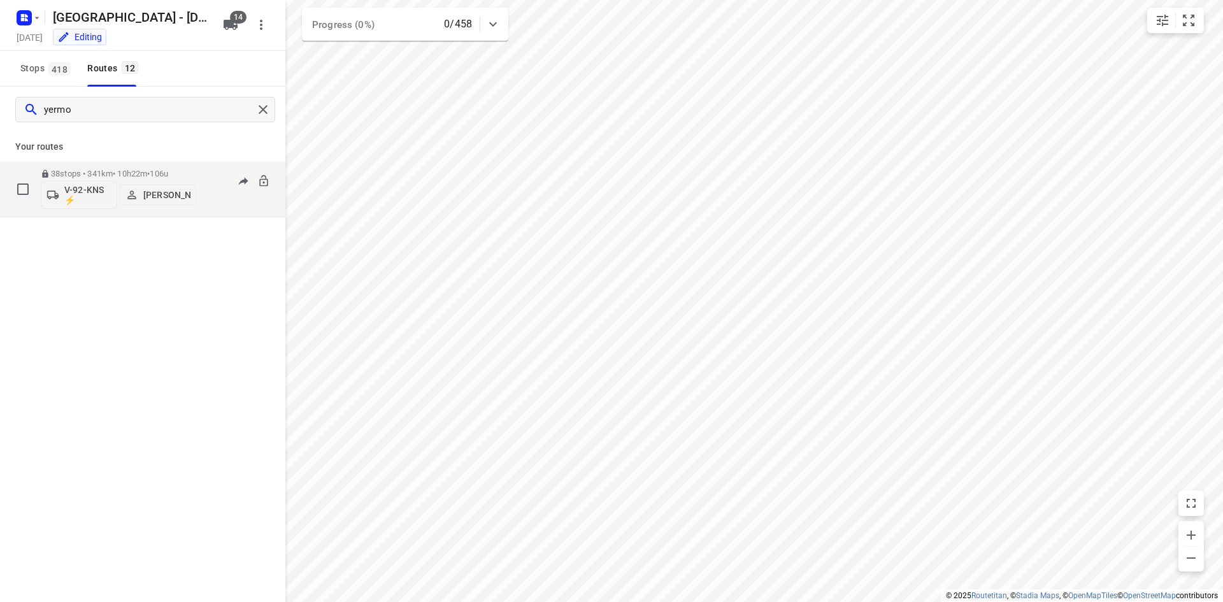
click at [78, 192] on p "V-92-KNS ⚡" at bounding box center [87, 195] width 47 height 20
click at [86, 240] on input "text" at bounding box center [112, 228] width 192 height 26
type input "13"
click at [82, 268] on div "VTF- 13 -B" at bounding box center [115, 265] width 134 height 10
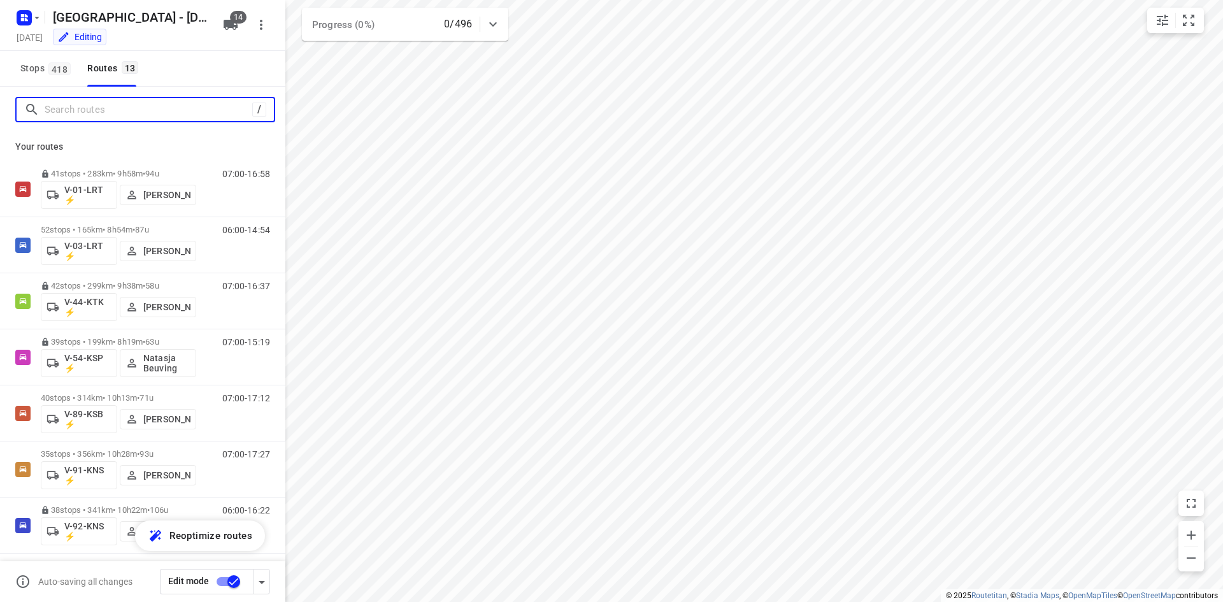
click at [176, 108] on input "Search routes" at bounding box center [149, 110] width 208 height 20
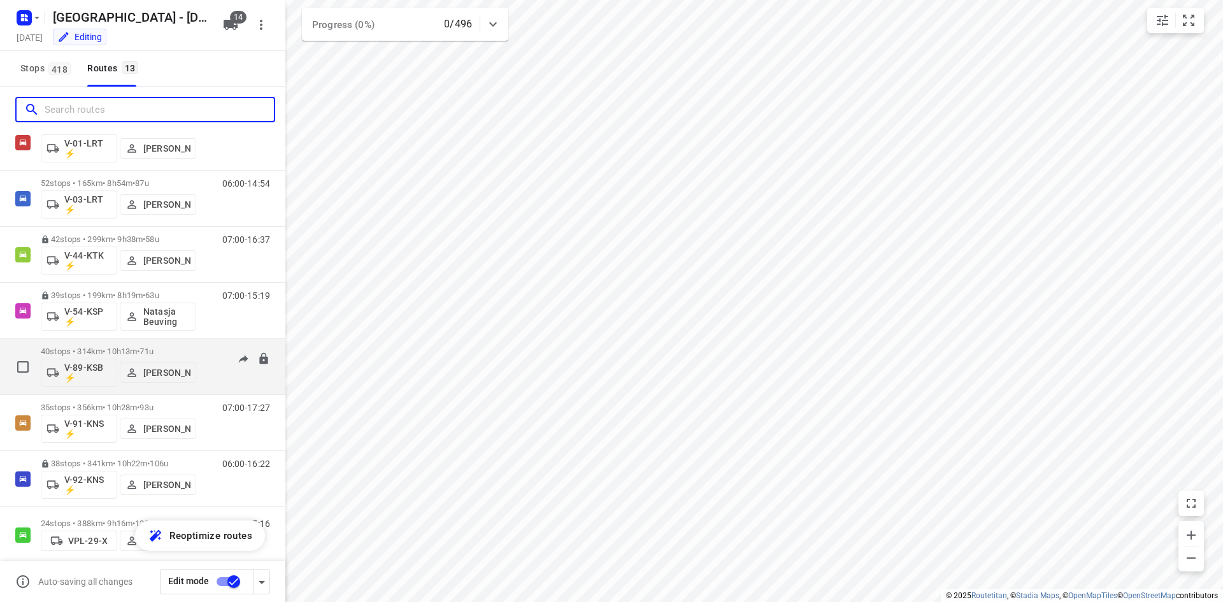
scroll to position [64, 0]
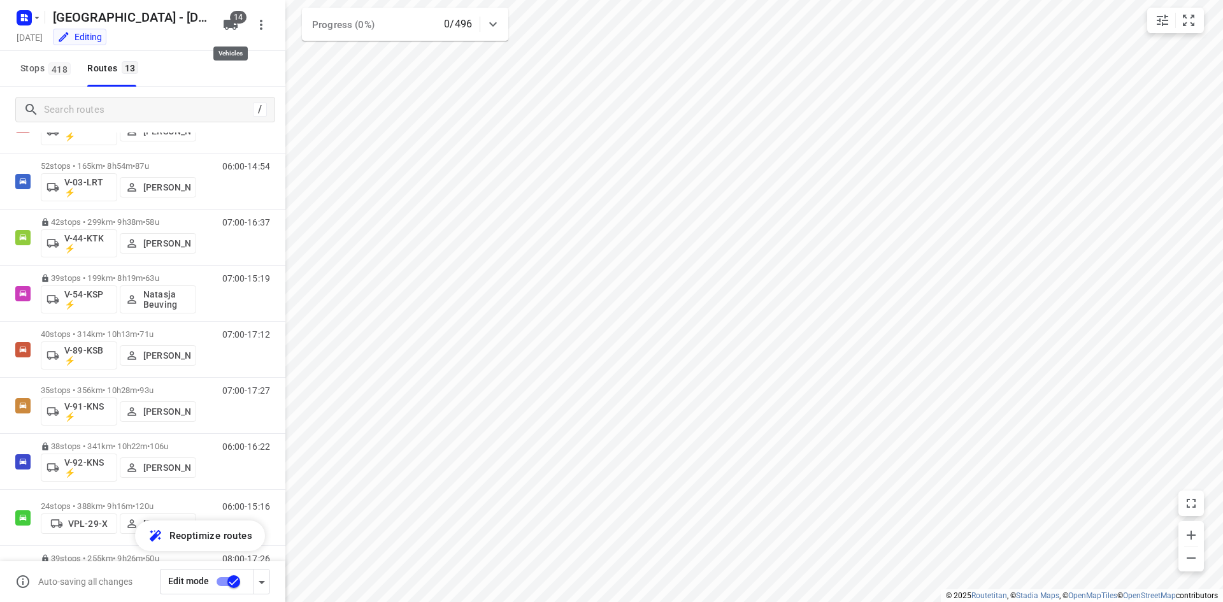
click at [238, 22] on span "14" at bounding box center [238, 17] width 17 height 13
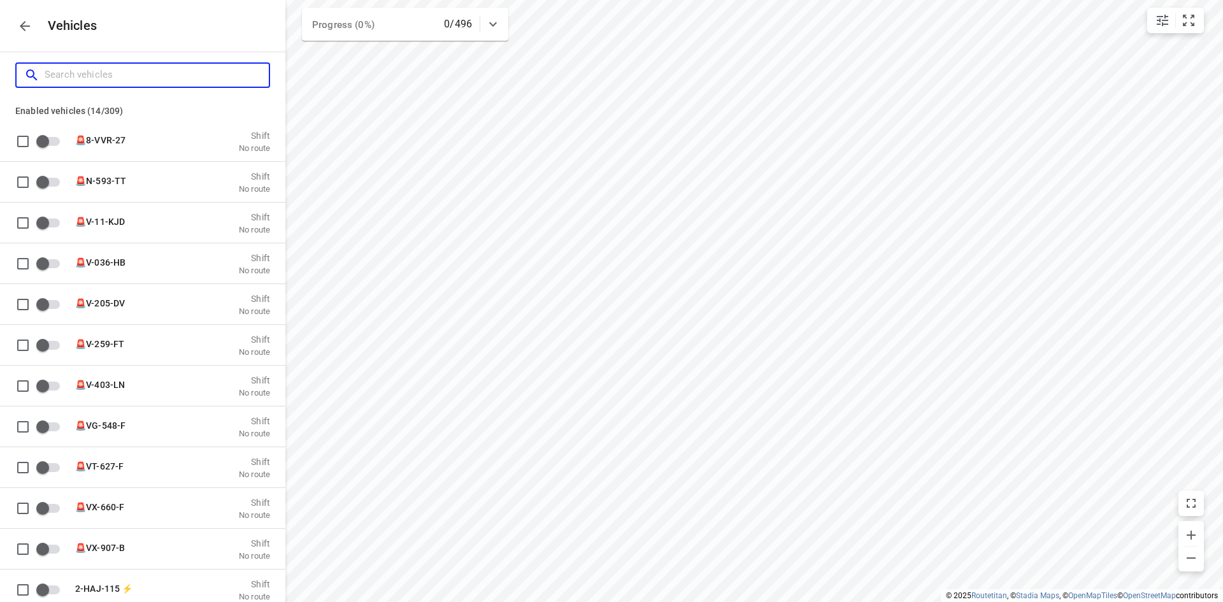
click at [202, 67] on input "Search vehicles" at bounding box center [157, 75] width 224 height 20
type input "0"
checkbox input "true"
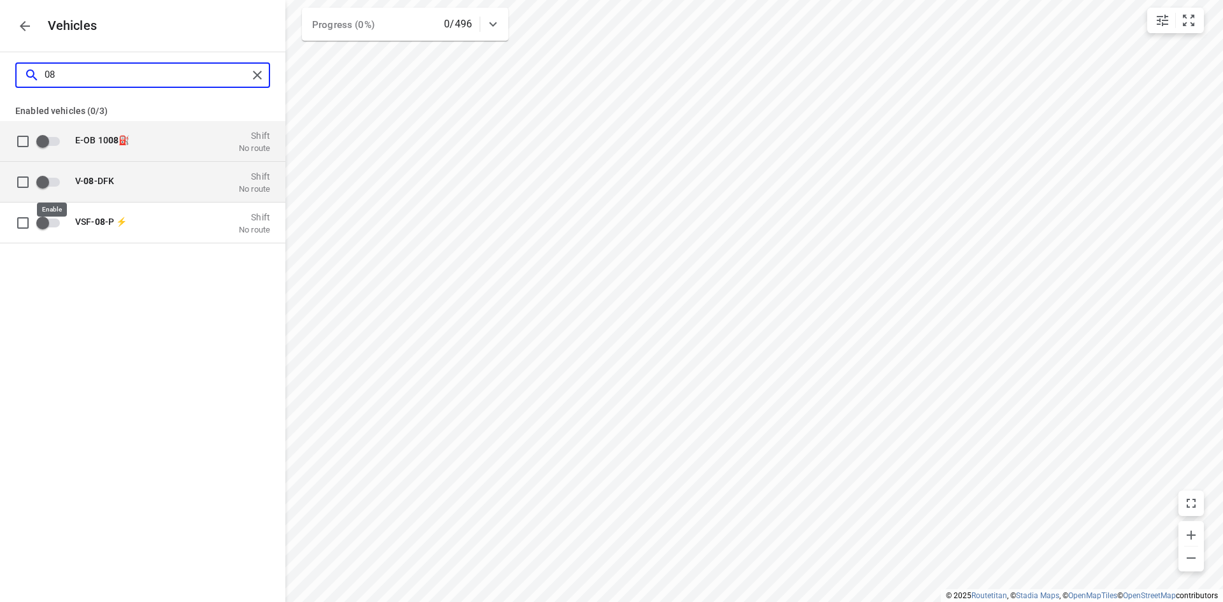
type input "08"
click at [43, 178] on input "grid" at bounding box center [42, 181] width 73 height 24
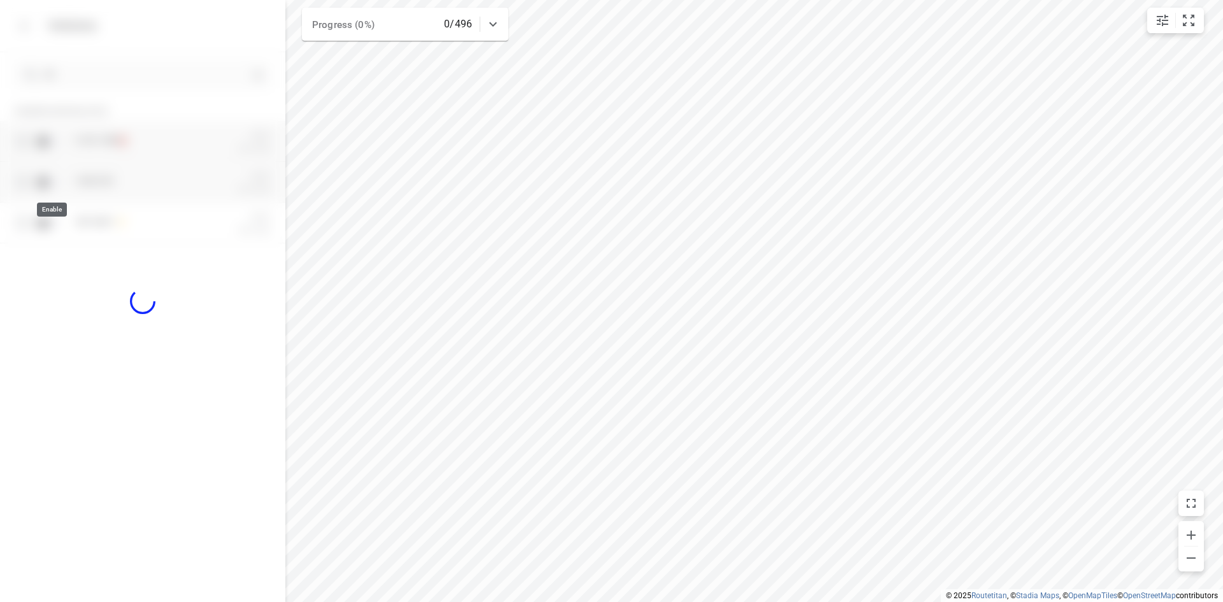
checkbox input "true"
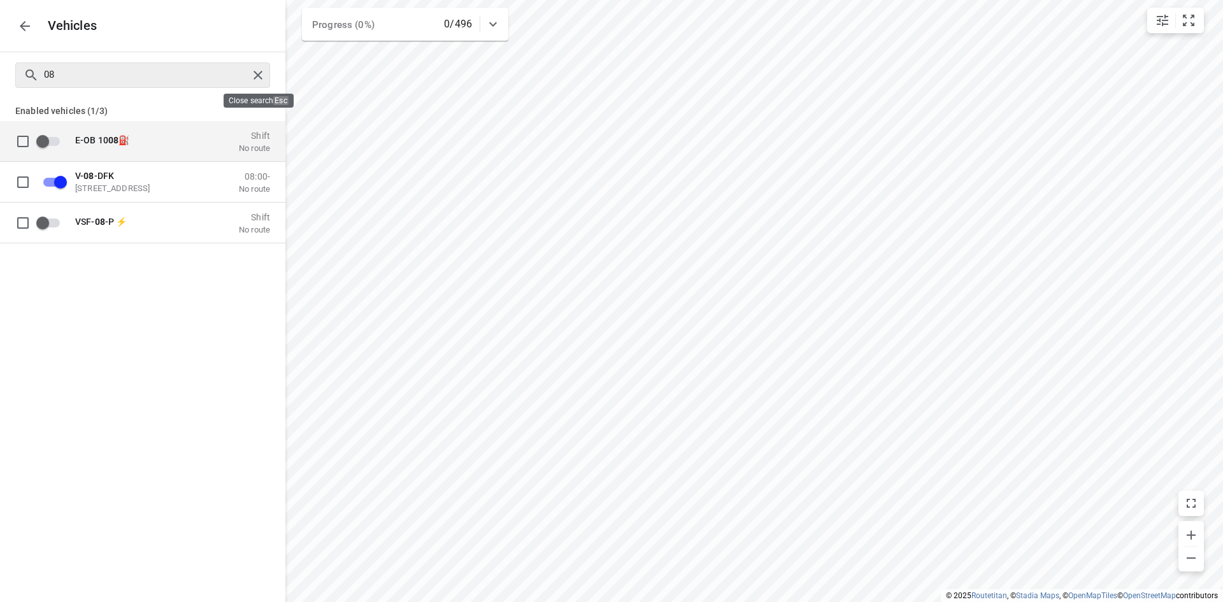
checkbox input "false"
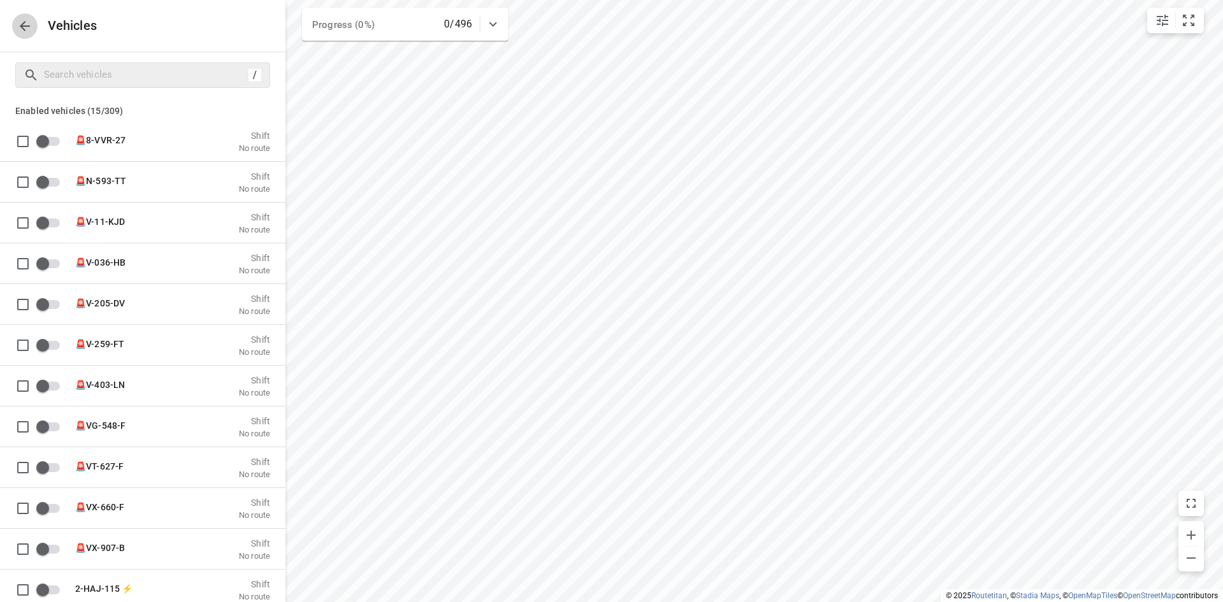
click at [17, 26] on icon "button" at bounding box center [24, 25] width 15 height 15
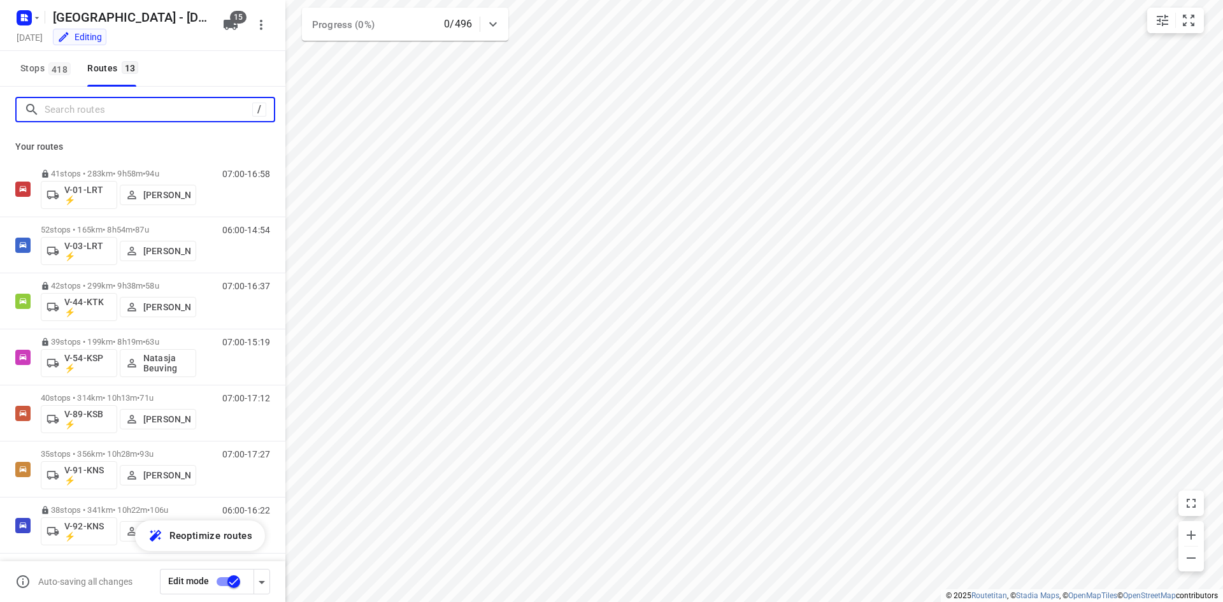
click at [116, 105] on input "Search routes" at bounding box center [149, 110] width 208 height 20
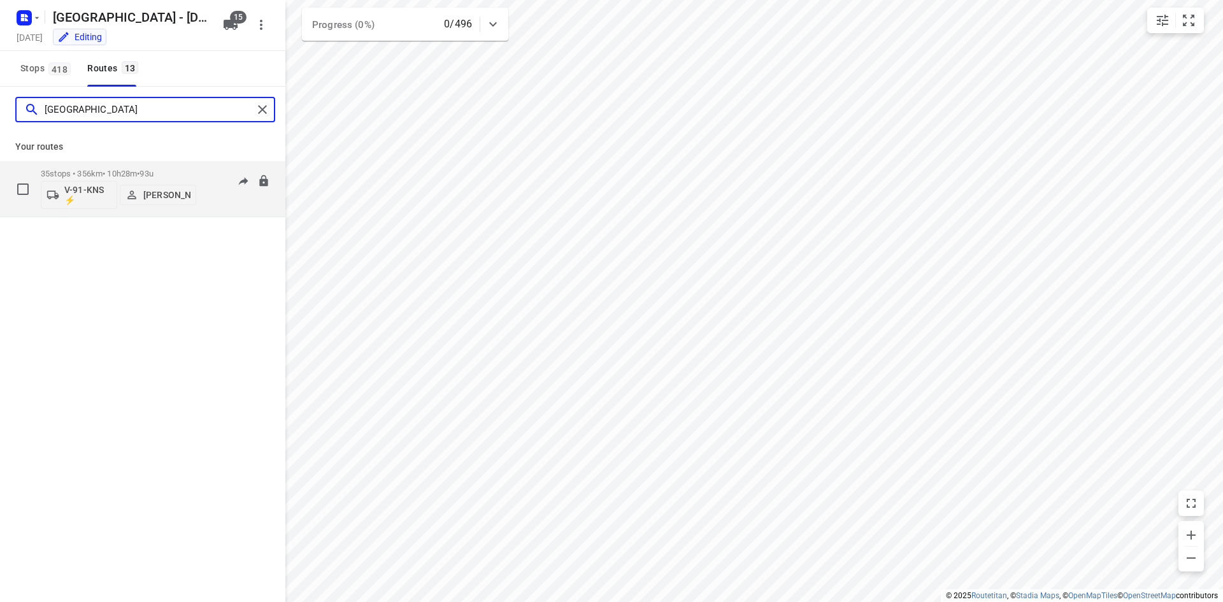
type input "milan"
click at [69, 184] on button "V-91-KNS ⚡" at bounding box center [79, 195] width 76 height 28
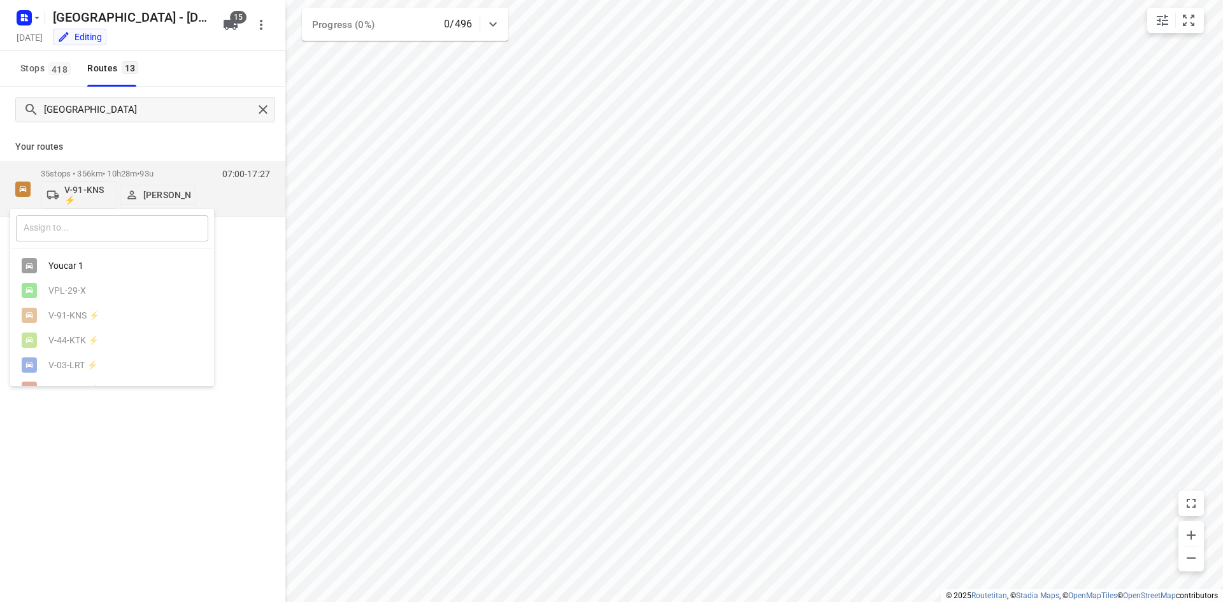
click at [82, 239] on input "text" at bounding box center [112, 228] width 192 height 26
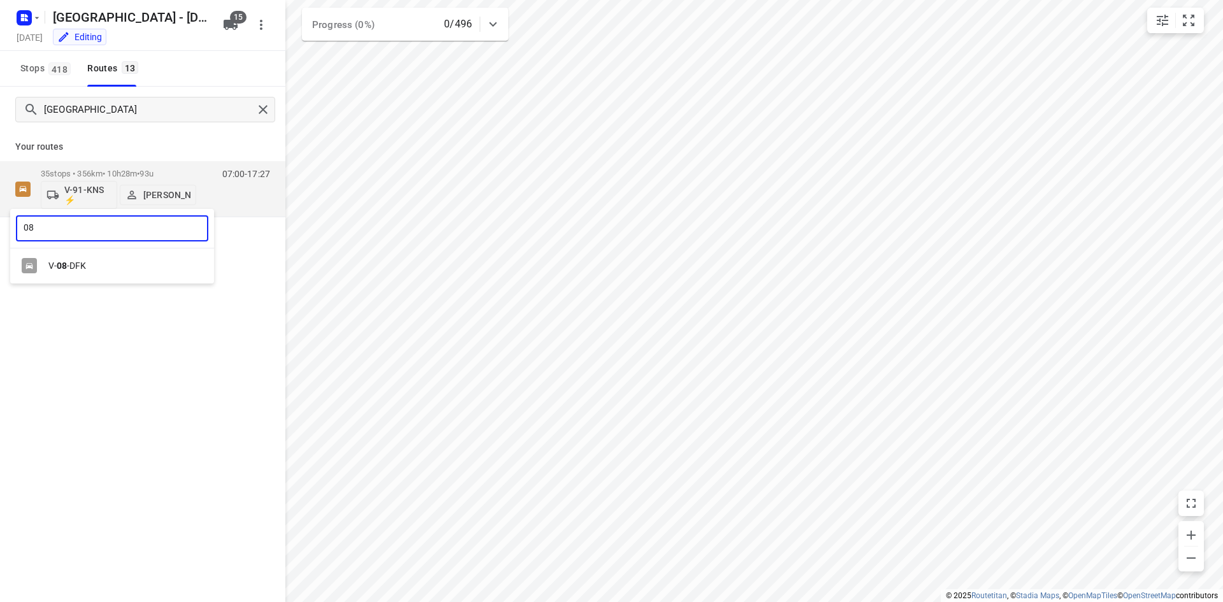
type input "08"
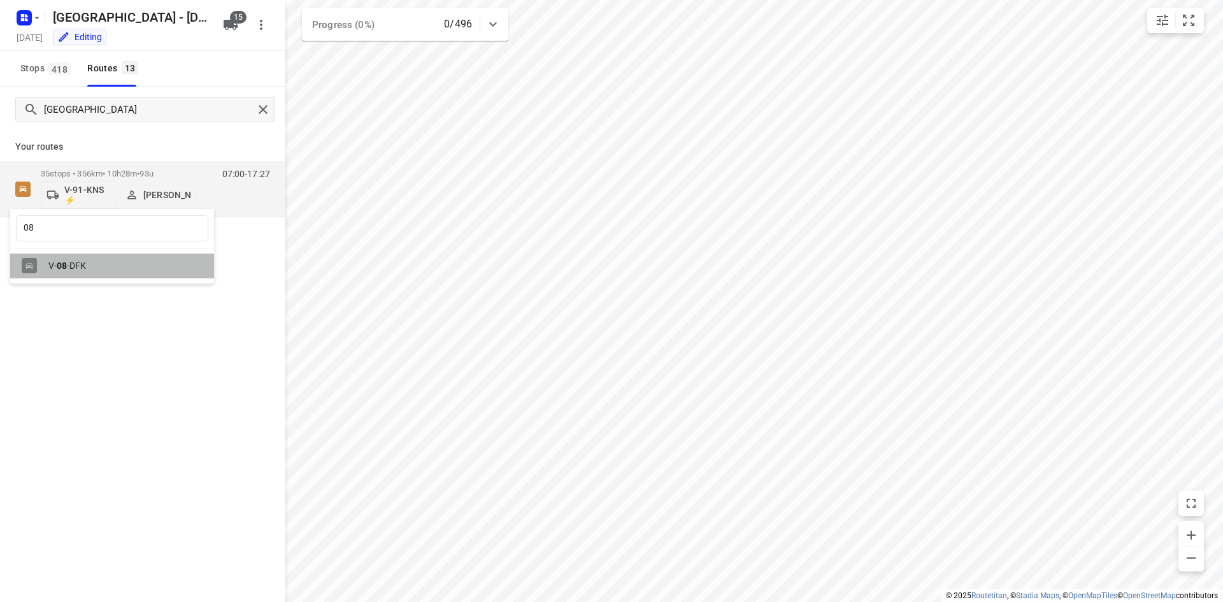
click at [92, 269] on div "V- 08 -DFK" at bounding box center [115, 265] width 134 height 10
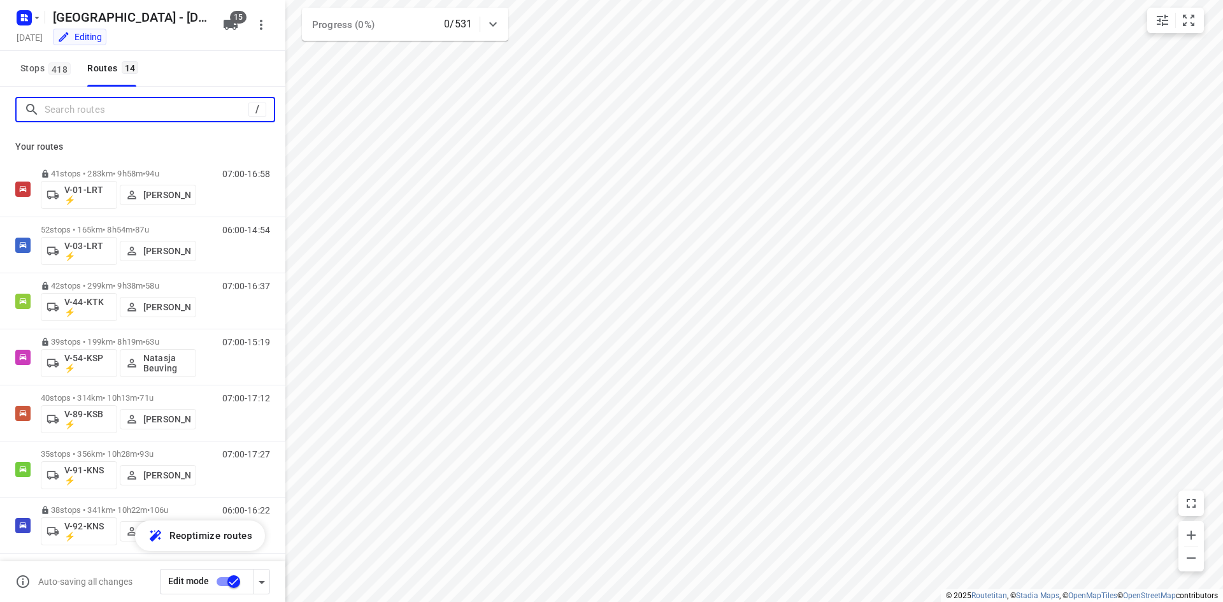
click at [180, 111] on input "Search routes" at bounding box center [147, 110] width 204 height 20
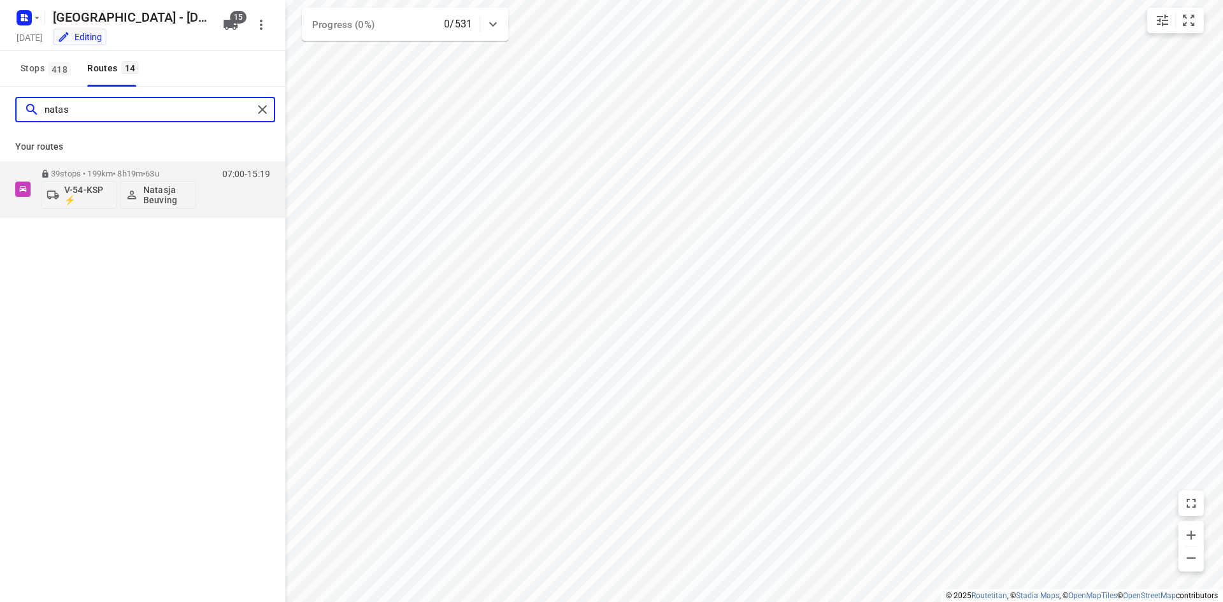
type input "natas"
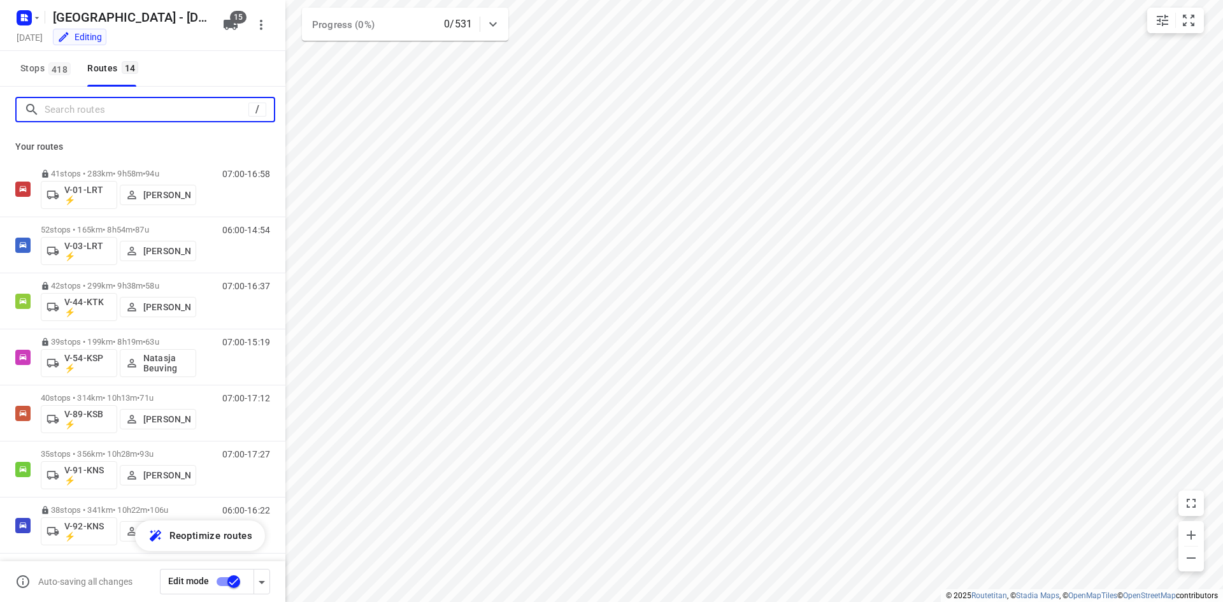
click at [169, 105] on input "Search routes" at bounding box center [147, 110] width 204 height 20
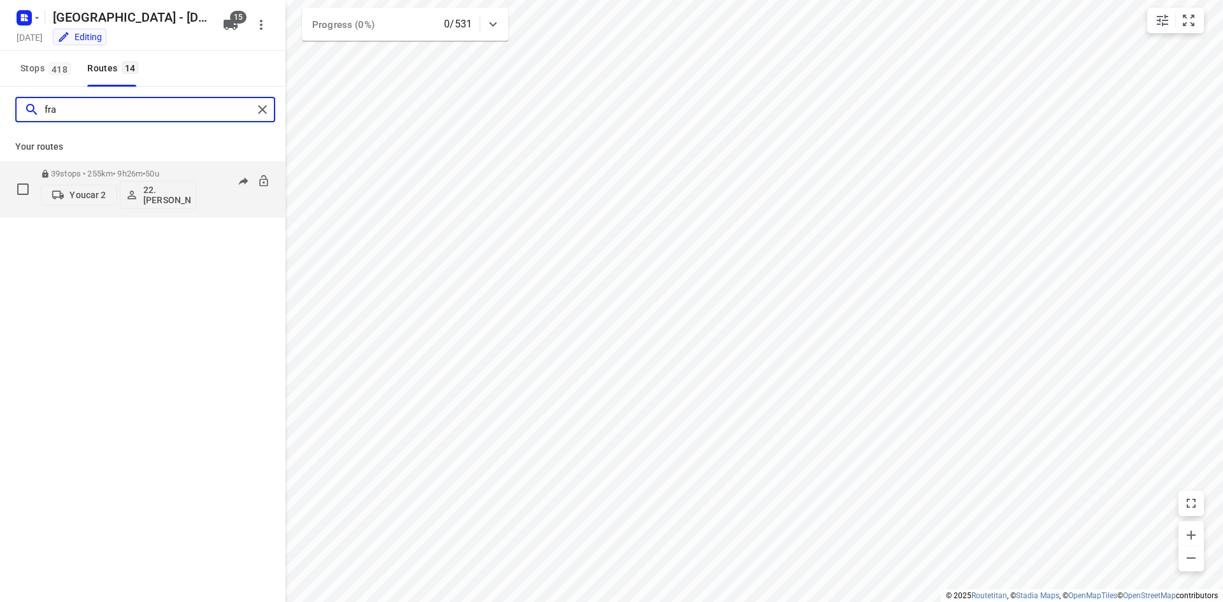
type input "fra"
click at [84, 197] on p "Youcar 2" at bounding box center [87, 195] width 36 height 10
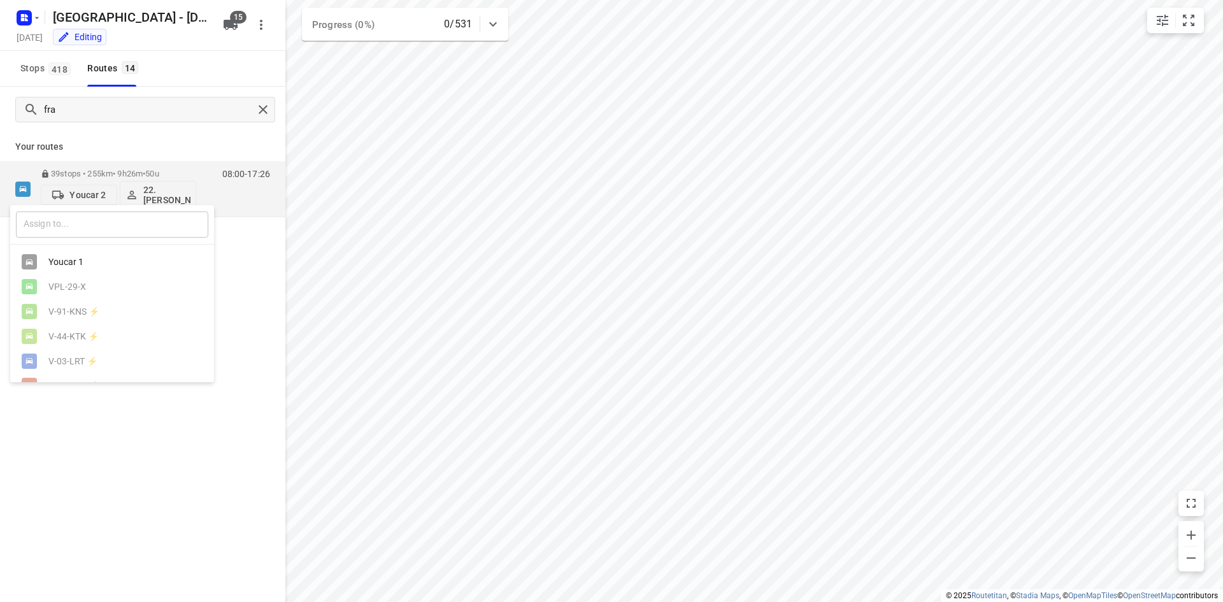
click at [82, 225] on input "text" at bounding box center [112, 224] width 192 height 26
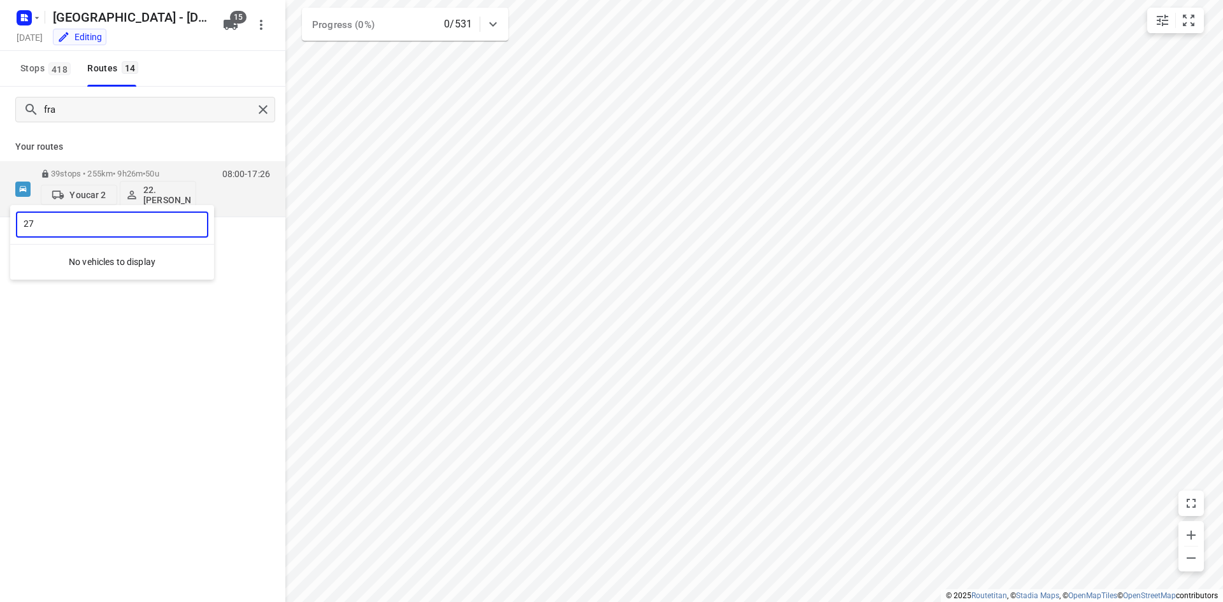
type input "27"
click at [230, 22] on div at bounding box center [611, 301] width 1223 height 602
click at [230, 27] on icon "button" at bounding box center [231, 25] width 14 height 10
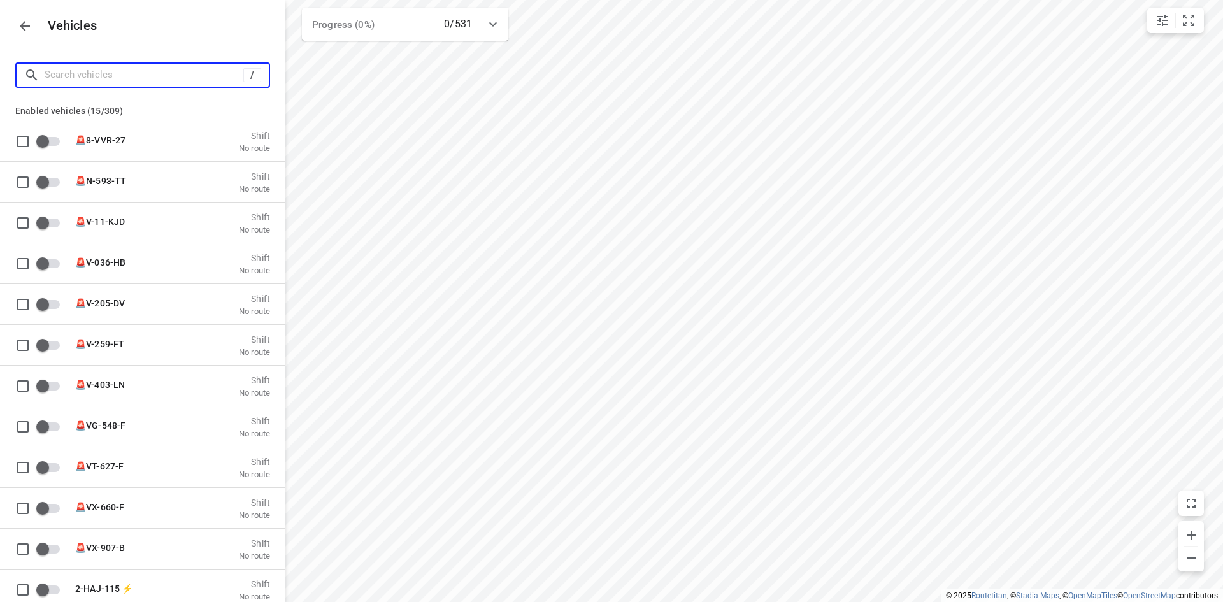
click at [180, 69] on input "Search vehicles" at bounding box center [144, 75] width 199 height 20
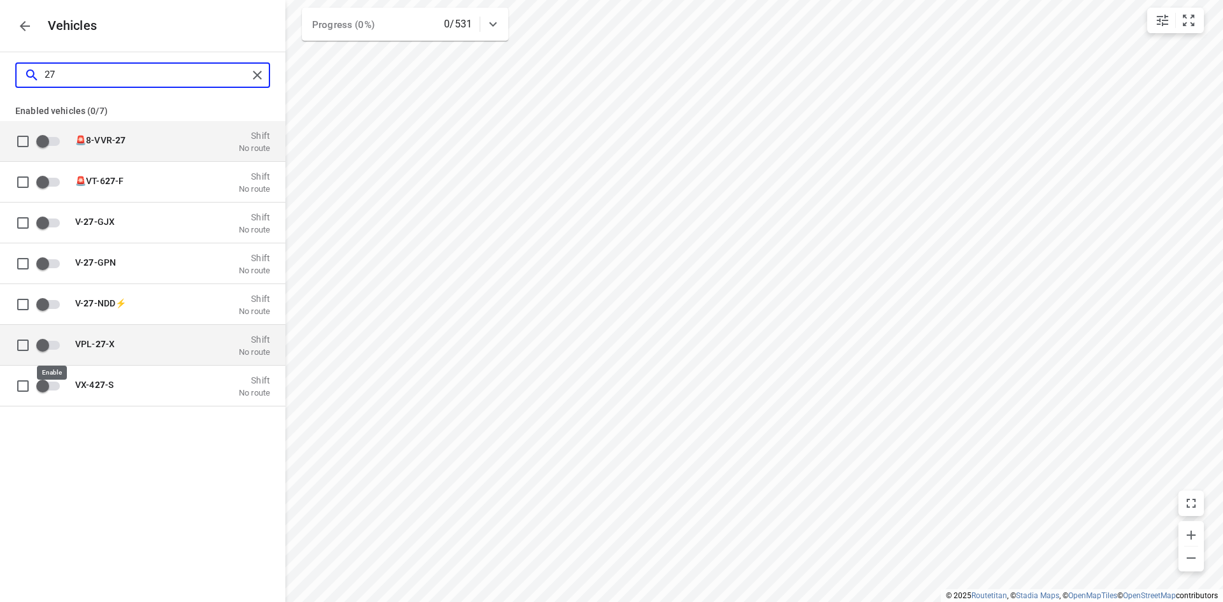
type input "27"
click at [43, 346] on input "grid" at bounding box center [42, 344] width 73 height 24
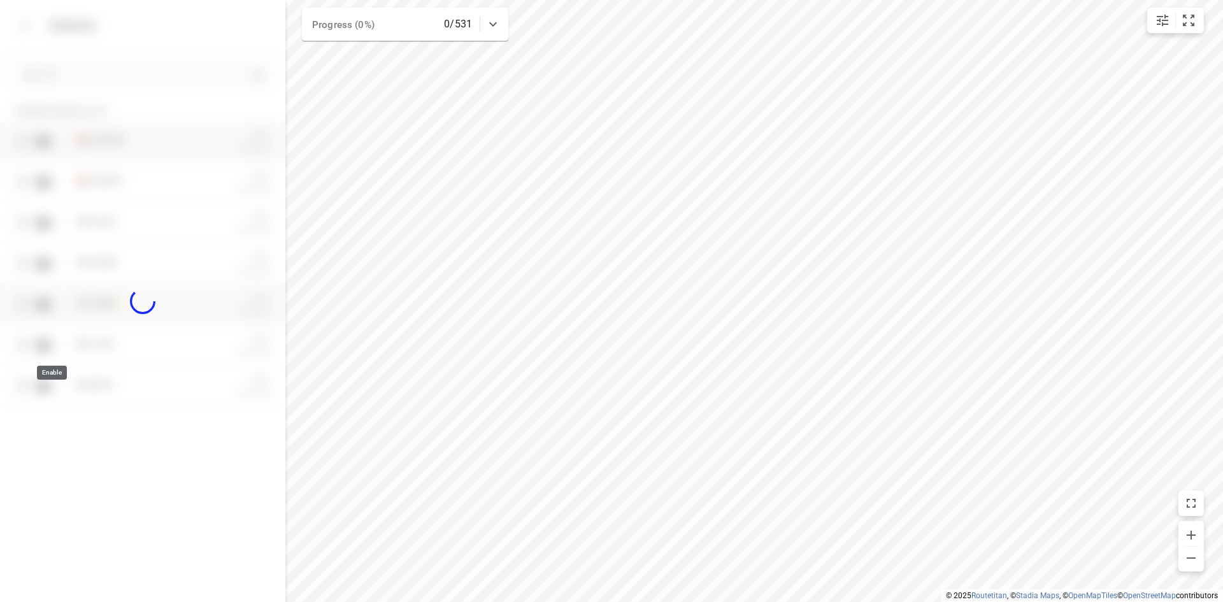
checkbox input "true"
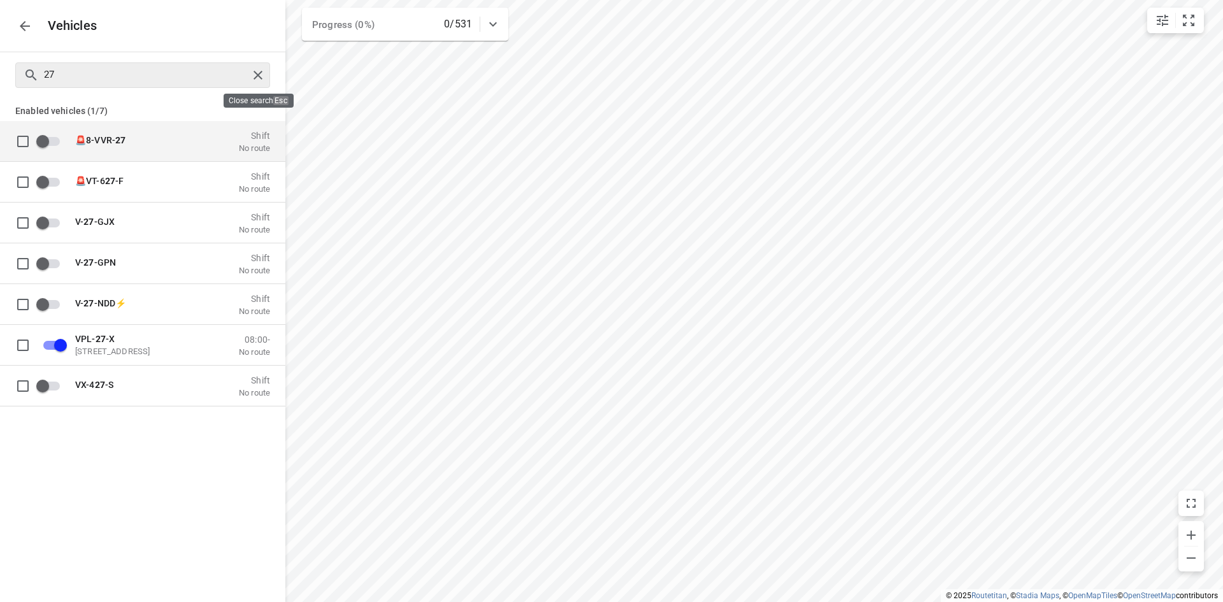
checkbox input "false"
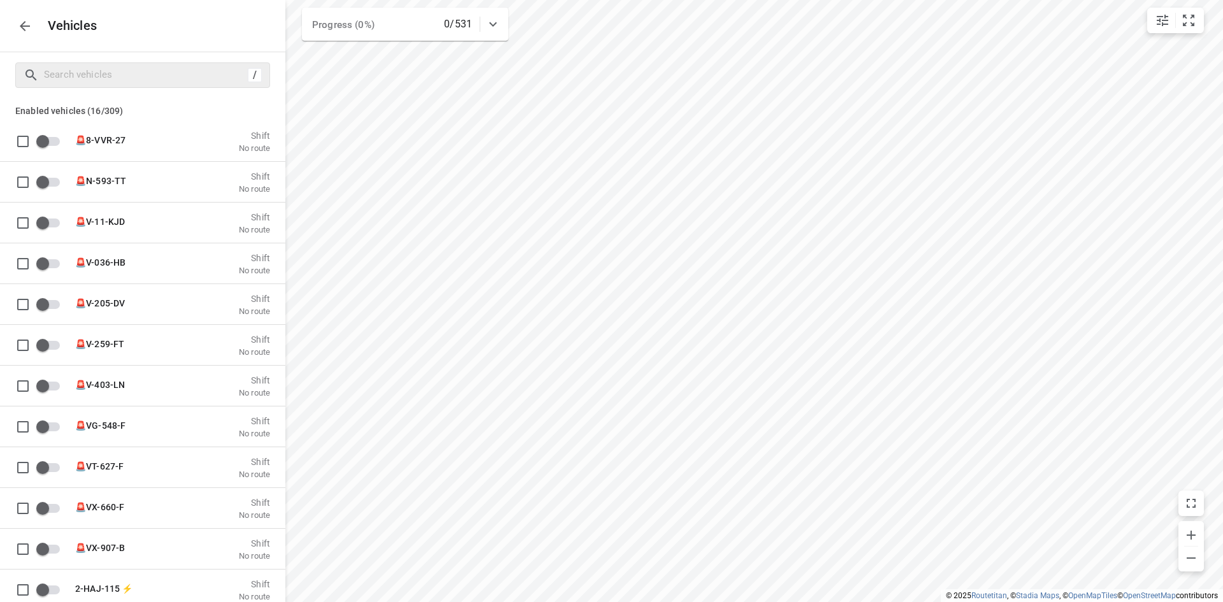
click at [18, 28] on icon "button" at bounding box center [24, 25] width 15 height 15
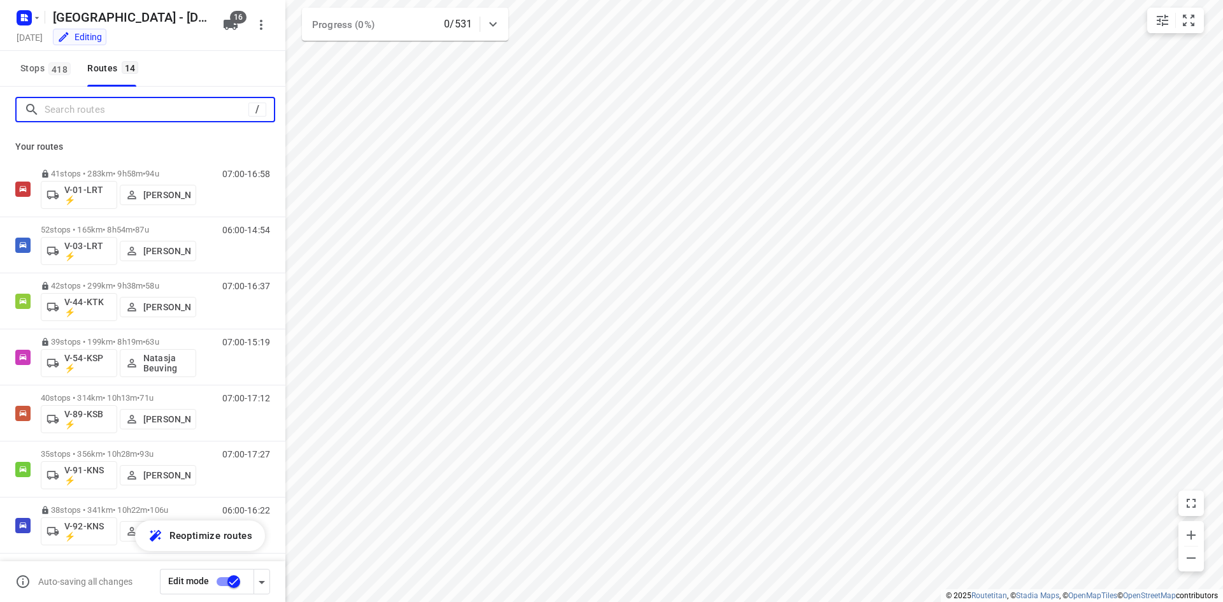
click at [98, 118] on input "Search routes" at bounding box center [147, 110] width 204 height 20
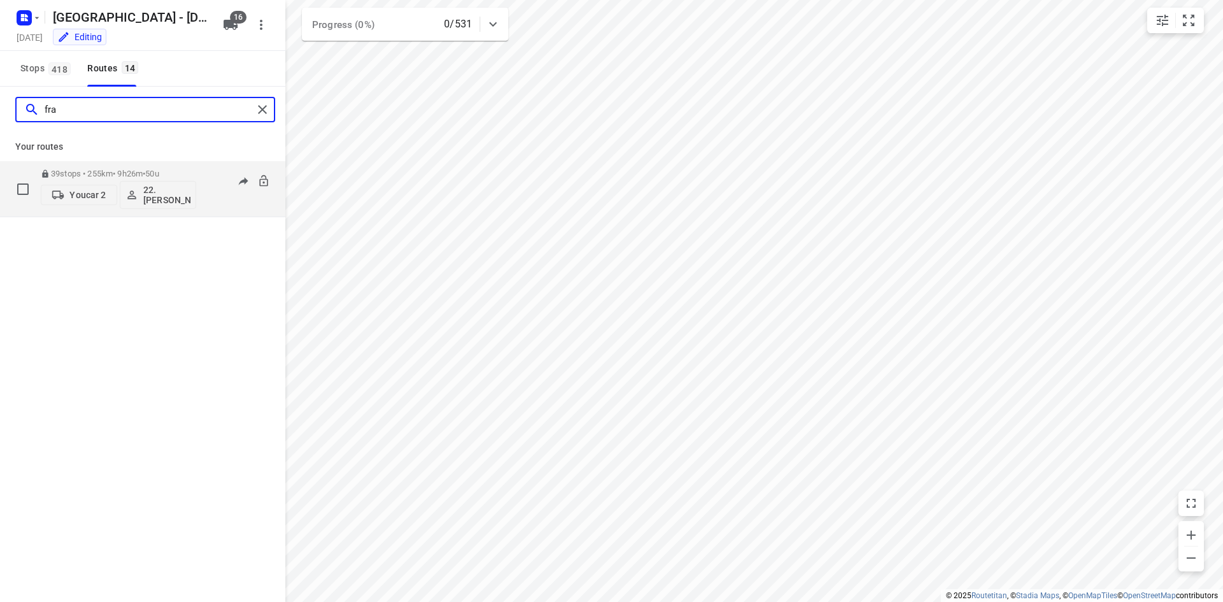
type input "fra"
click at [82, 193] on p "Youcar 2" at bounding box center [87, 195] width 36 height 10
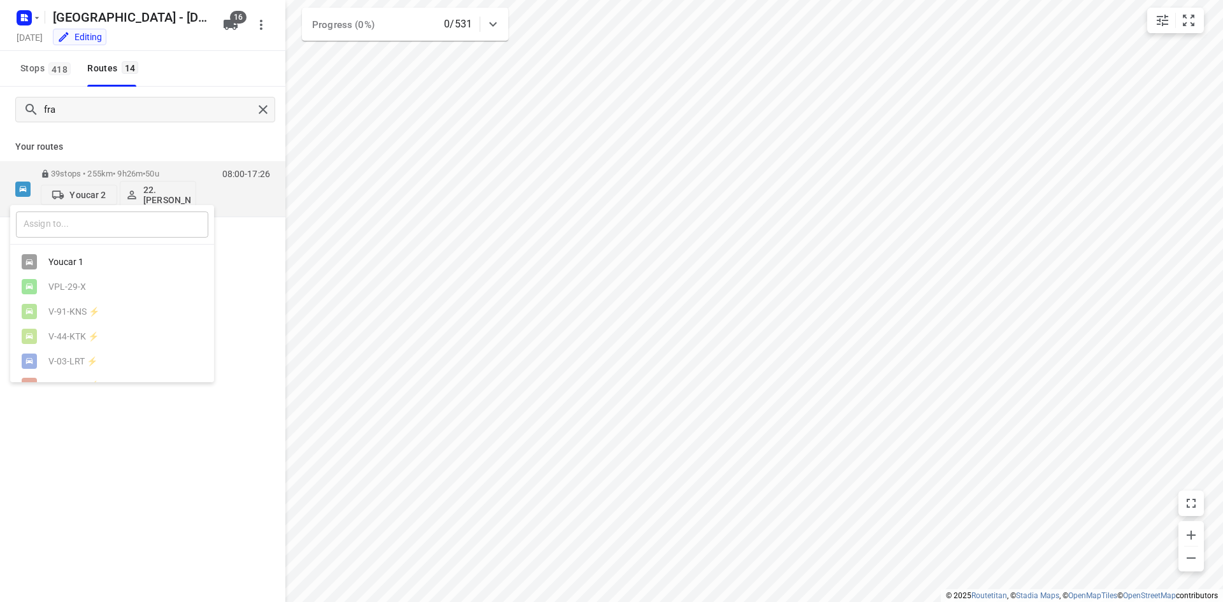
click at [88, 236] on input "text" at bounding box center [112, 224] width 192 height 26
type input "27"
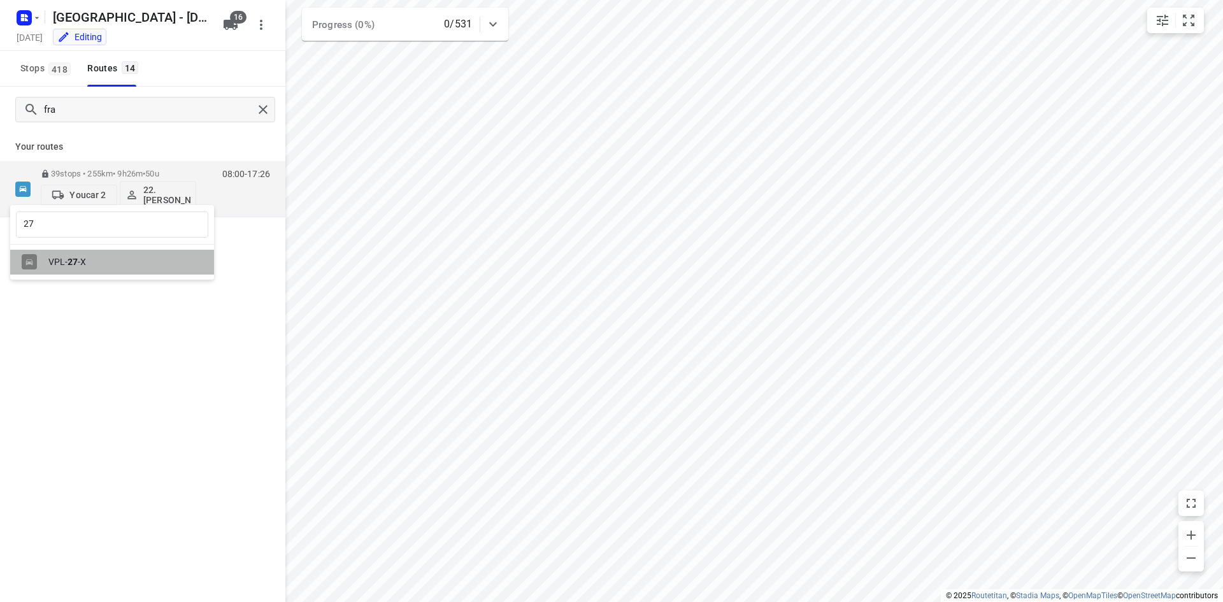
click at [96, 264] on div "VPL- 27 -X" at bounding box center [115, 262] width 134 height 10
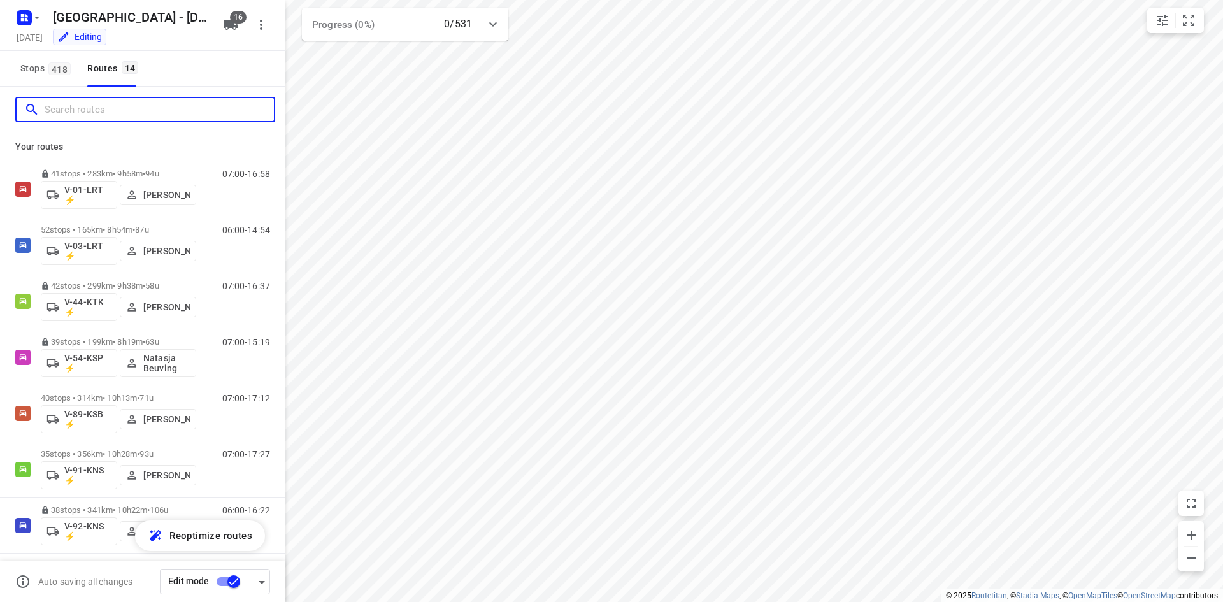
click at [173, 110] on input "Search routes" at bounding box center [159, 110] width 229 height 20
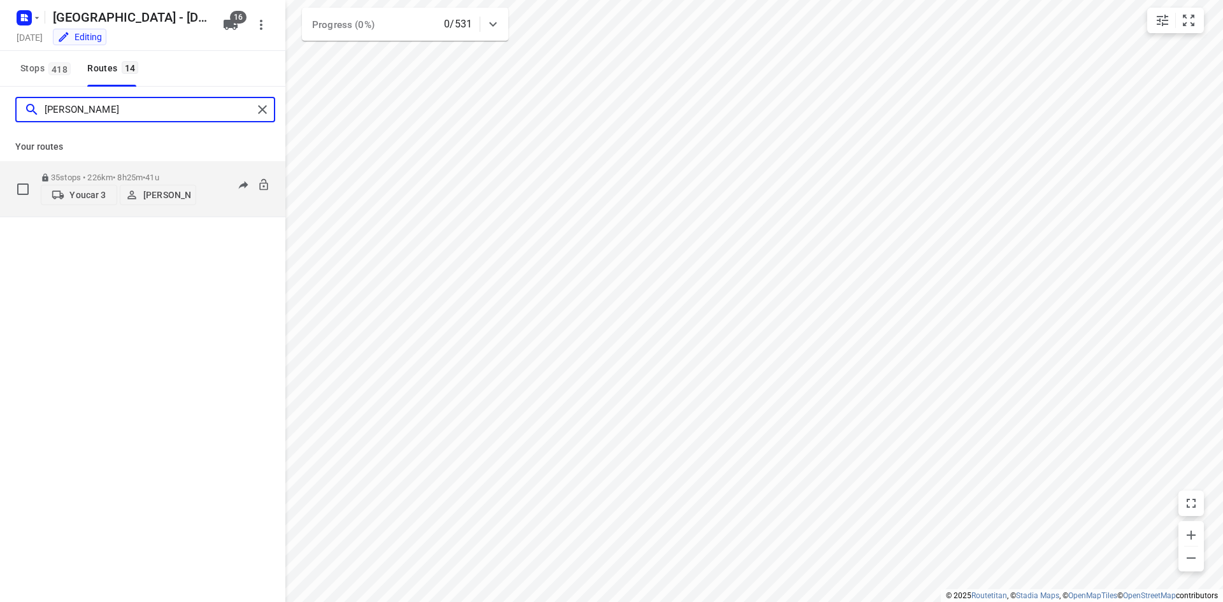
type input "kevin"
click at [69, 196] on span "Youcar 3" at bounding box center [78, 195] width 65 height 13
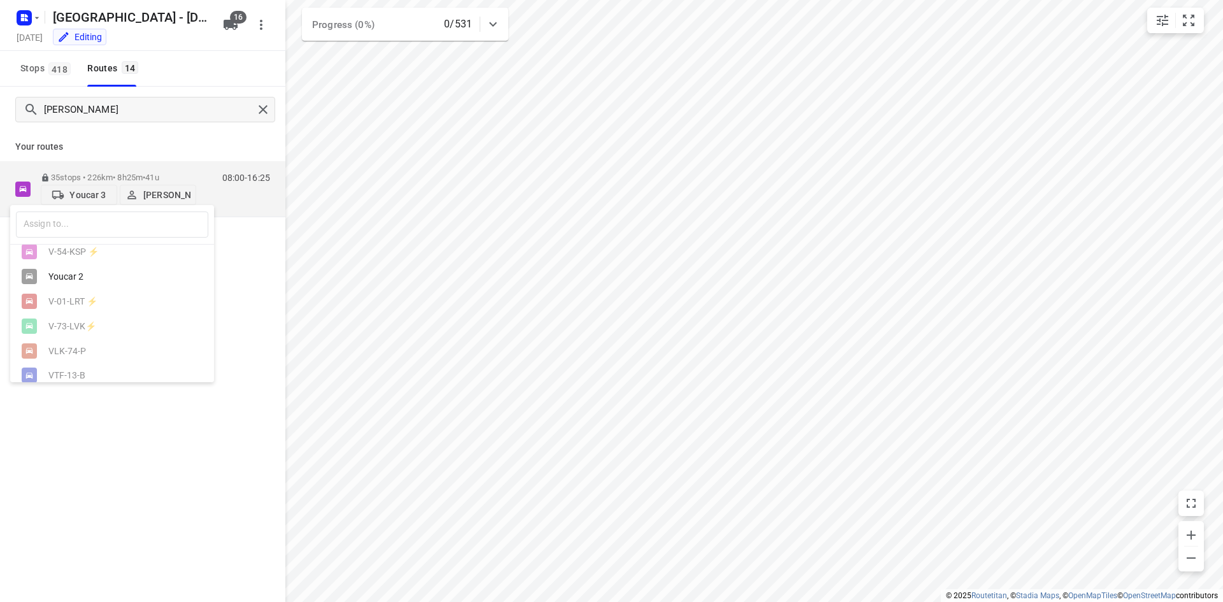
scroll to position [289, 0]
click at [90, 225] on input "text" at bounding box center [112, 224] width 192 height 26
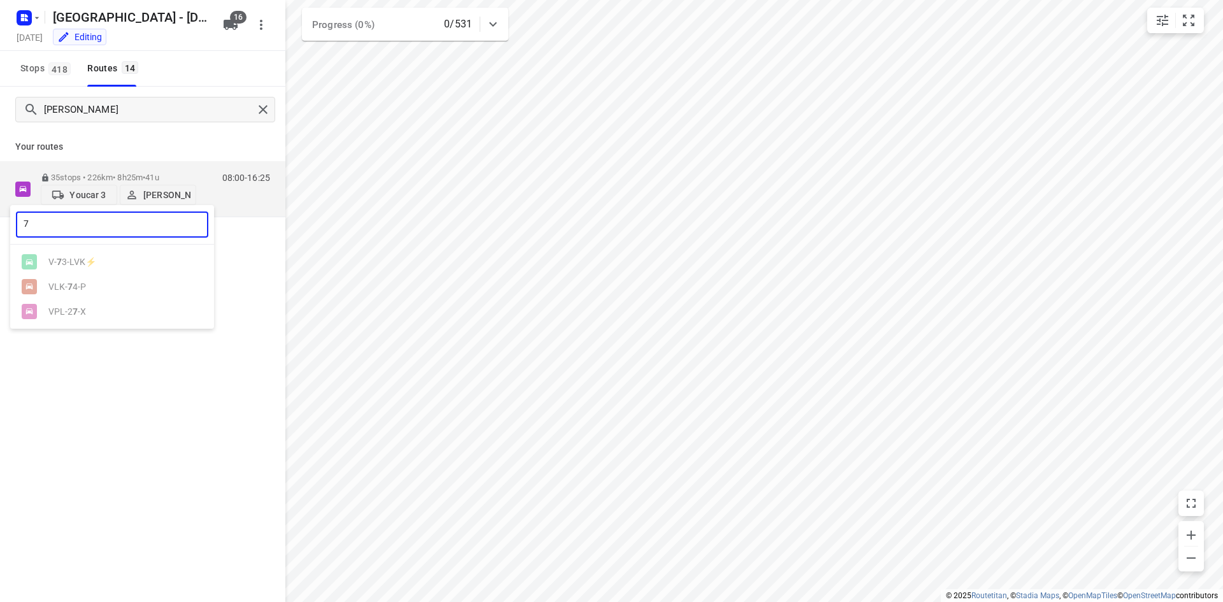
scroll to position [0, 0]
type input "74"
drag, startPoint x: 152, startPoint y: 357, endPoint x: 247, endPoint y: 168, distance: 212.2
click at [154, 353] on div at bounding box center [611, 301] width 1223 height 602
click at [253, 68] on div "Stops 418 Routes 14" at bounding box center [142, 69] width 285 height 36
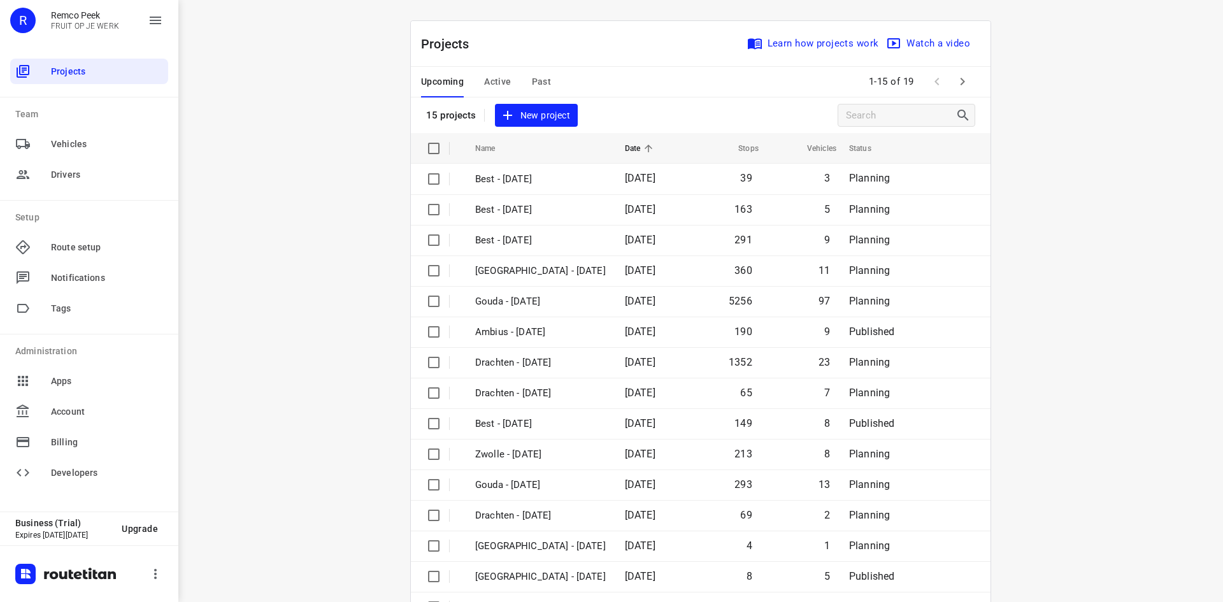
click at [326, 150] on div "i © 2025 Routetitan , © Stadia Maps , © OpenMapTiles © OpenStreetMap contributo…" at bounding box center [700, 301] width 1045 height 602
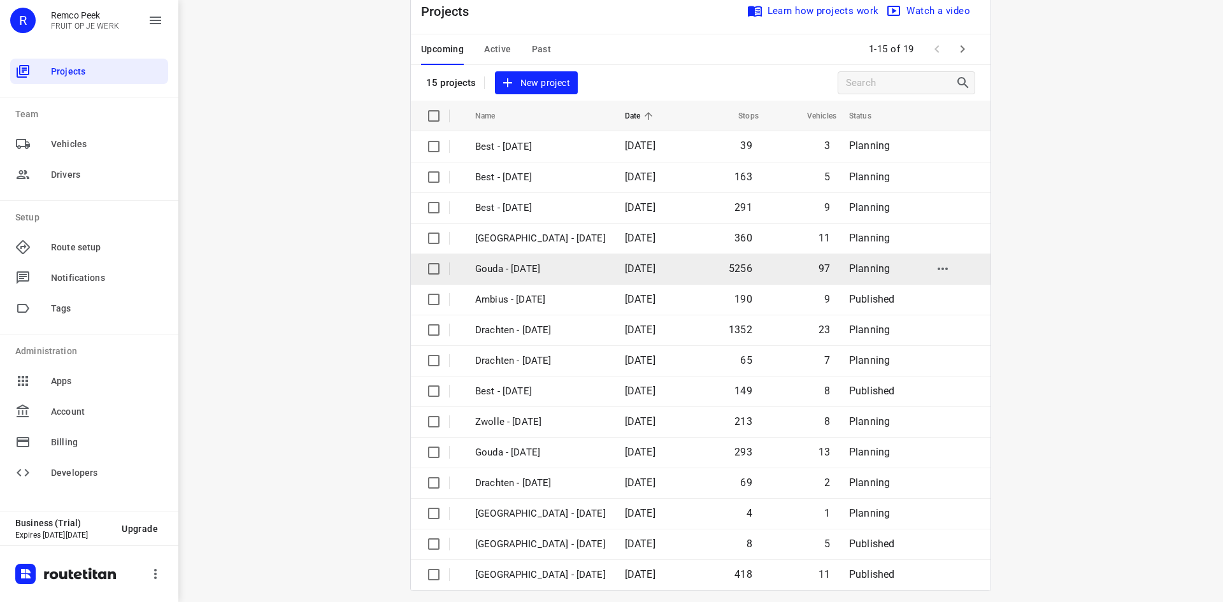
scroll to position [42, 0]
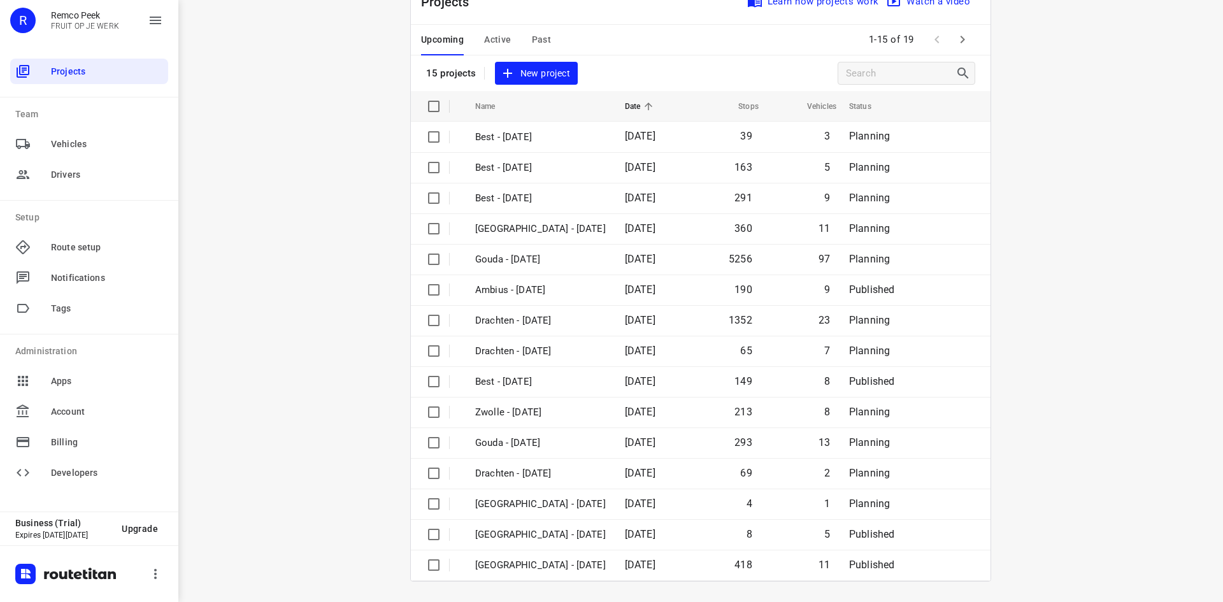
click at [538, 39] on span "Past" at bounding box center [542, 40] width 20 height 16
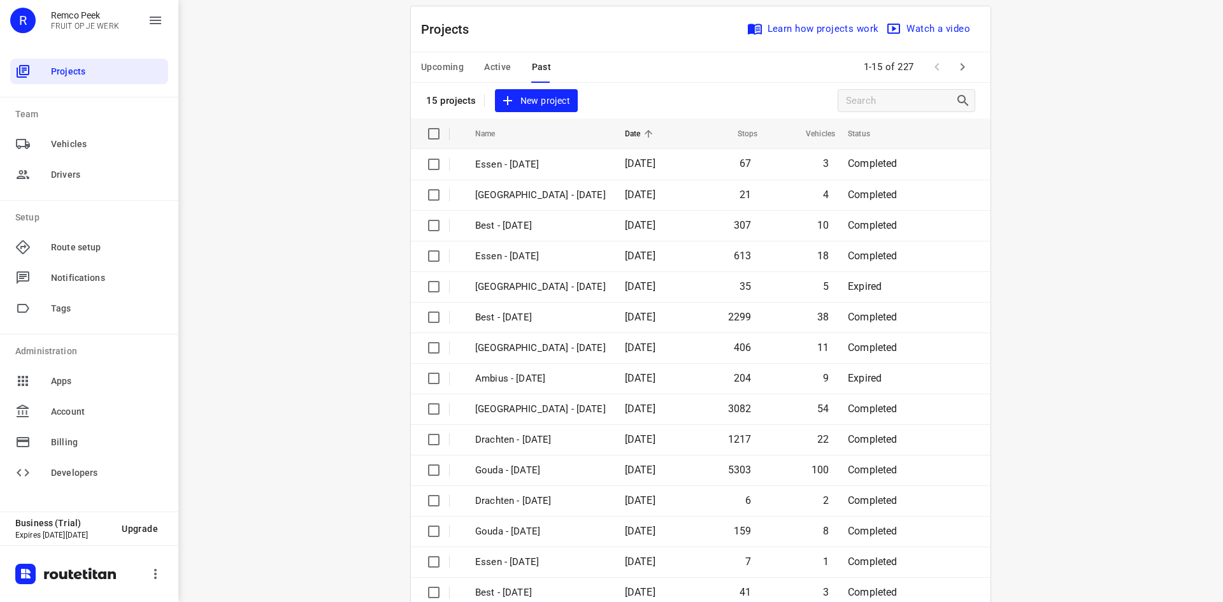
scroll to position [0, 0]
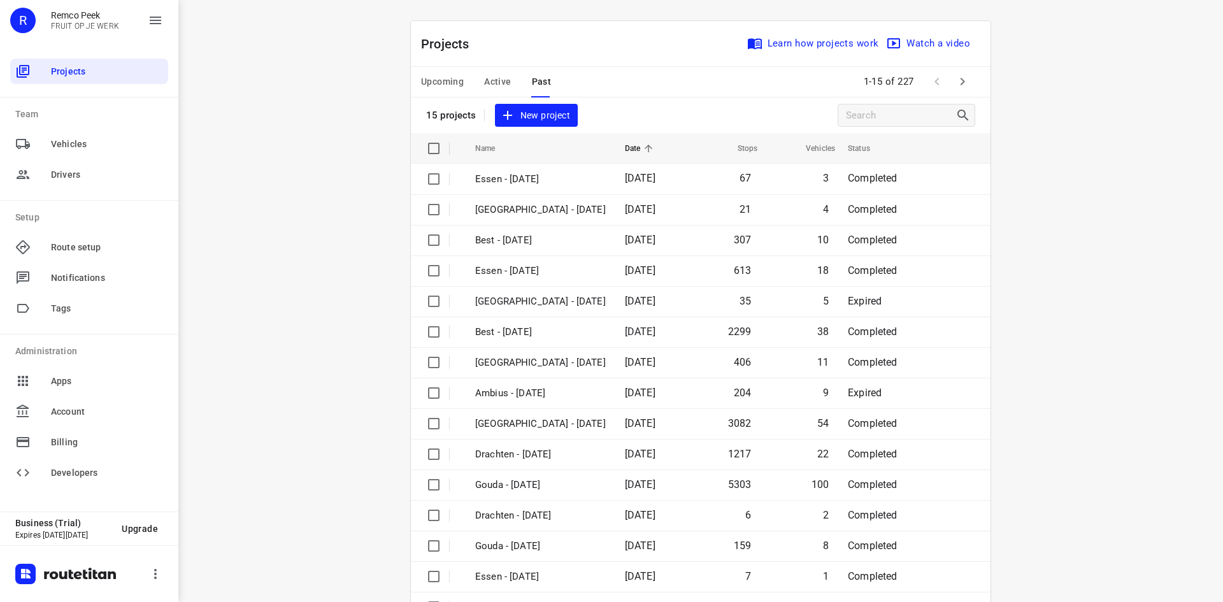
click at [956, 80] on icon "button" at bounding box center [962, 81] width 15 height 15
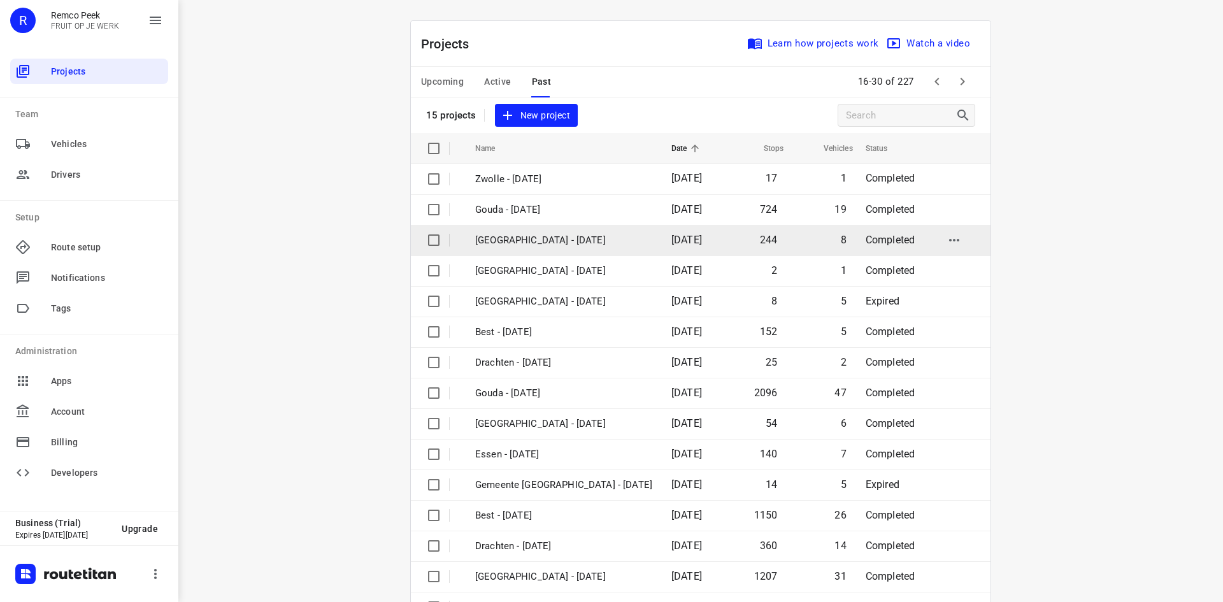
click at [540, 239] on p "[GEOGRAPHIC_DATA] - [DATE]" at bounding box center [563, 240] width 177 height 15
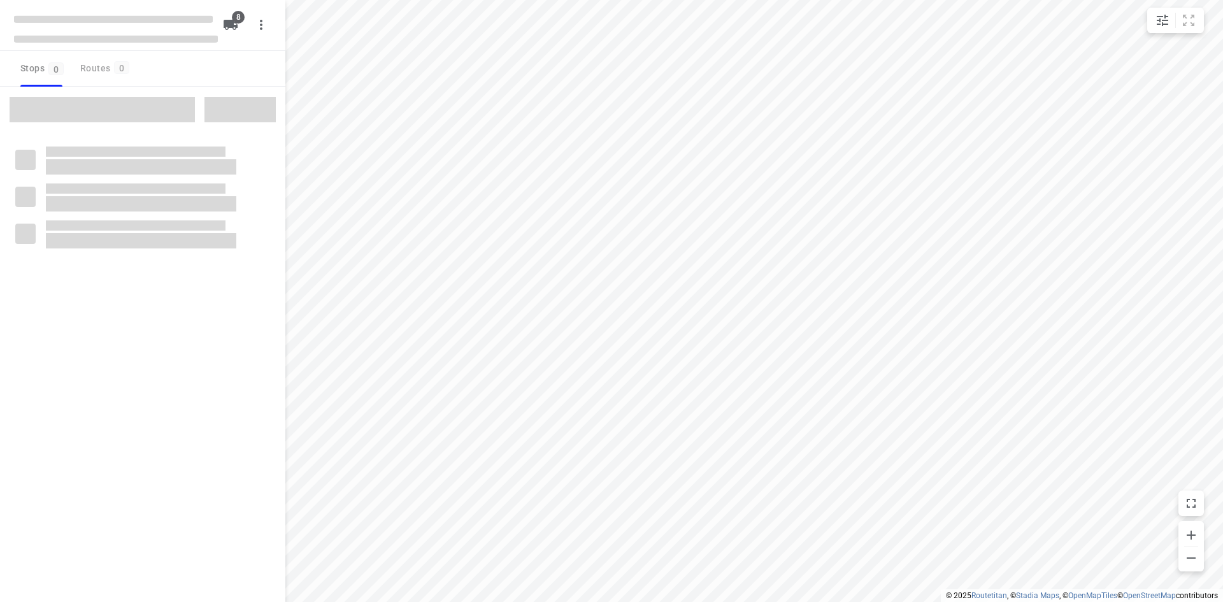
checkbox input "true"
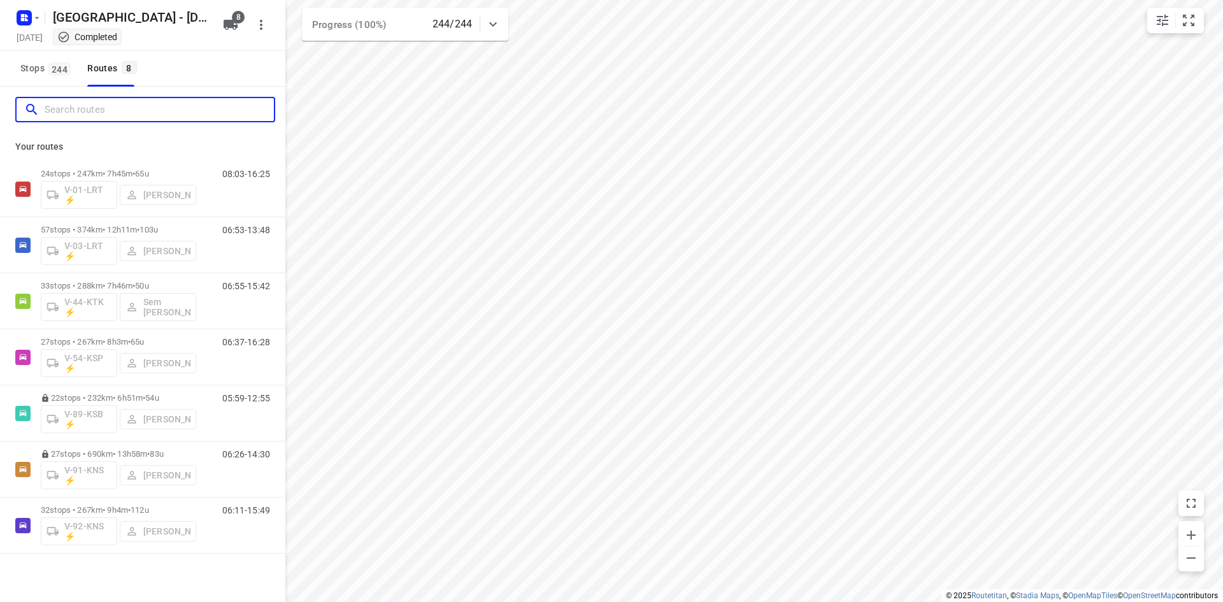
click at [199, 108] on input "Search routes" at bounding box center [159, 110] width 229 height 20
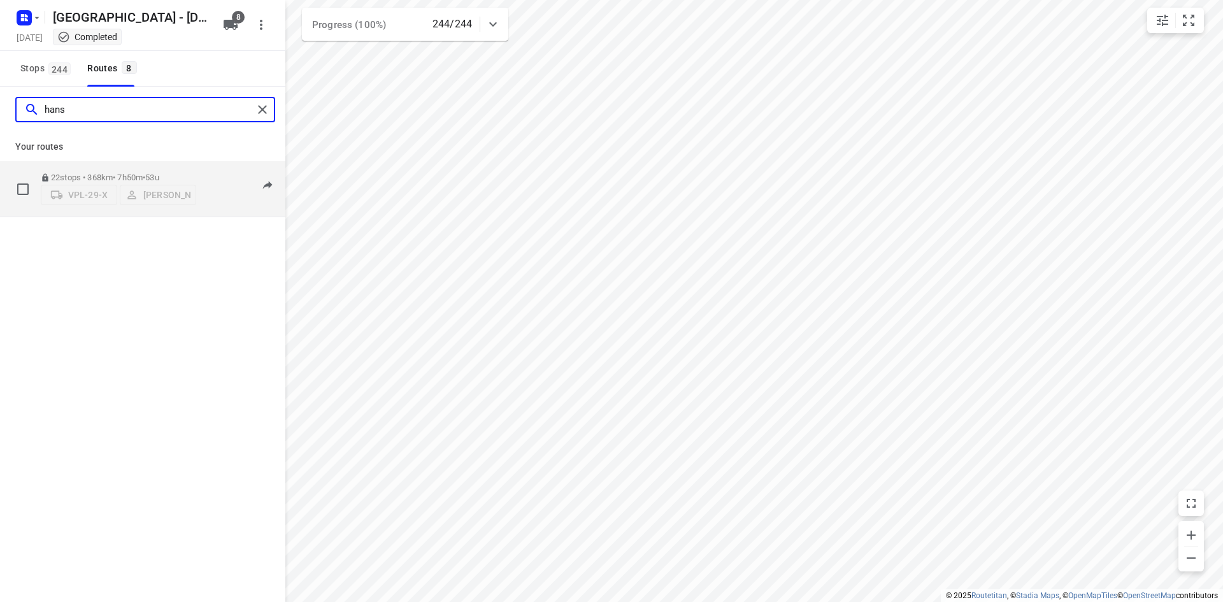
type input "hans"
click at [212, 197] on div "07:39-16:22" at bounding box center [238, 192] width 64 height 39
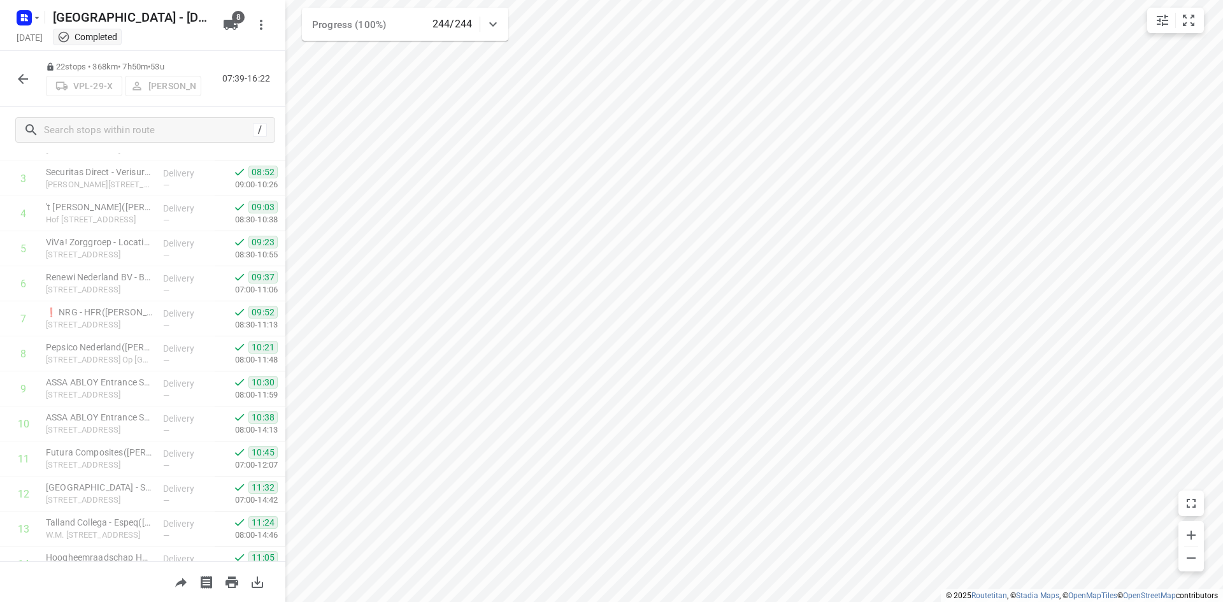
scroll to position [461, 0]
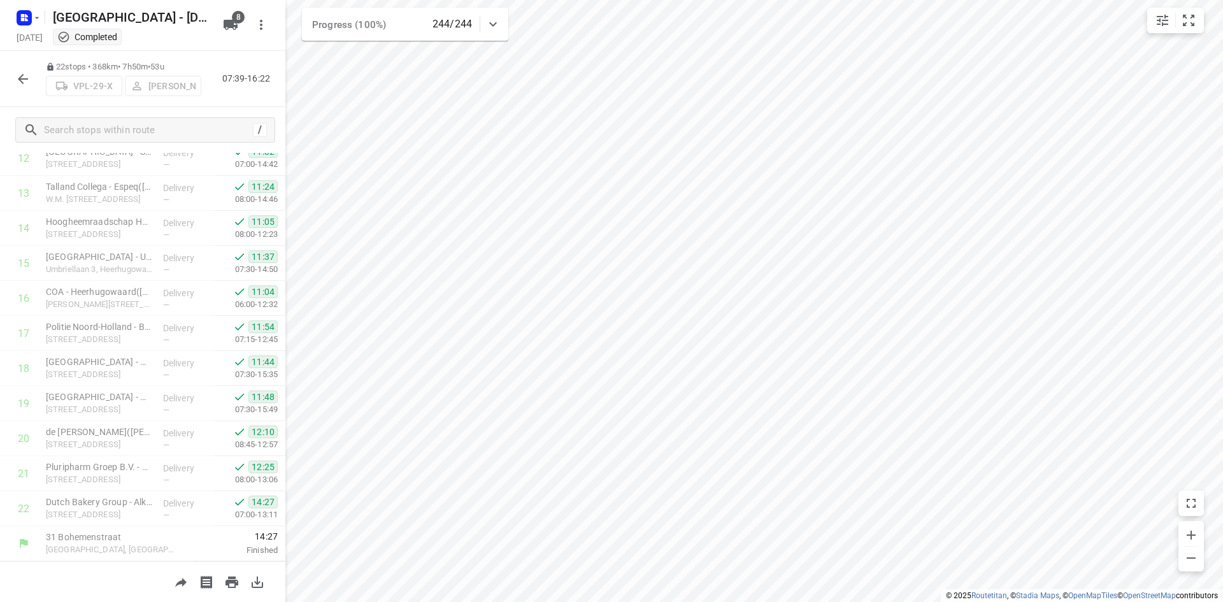
click at [148, 578] on div at bounding box center [142, 581] width 285 height 41
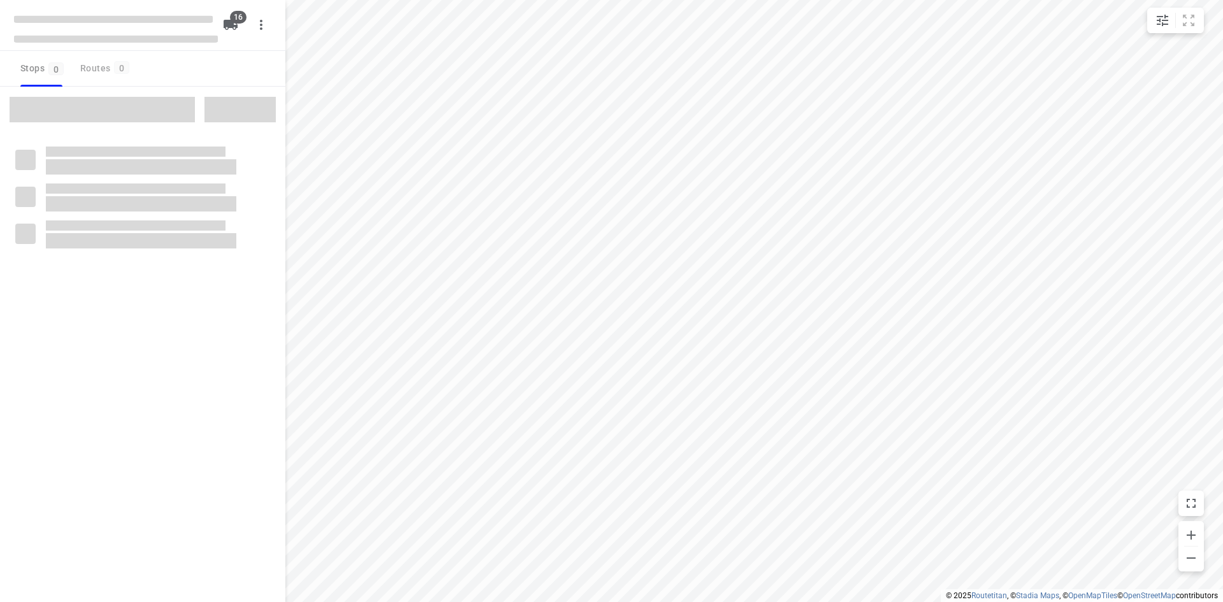
checkbox input "true"
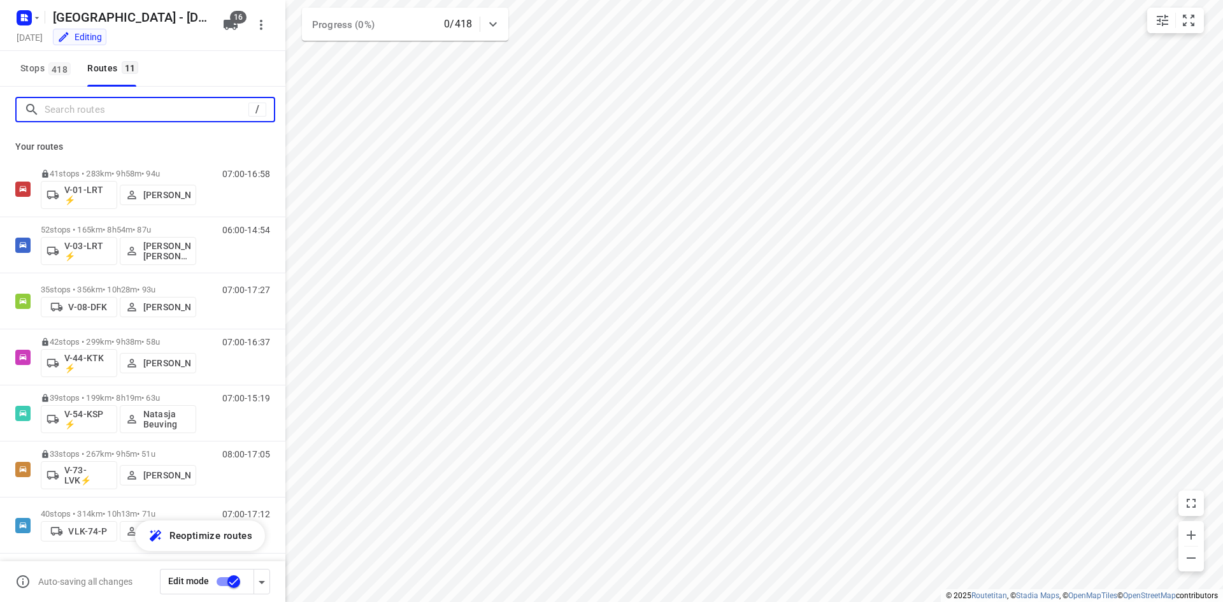
click at [126, 111] on input "Search routes" at bounding box center [147, 110] width 204 height 20
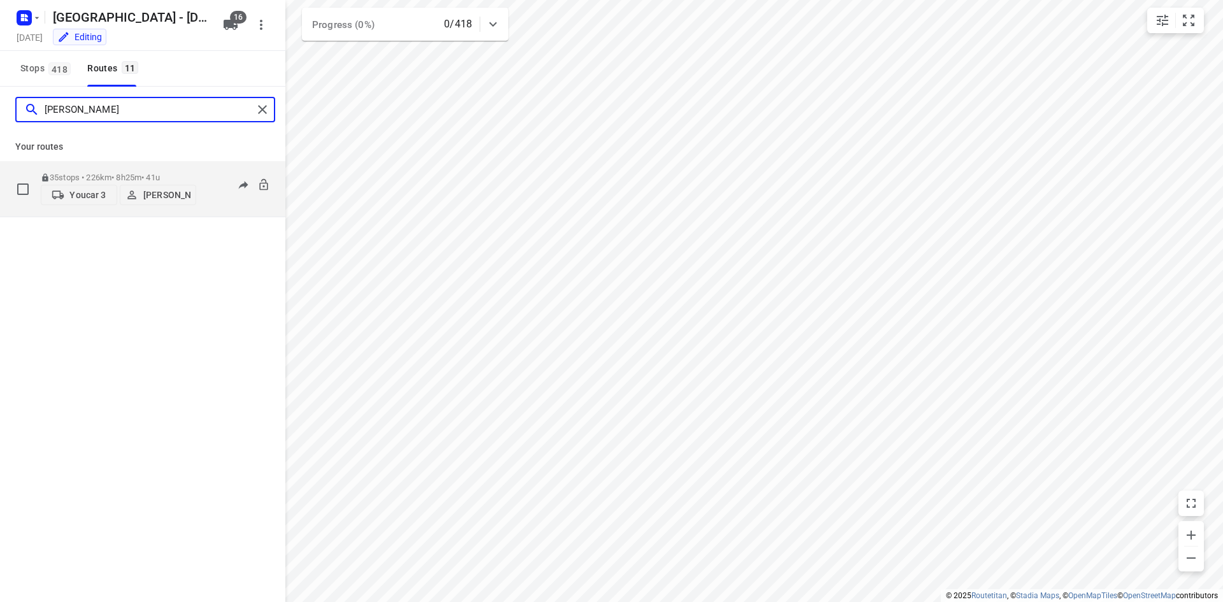
type input "[PERSON_NAME]"
click at [83, 190] on p "Youcar 3" at bounding box center [87, 195] width 36 height 10
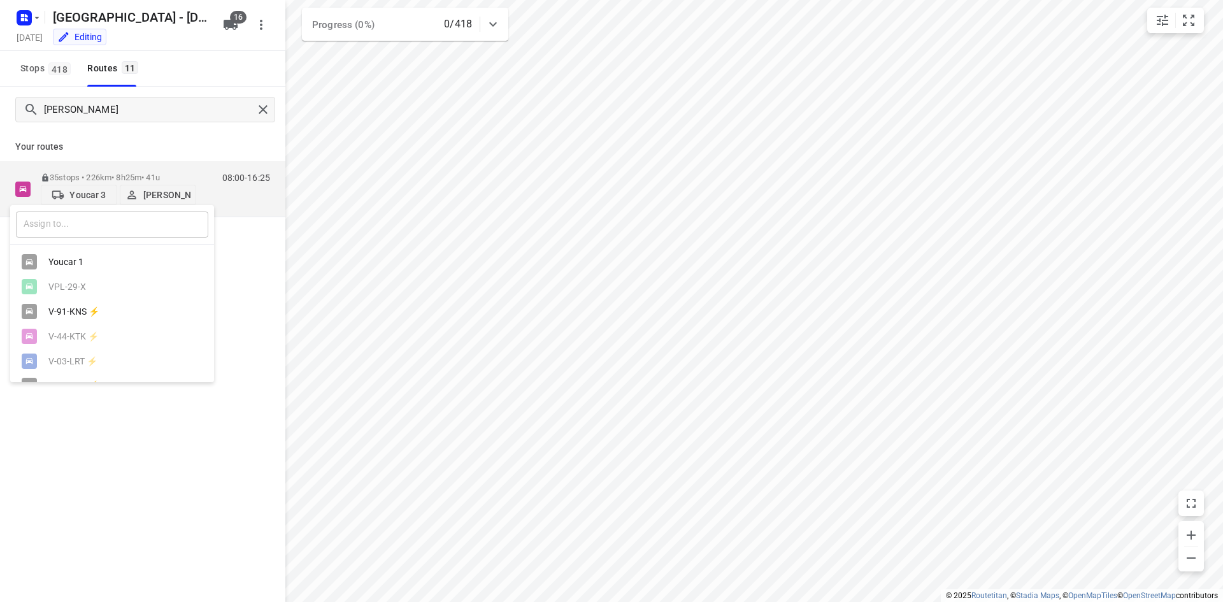
click at [87, 221] on input "text" at bounding box center [112, 224] width 192 height 26
click at [60, 303] on div "V-91-KNS ⚡" at bounding box center [115, 299] width 134 height 10
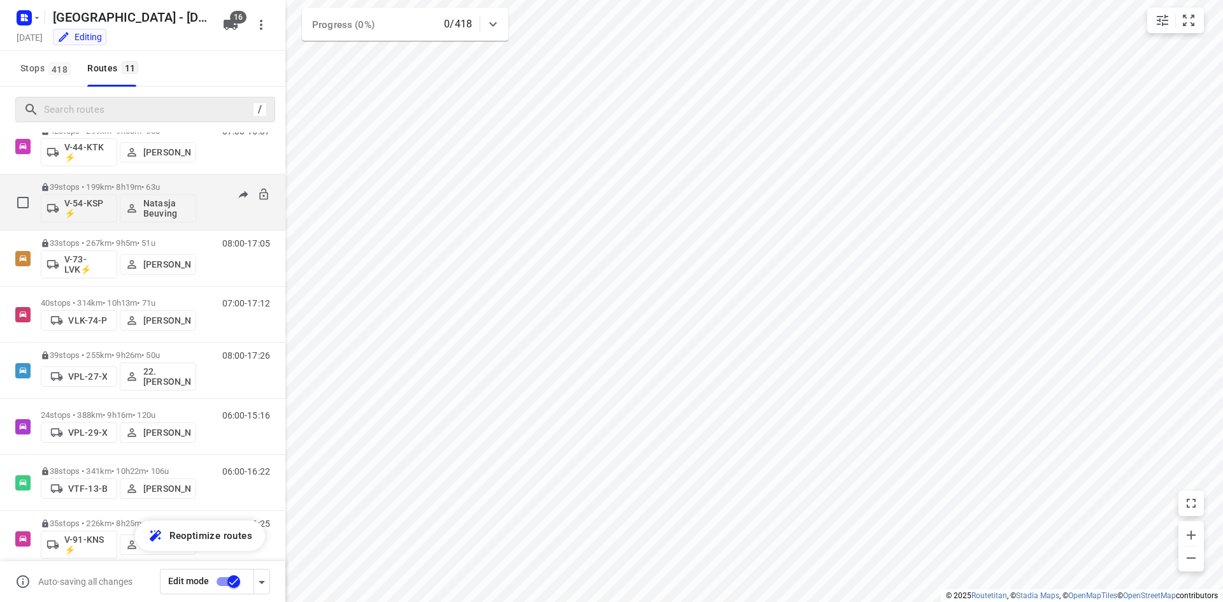
scroll to position [229, 0]
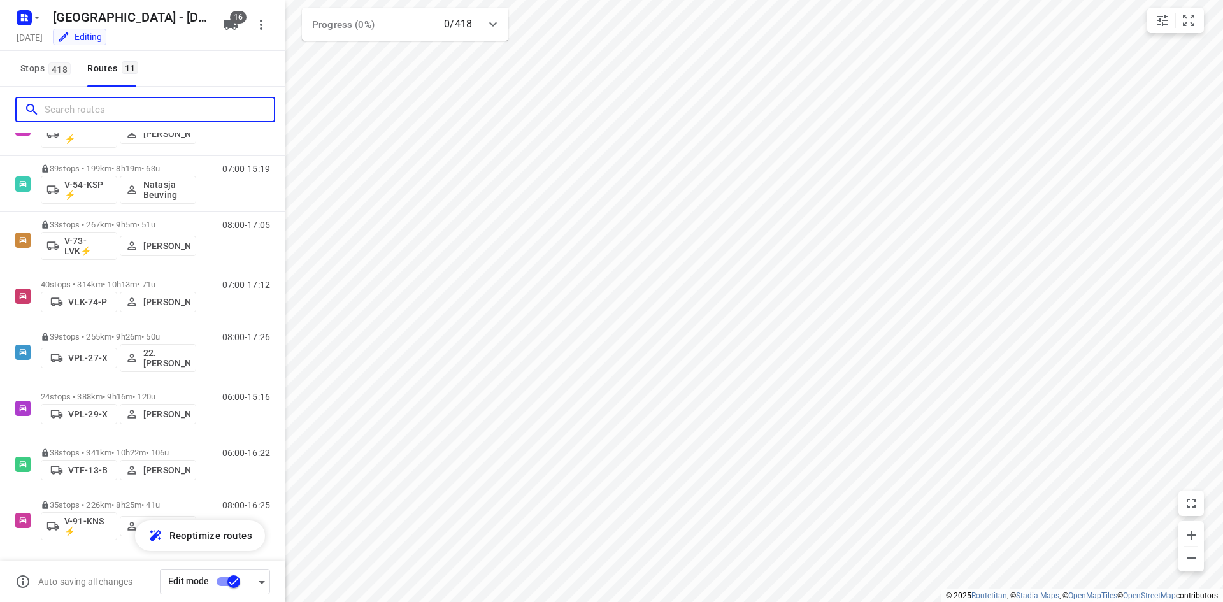
click at [158, 107] on input "Search routes" at bounding box center [159, 110] width 229 height 20
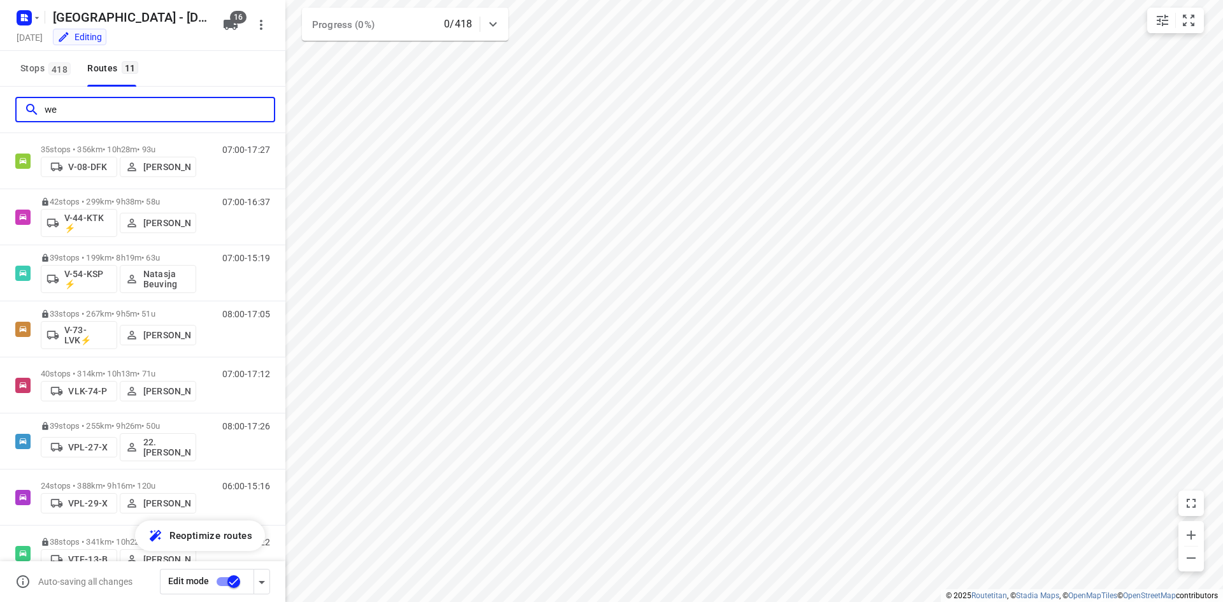
scroll to position [0, 0]
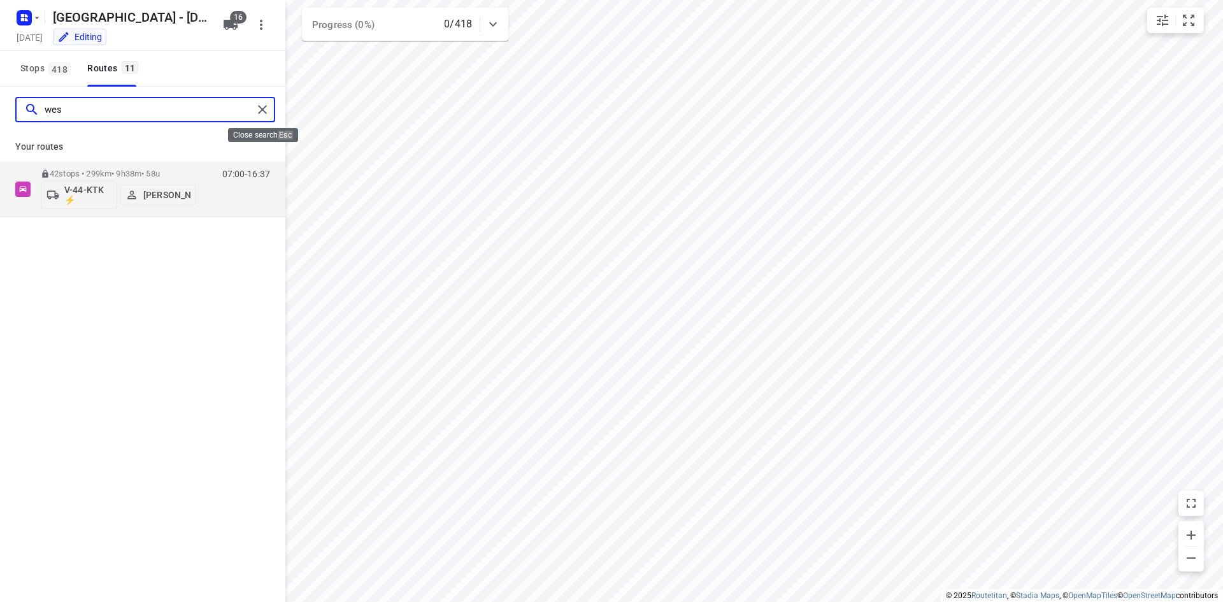
type input "wes"
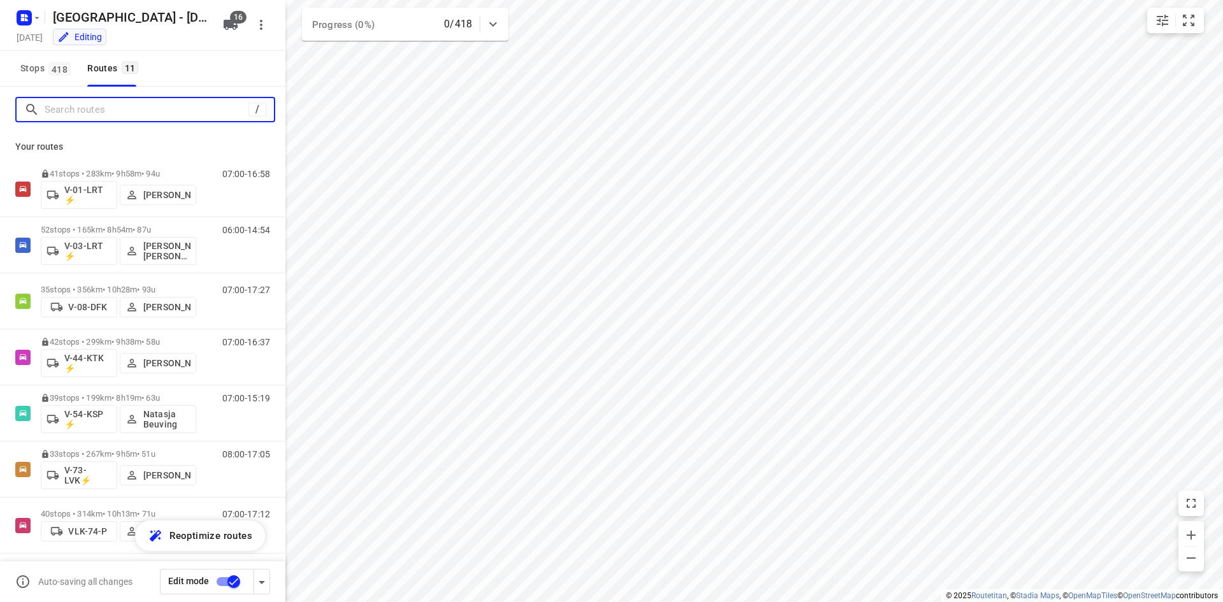
click at [193, 108] on input "Search routes" at bounding box center [147, 110] width 204 height 20
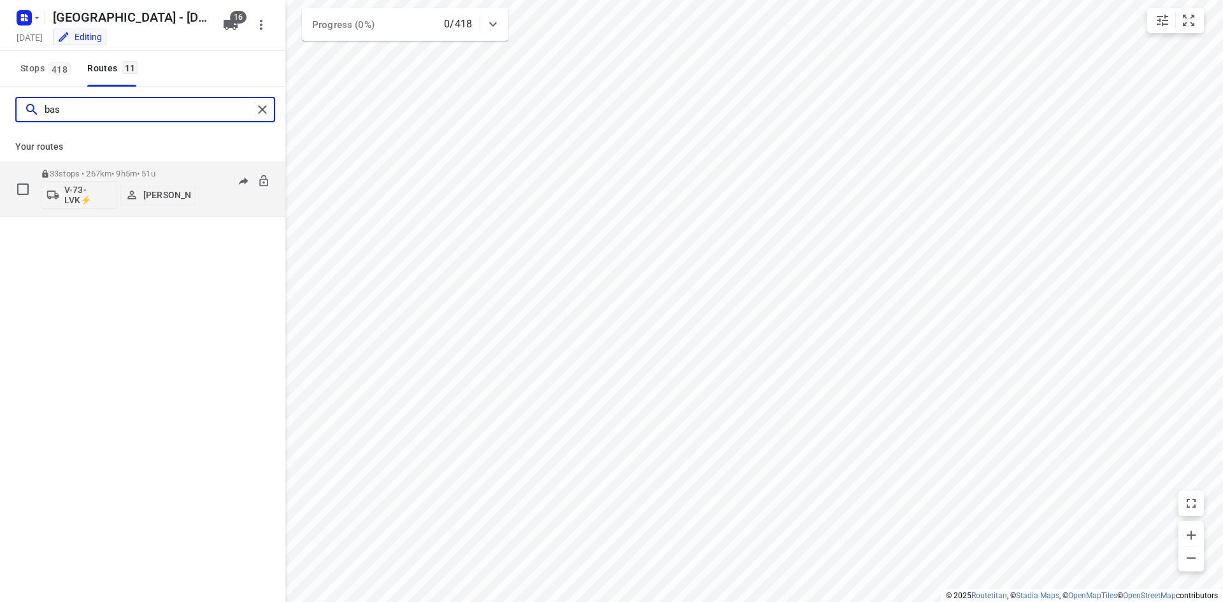
type input "bas"
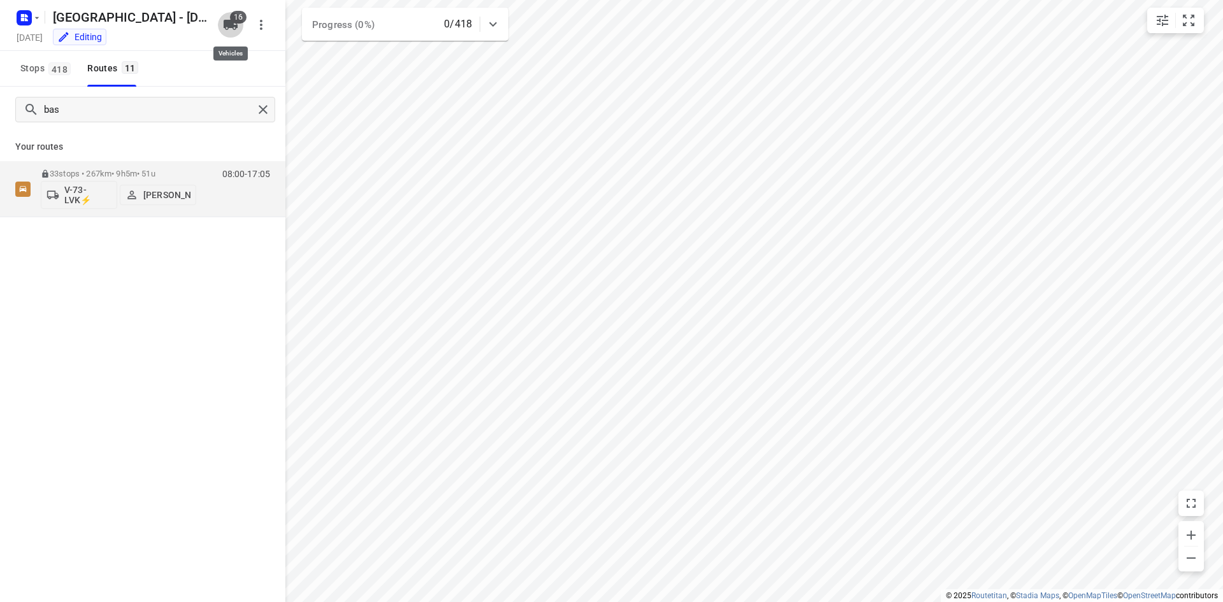
click at [230, 27] on icon "button" at bounding box center [231, 25] width 14 height 10
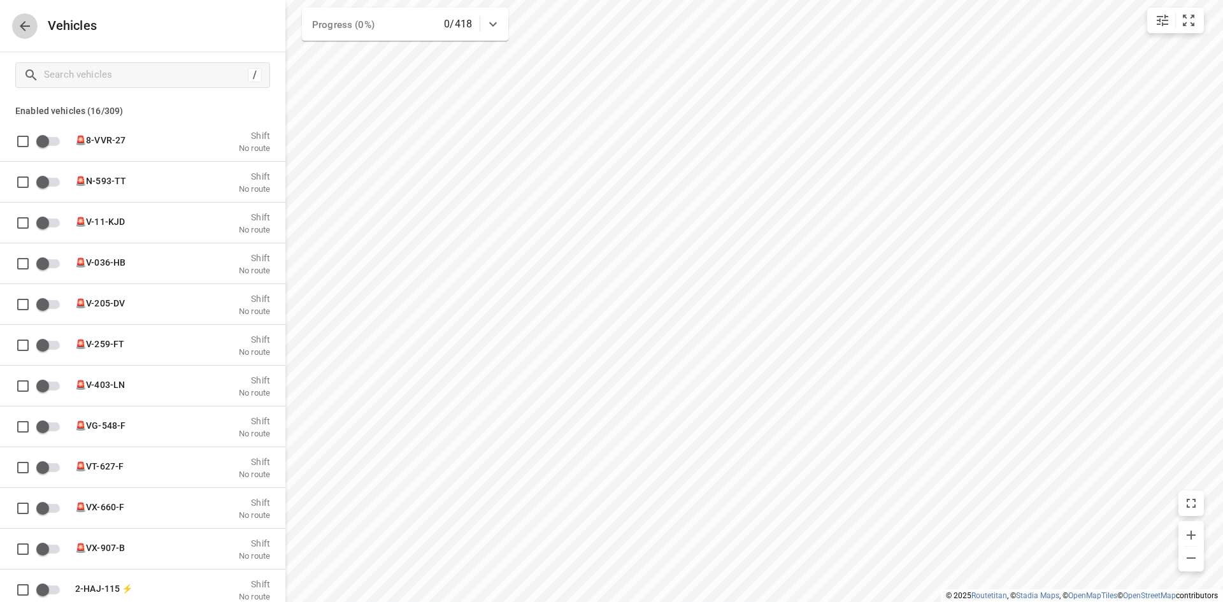
click at [24, 25] on icon "button" at bounding box center [25, 26] width 10 height 10
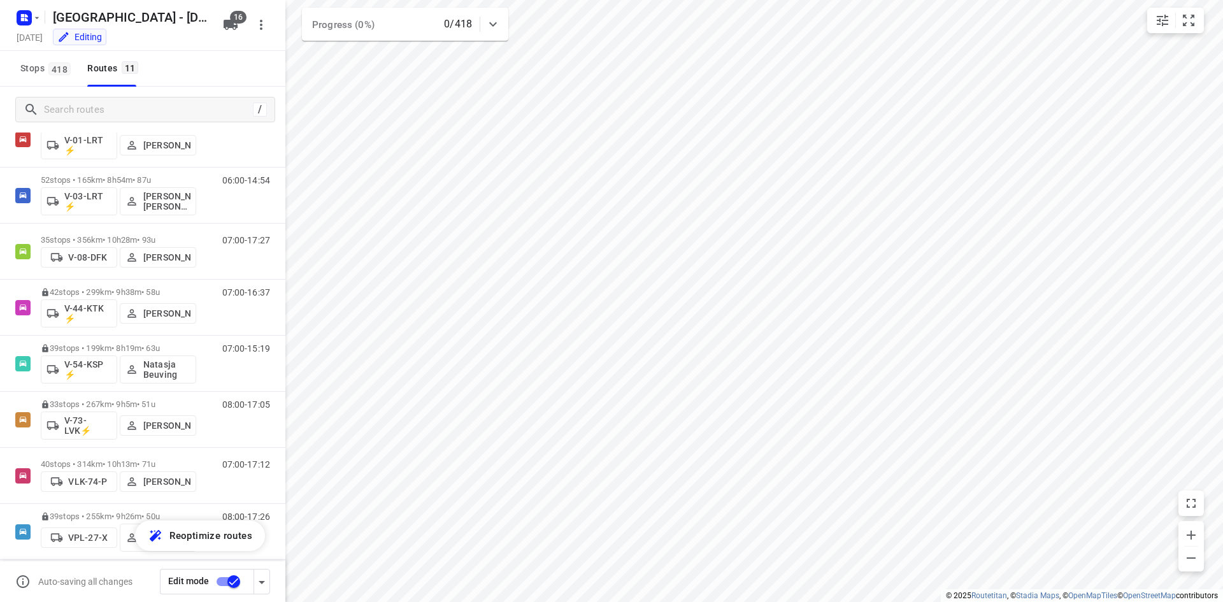
scroll to position [229, 0]
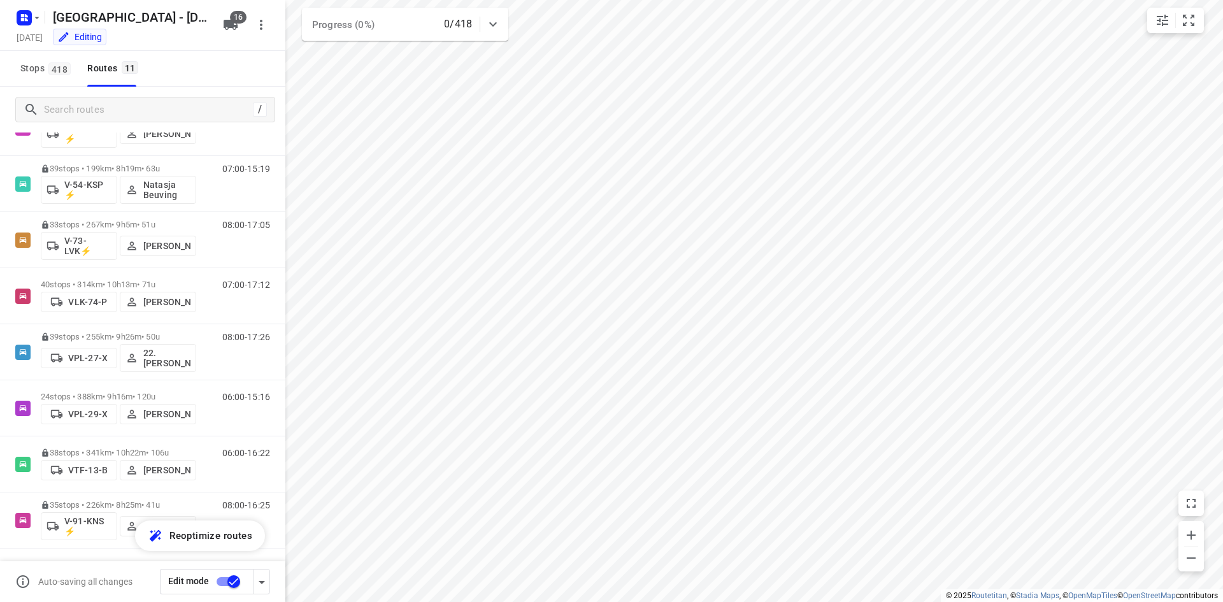
click at [199, 83] on div "Stops 418 Routes 11" at bounding box center [142, 69] width 285 height 36
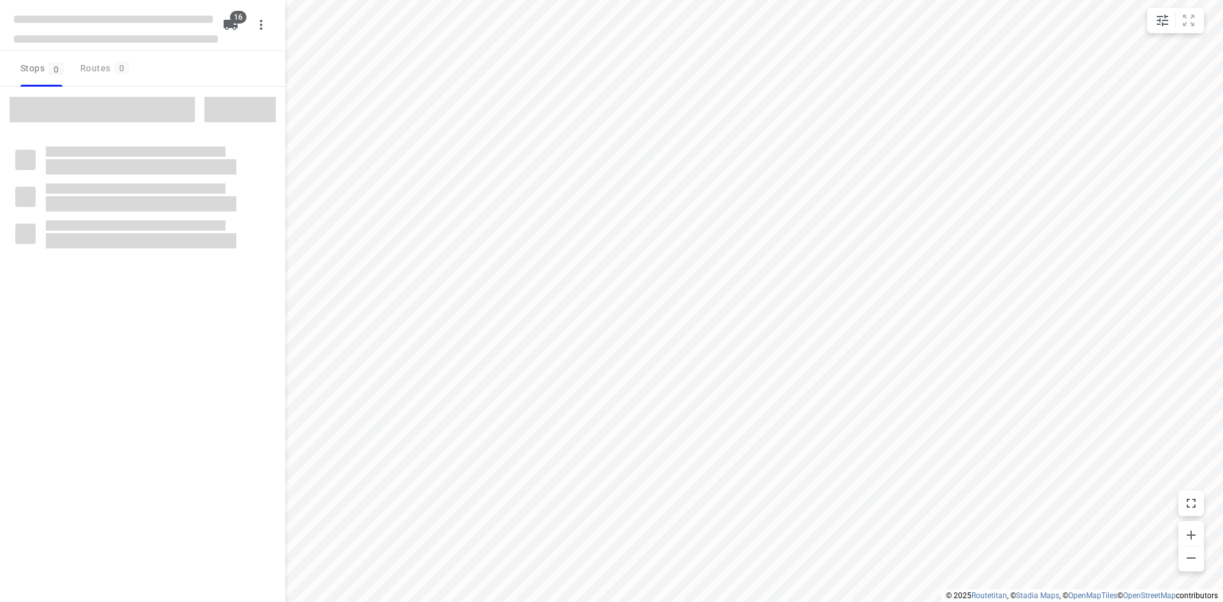
checkbox input "true"
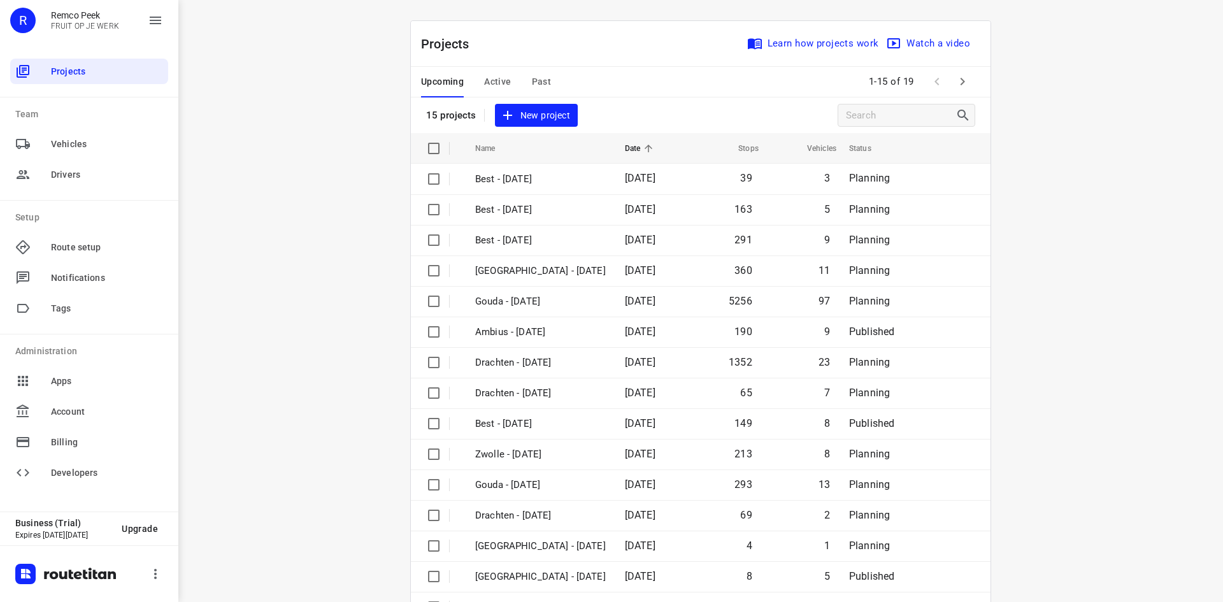
click at [601, 84] on div "Upcoming Active Past 1-15 of 19" at bounding box center [701, 82] width 580 height 31
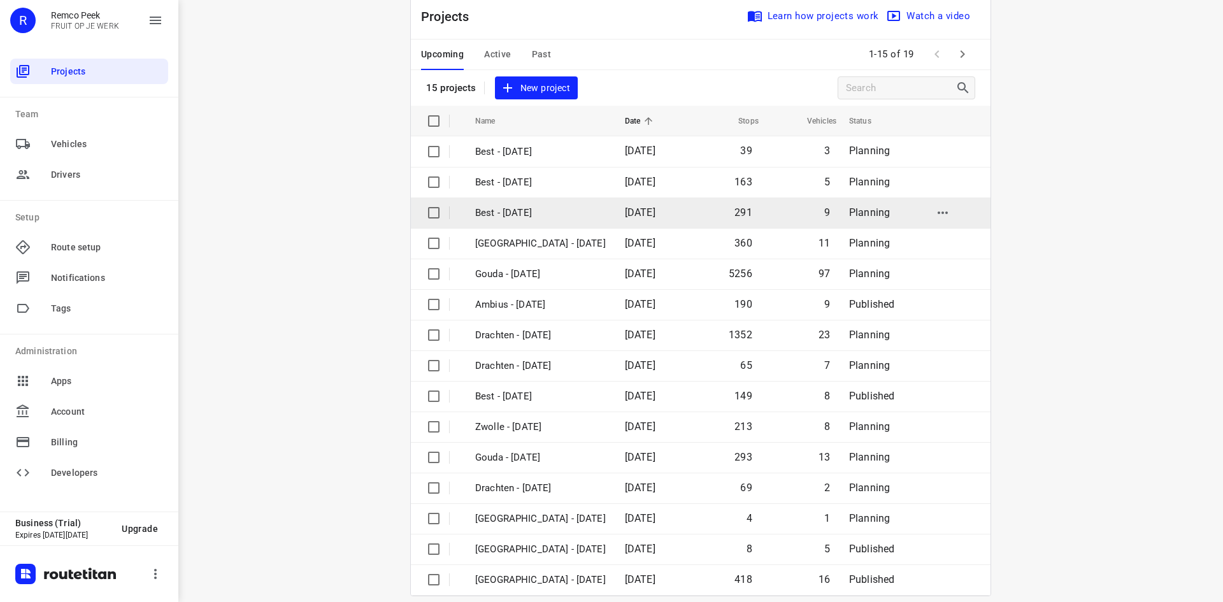
scroll to position [42, 0]
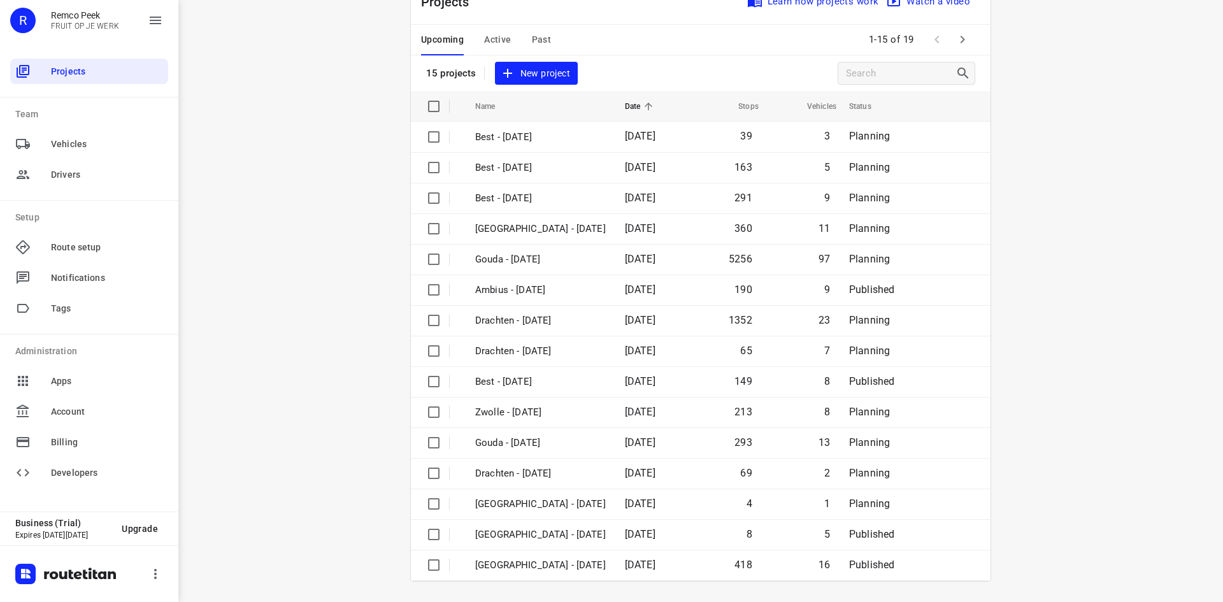
click at [382, 289] on div "i © 2025 Routetitan , © Stadia Maps , © OpenMapTiles © OpenStreetMap contributo…" at bounding box center [700, 301] width 1045 height 602
click at [532, 38] on span "Past" at bounding box center [542, 40] width 20 height 16
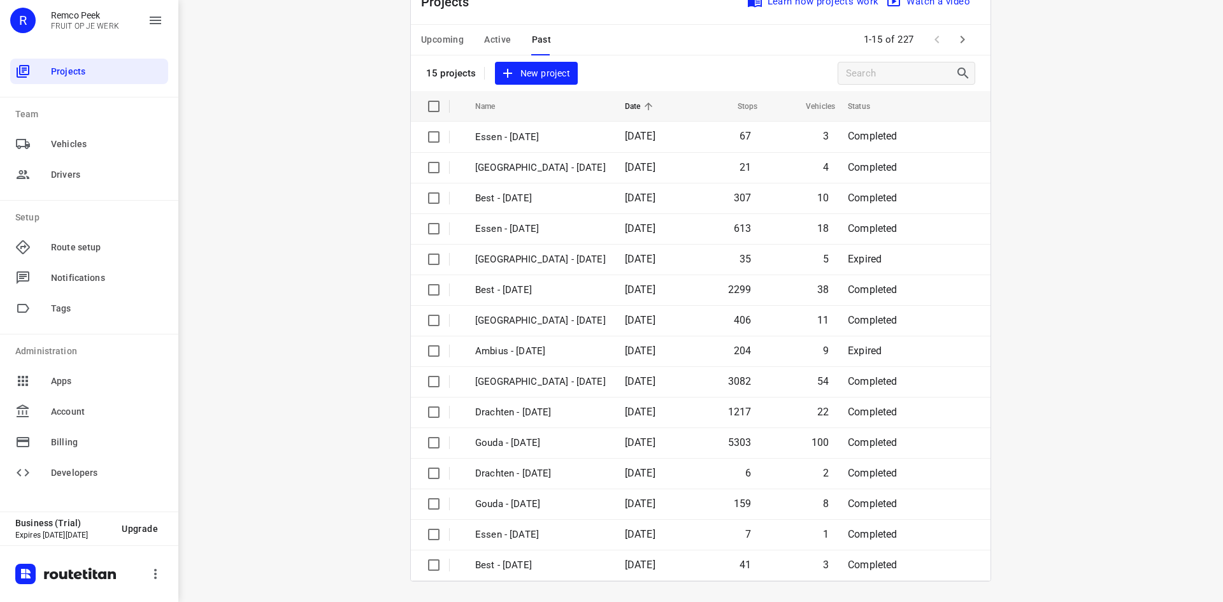
click at [960, 38] on icon "button" at bounding box center [962, 40] width 4 height 8
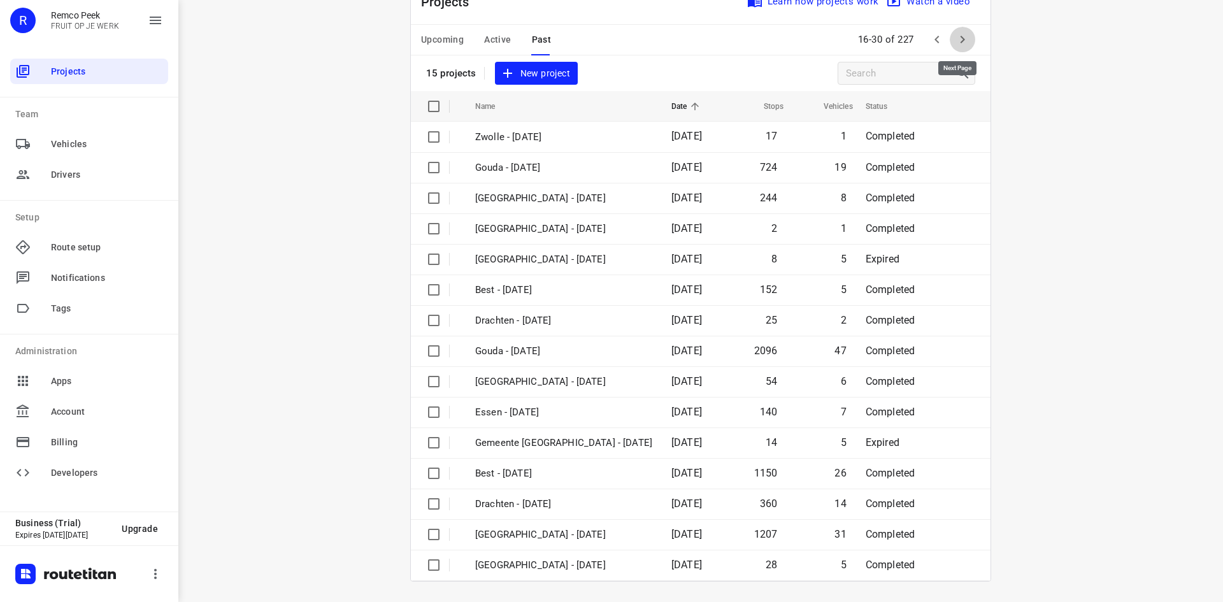
click at [955, 40] on icon "button" at bounding box center [962, 39] width 15 height 15
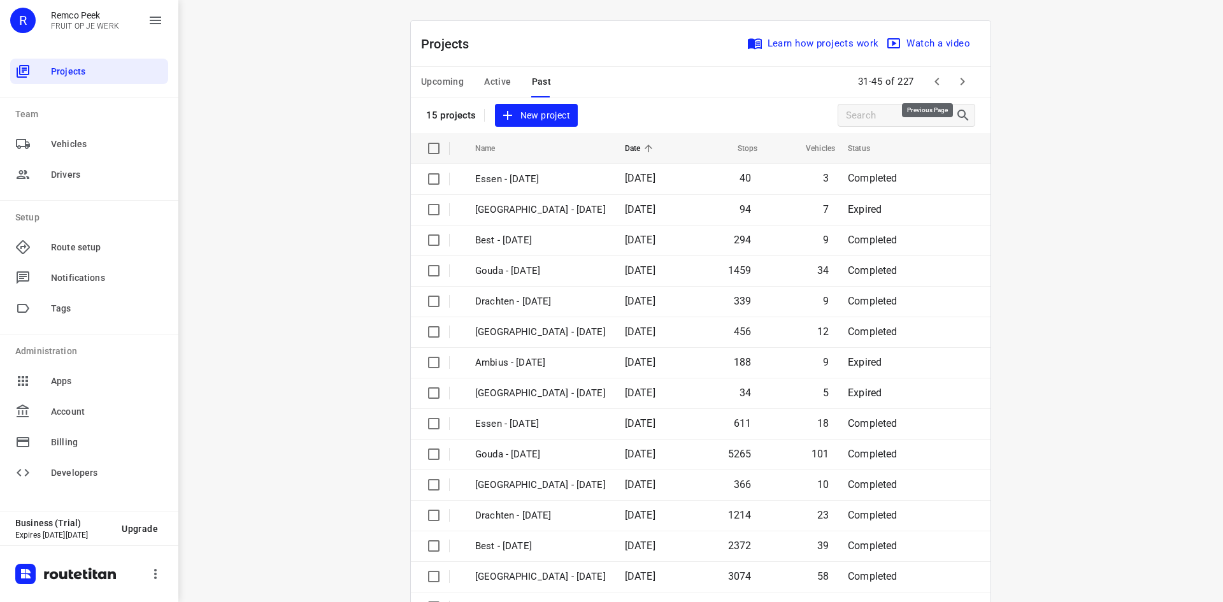
click at [937, 77] on icon "button" at bounding box center [936, 81] width 15 height 15
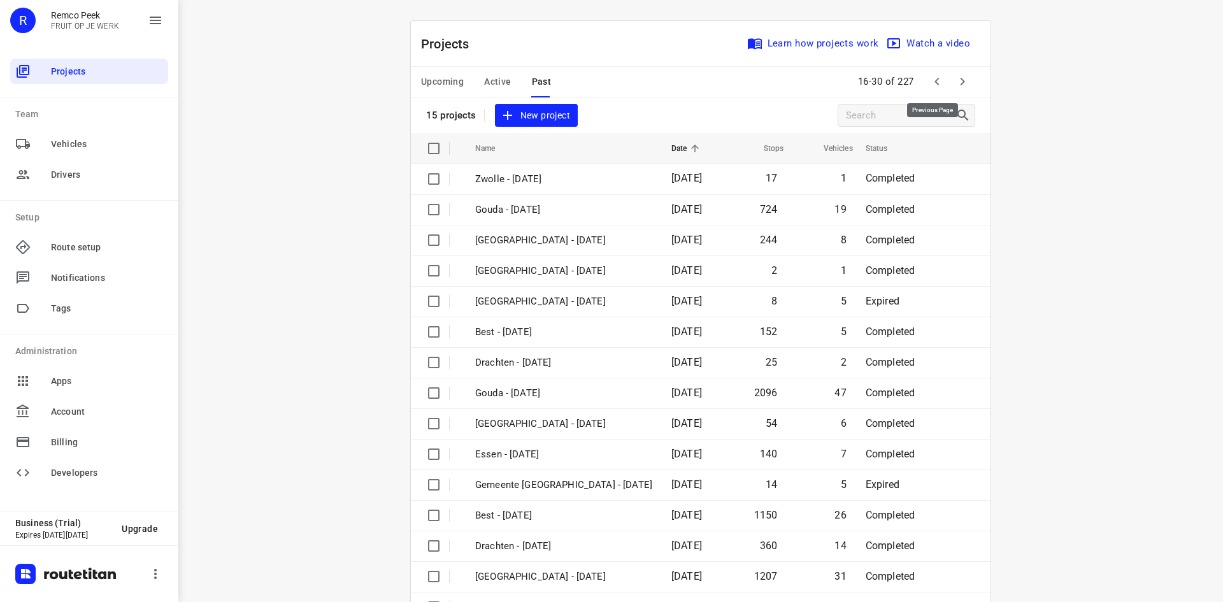
click at [936, 80] on icon "button" at bounding box center [936, 81] width 15 height 15
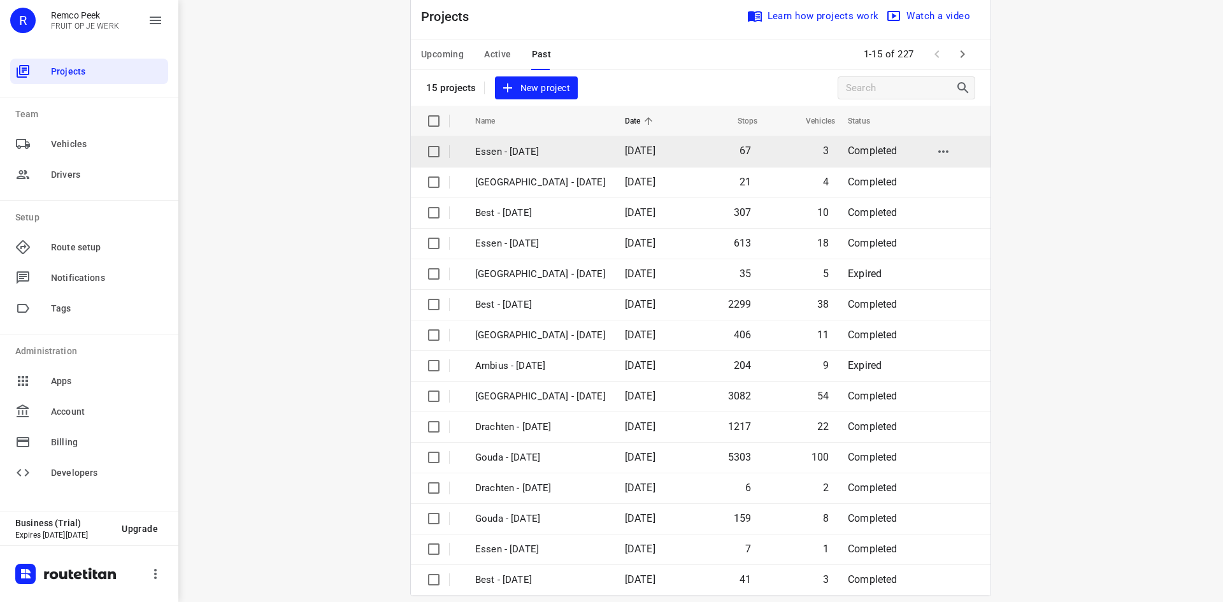
scroll to position [42, 0]
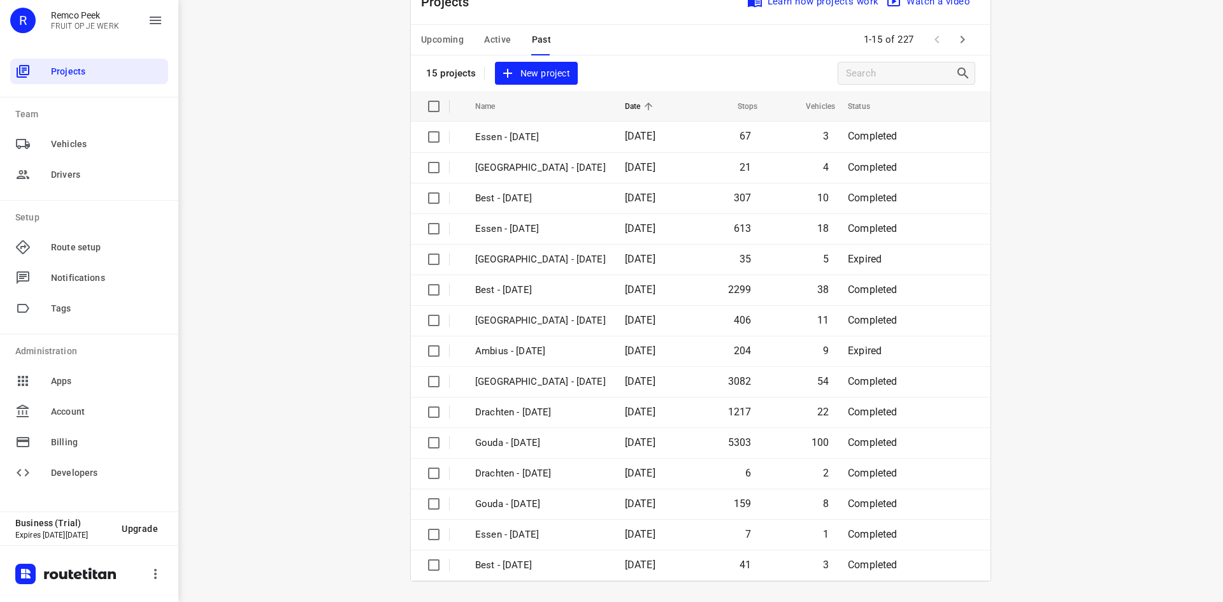
click at [966, 39] on button "button" at bounding box center [962, 39] width 25 height 25
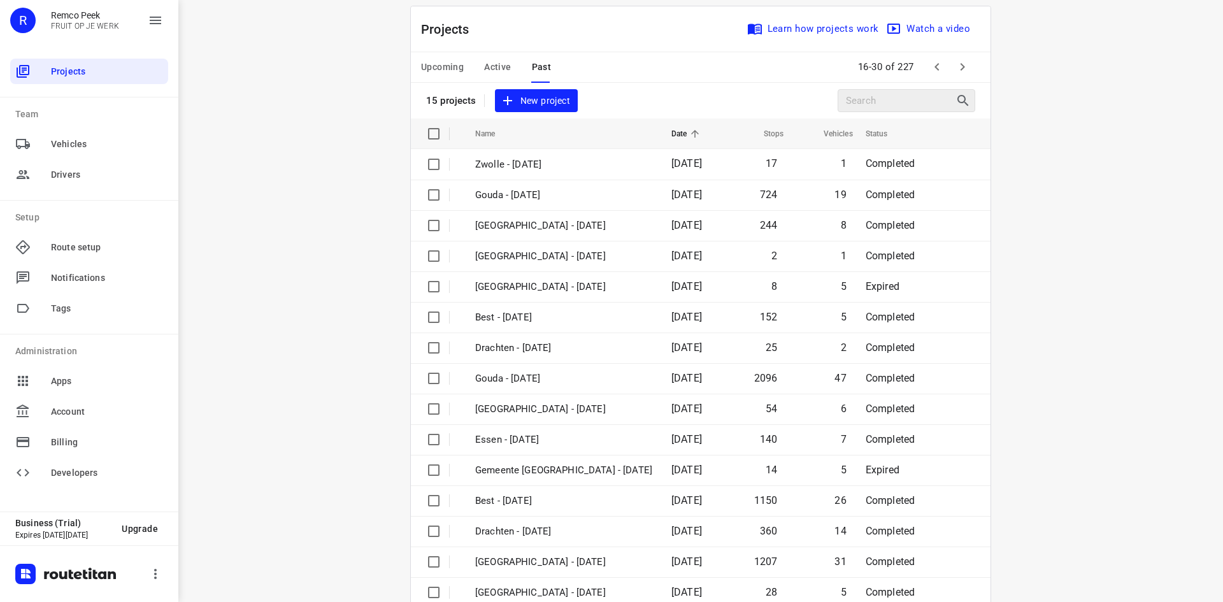
scroll to position [0, 0]
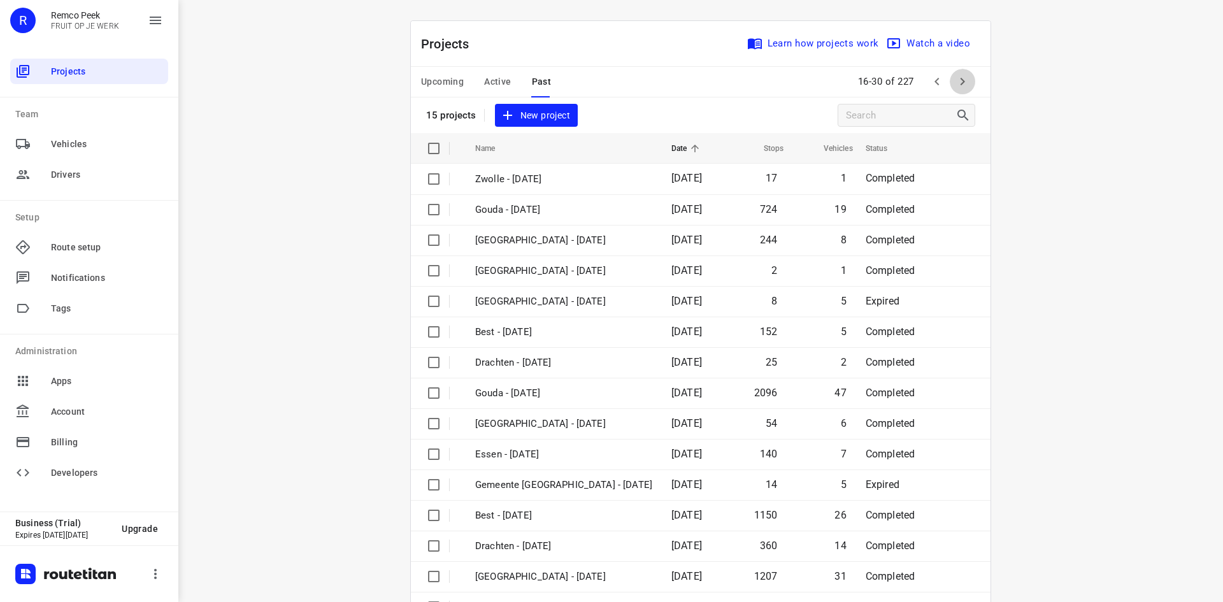
click at [955, 82] on icon "button" at bounding box center [962, 81] width 15 height 15
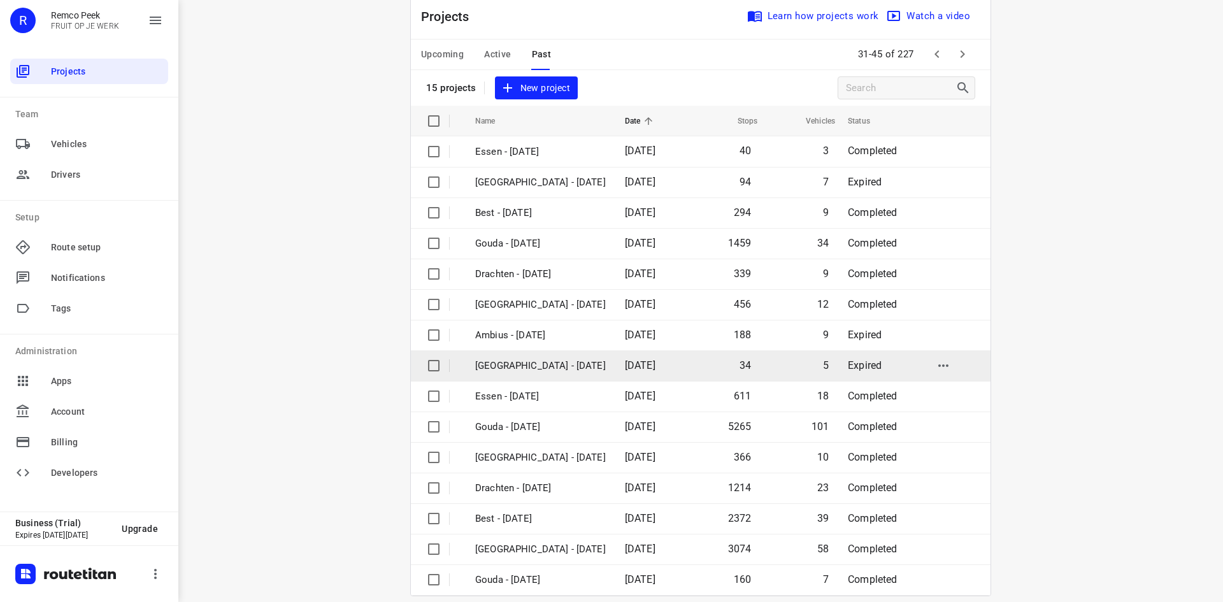
scroll to position [42, 0]
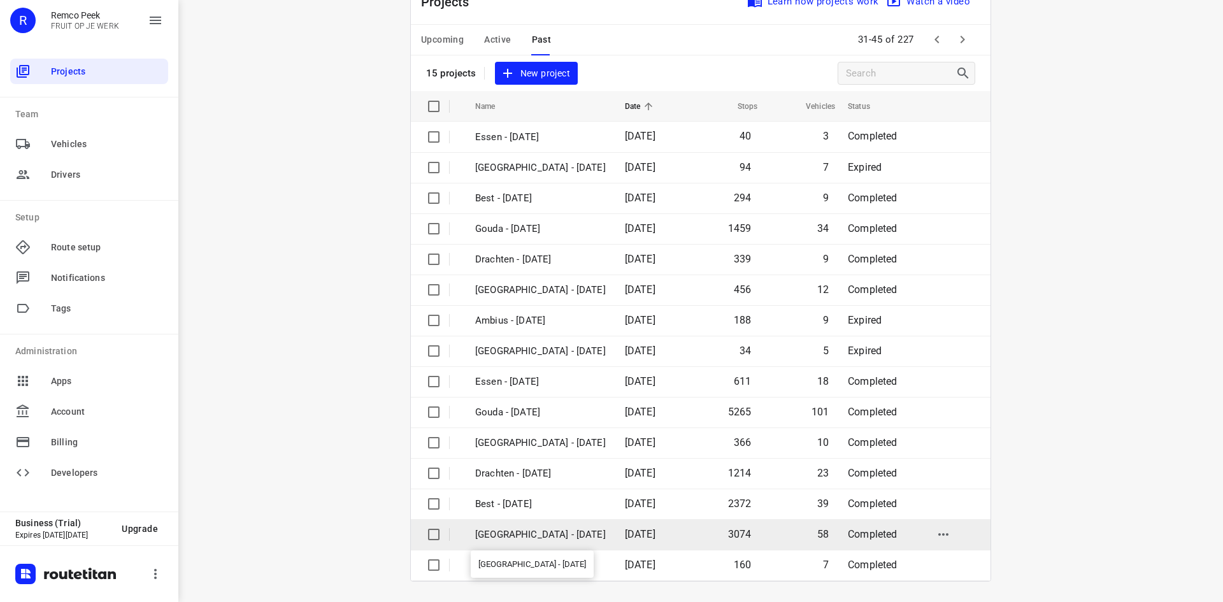
click at [521, 534] on p "[GEOGRAPHIC_DATA] - [DATE]" at bounding box center [540, 534] width 131 height 15
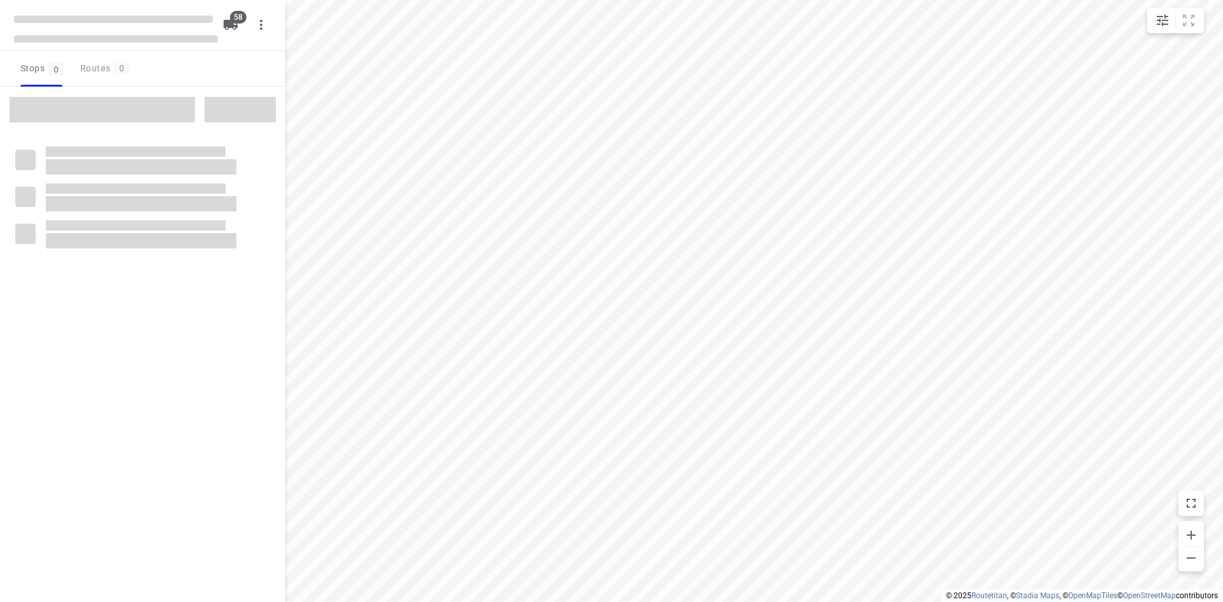
checkbox input "true"
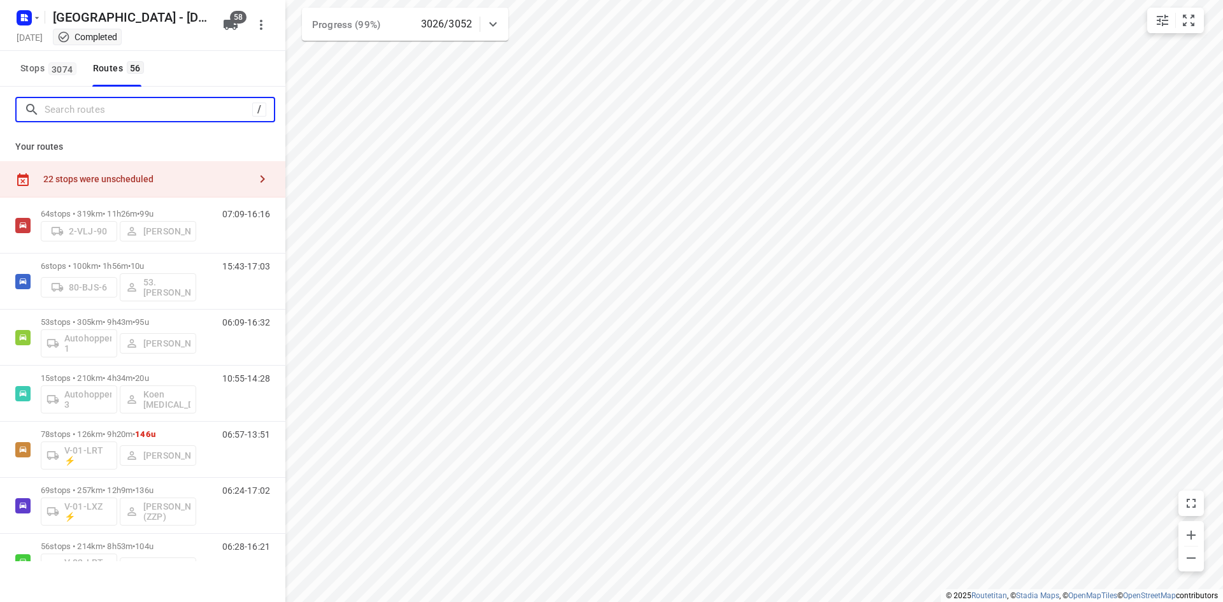
click at [97, 108] on input "Search routes" at bounding box center [149, 110] width 208 height 20
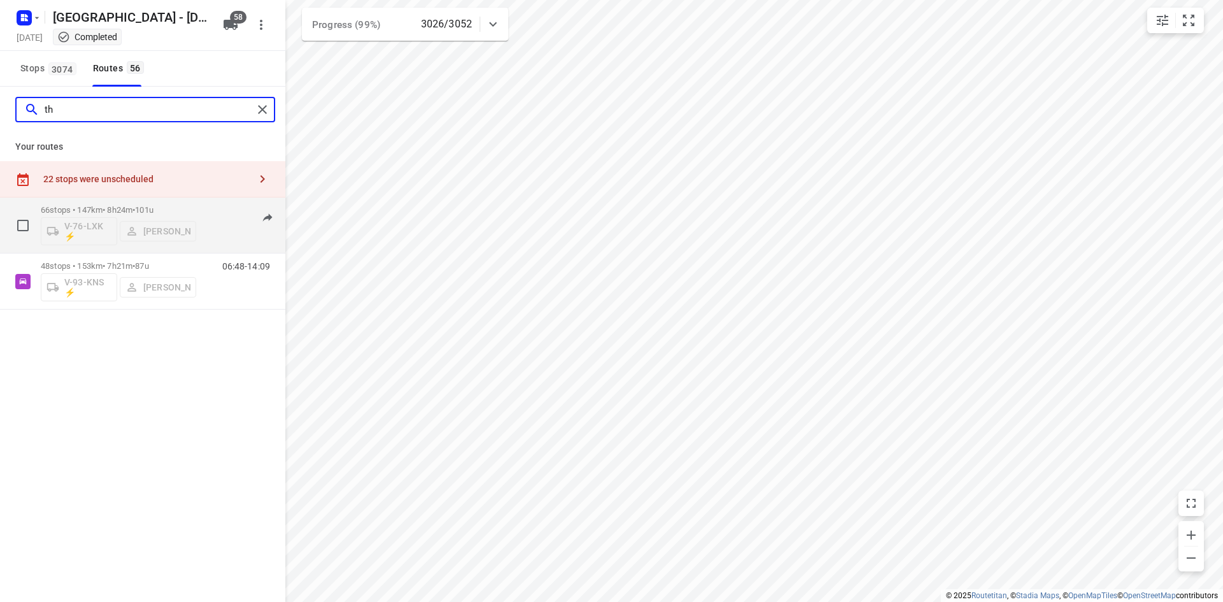
type input "th"
click at [211, 233] on div "07:06-15:12" at bounding box center [238, 228] width 64 height 46
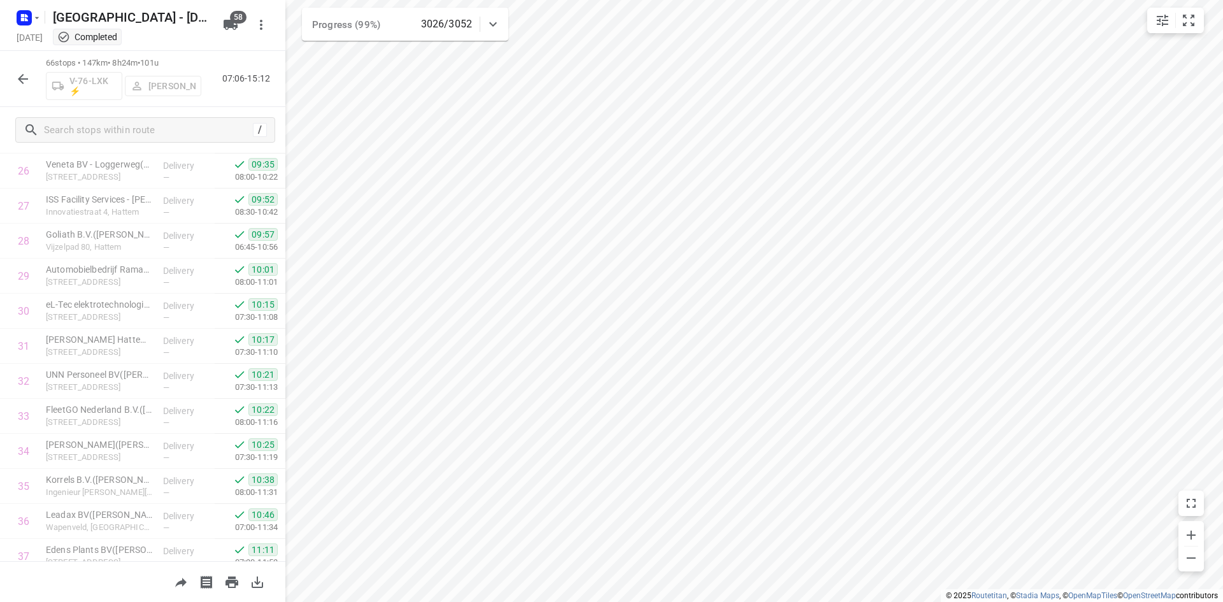
scroll to position [983, 0]
